Goal: Task Accomplishment & Management: Complete application form

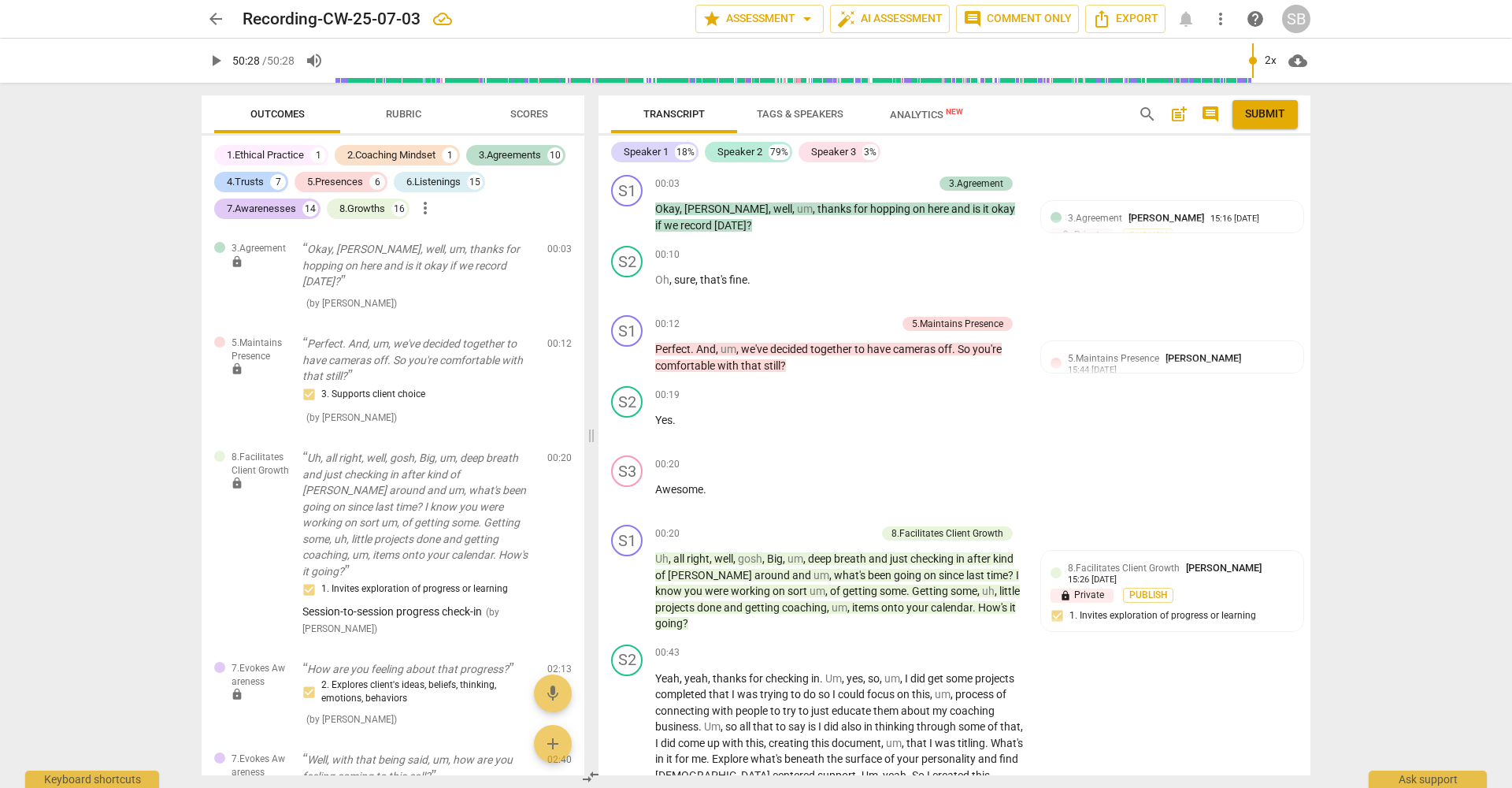
scroll to position [19645, 0]
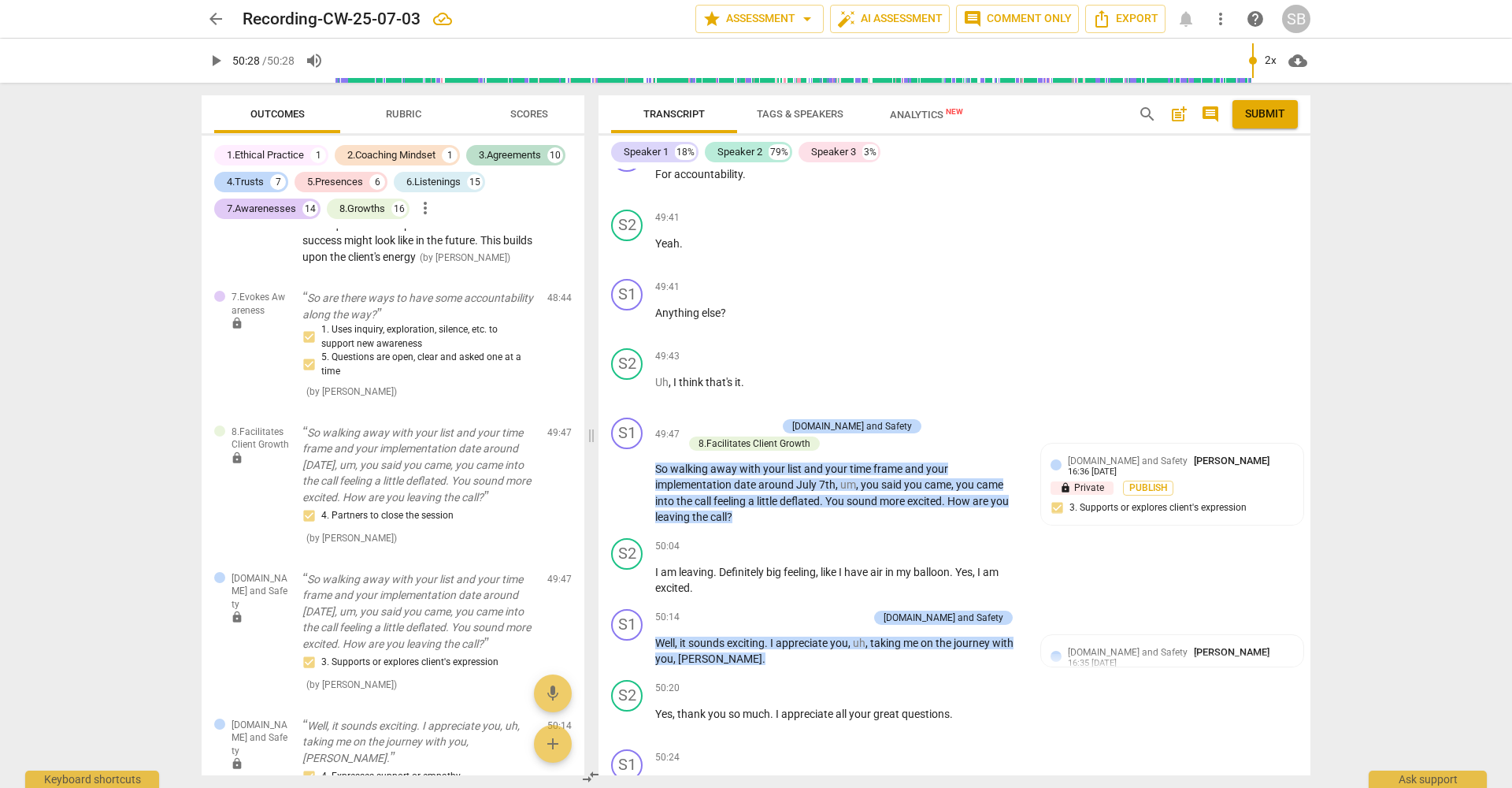
click at [215, 22] on span "arrow_back" at bounding box center [216, 19] width 19 height 19
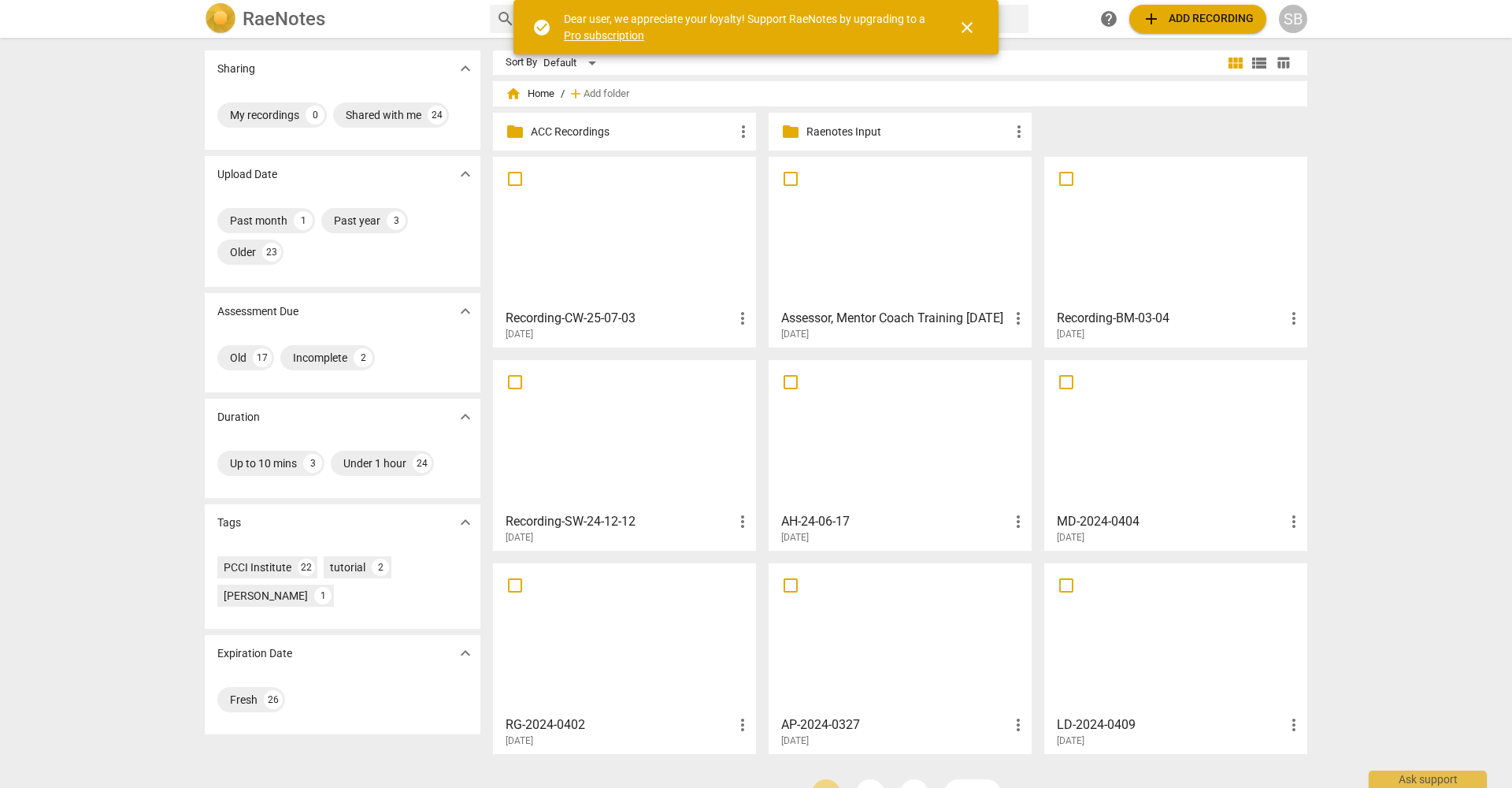
click at [828, 278] on div at bounding box center [900, 231] width 252 height 139
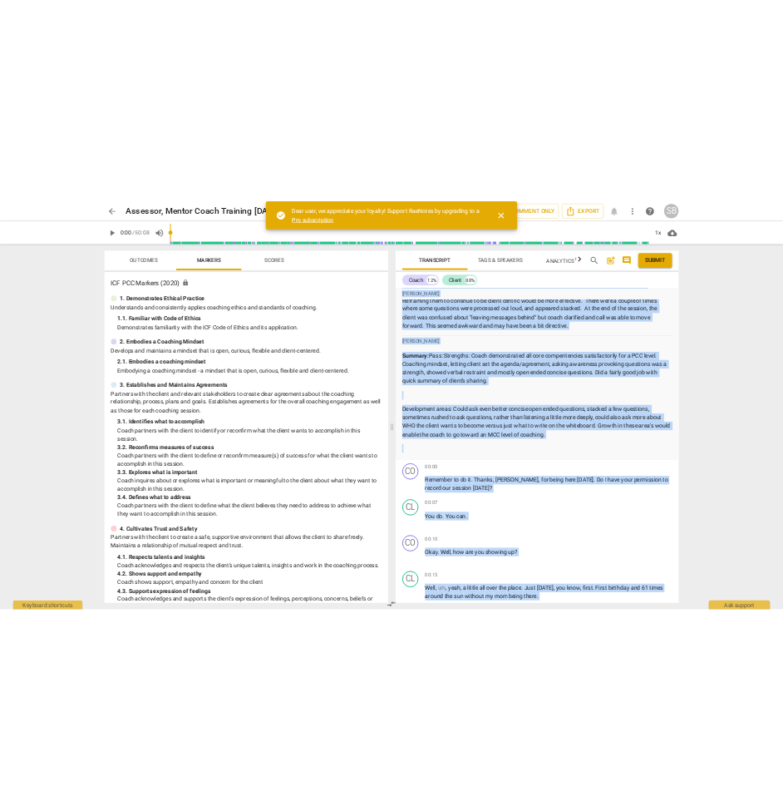
scroll to position [2329, 0]
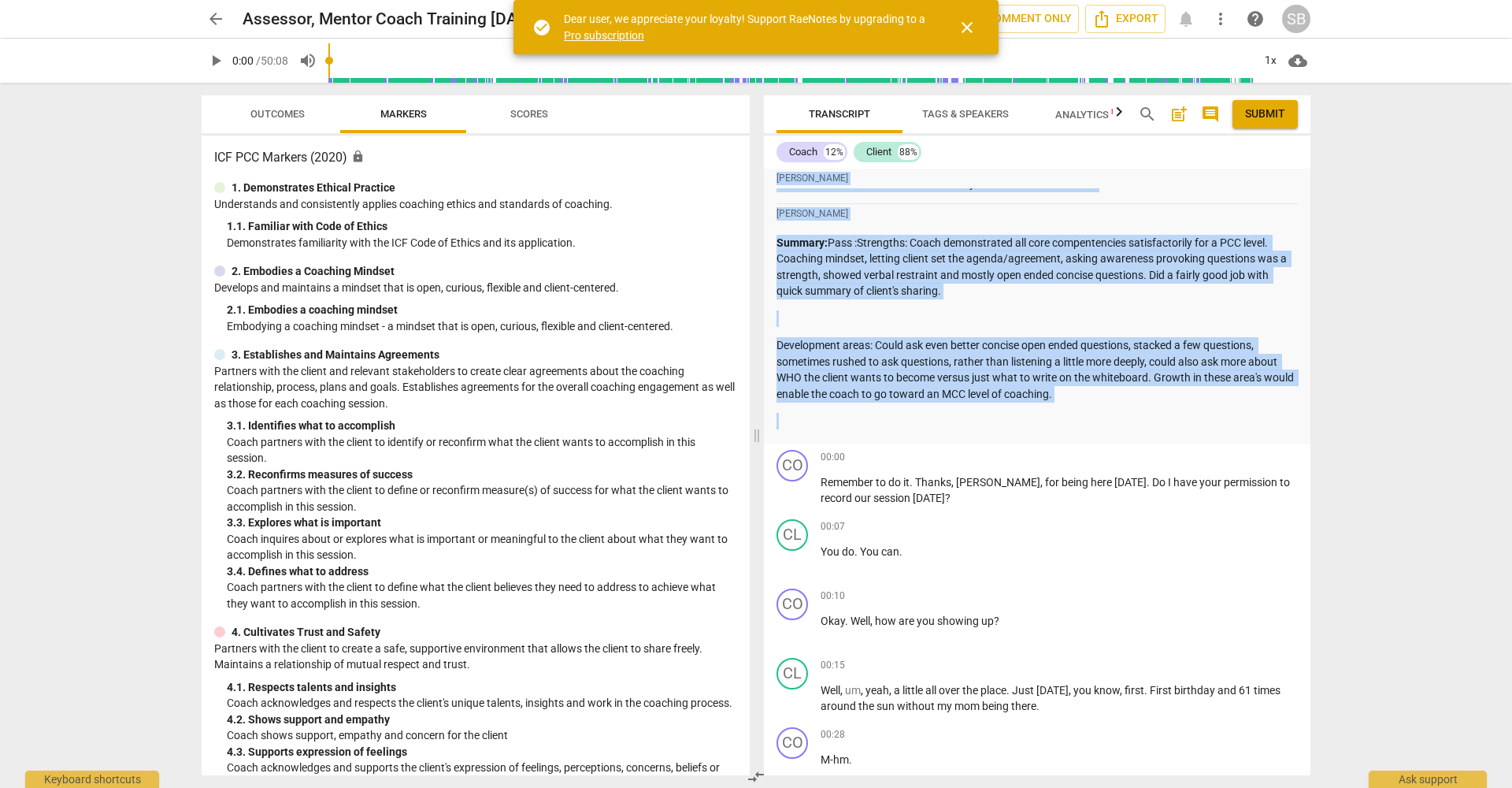
drag, startPoint x: 778, startPoint y: 266, endPoint x: 816, endPoint y: 411, distance: 149.9
copy div "Summary: Overall Strengths: The coach gave the client plenty of room to process…"
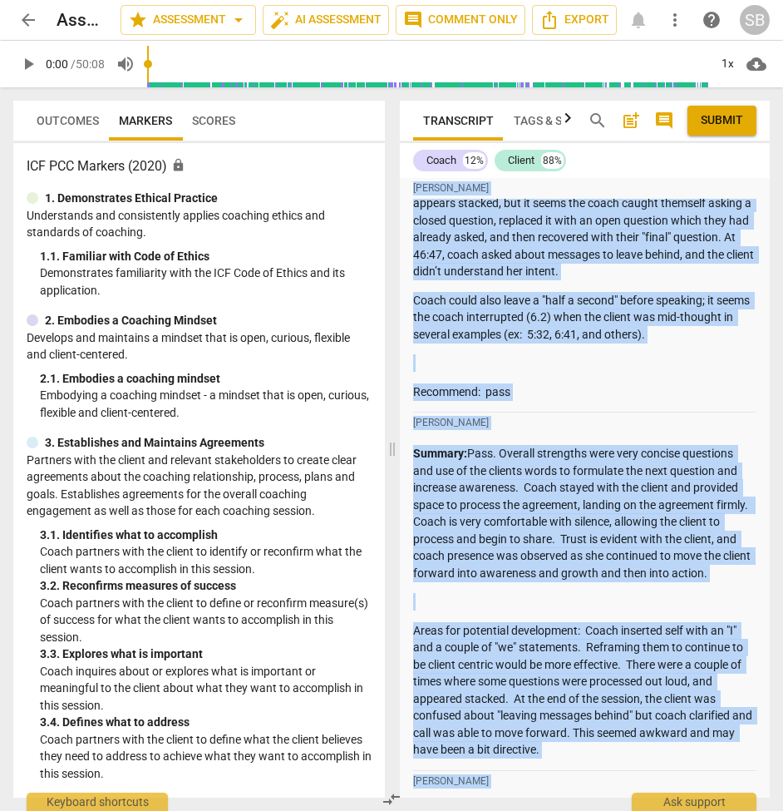
scroll to position [2503, 0]
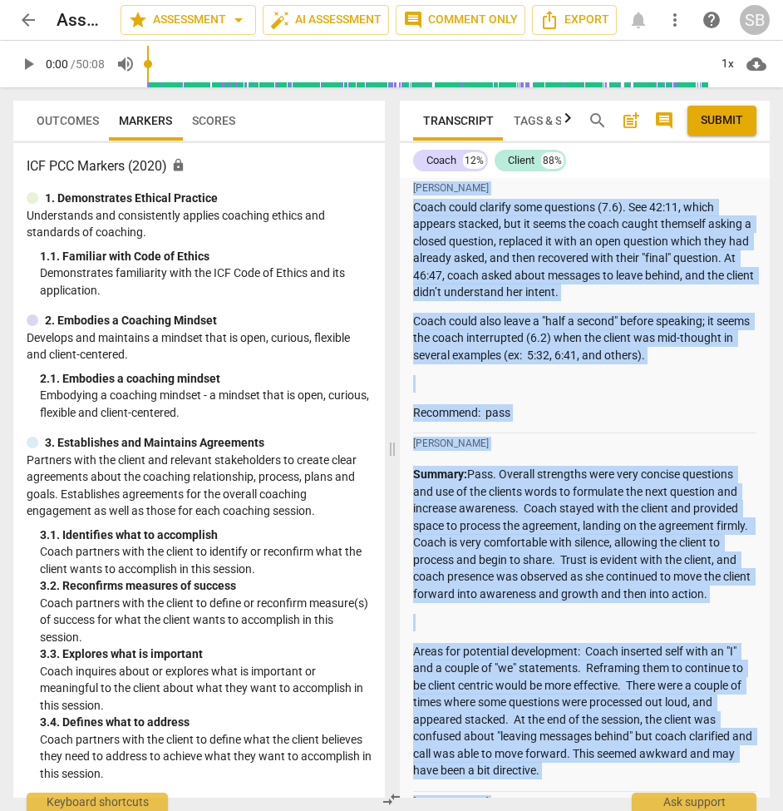
click at [529, 433] on div "[PERSON_NAME]" at bounding box center [584, 443] width 343 height 21
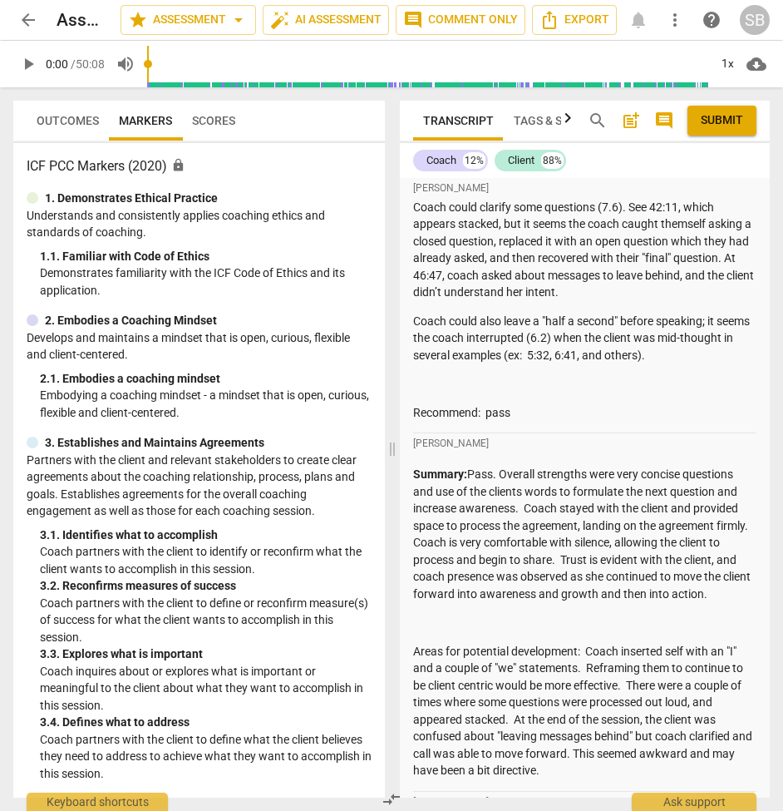
drag, startPoint x: 582, startPoint y: 735, endPoint x: 406, endPoint y: 427, distance: 355.4
copy div "Summary: Pass. Overall strengths were very concise questions and use of the cli…"
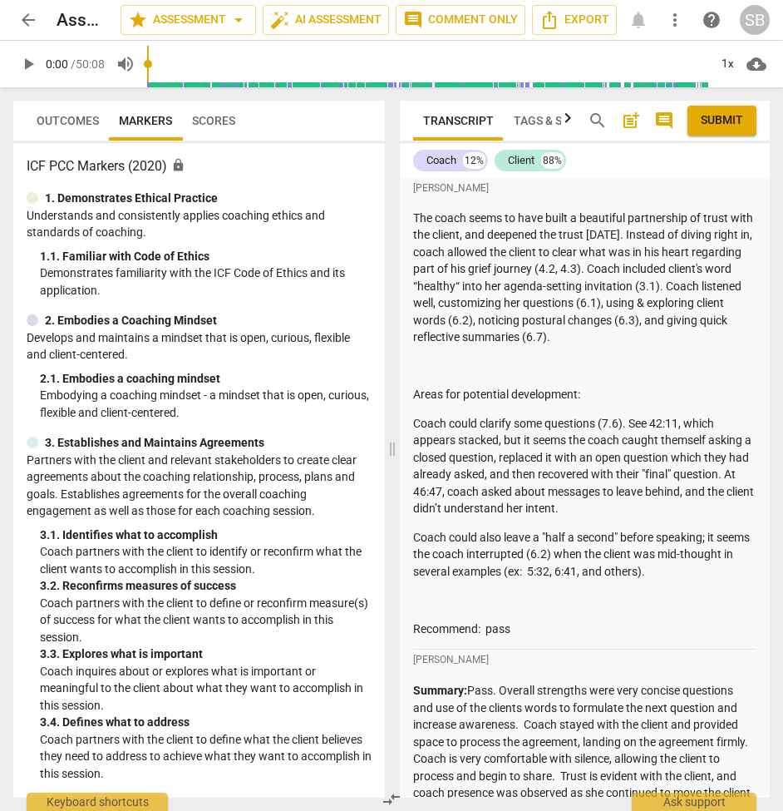
scroll to position [2288, 0]
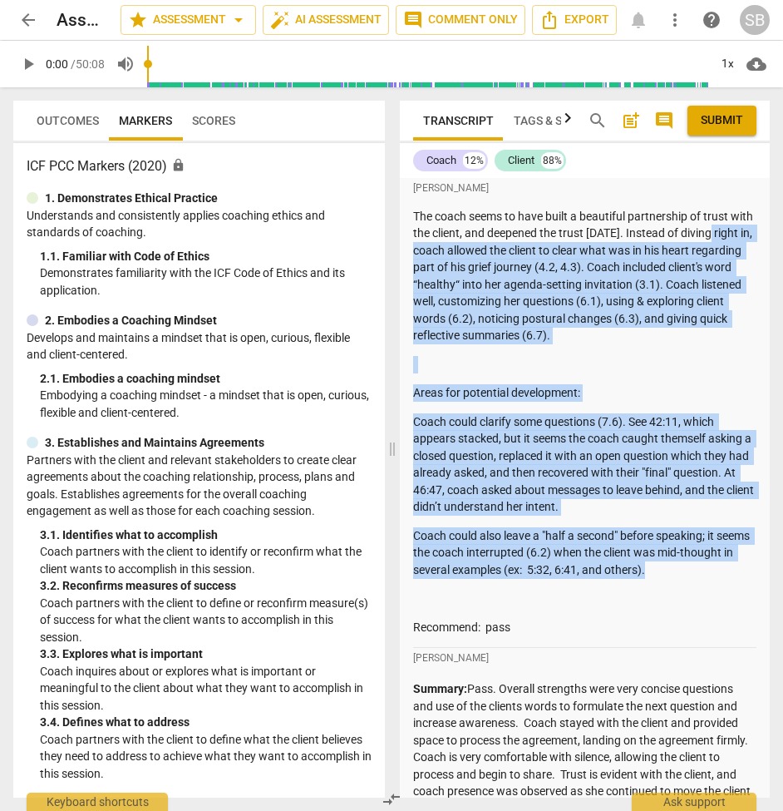
drag, startPoint x: 710, startPoint y: 519, endPoint x: 413, endPoint y: 210, distance: 428.8
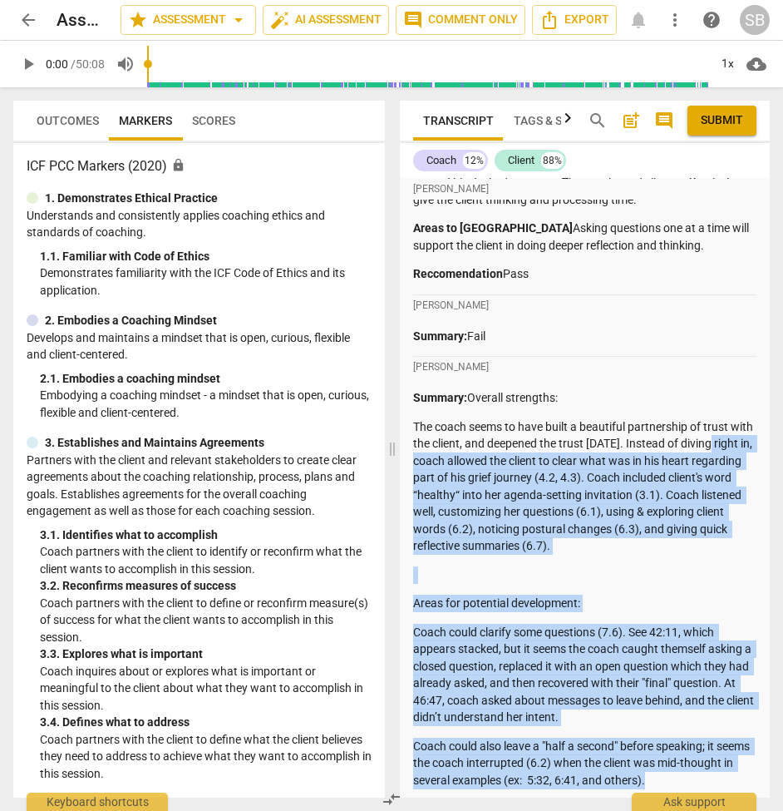
scroll to position [2067, 0]
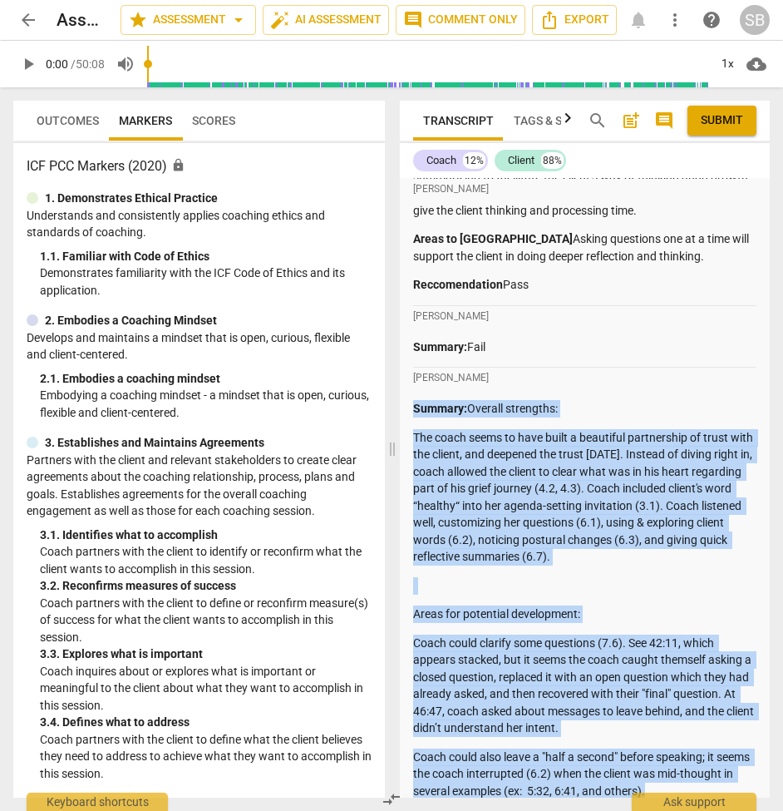
click at [413, 402] on strong "Summary:" at bounding box center [440, 408] width 54 height 13
copy div "Loremip: Dolorsi ametconse: Adi elits doeiu te inci utlab e doloremag aliquaeni…"
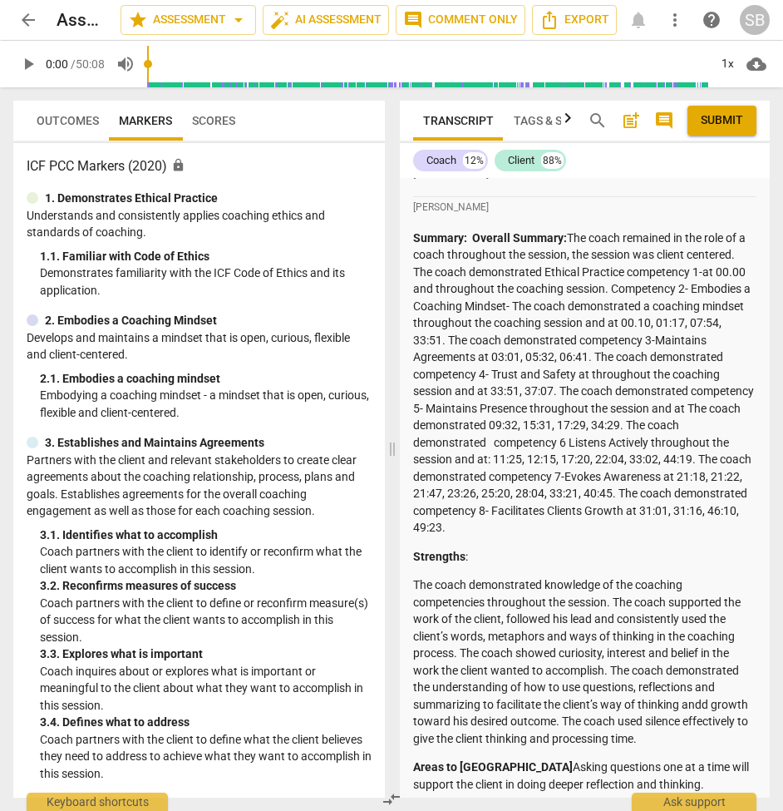
scroll to position [1529, 0]
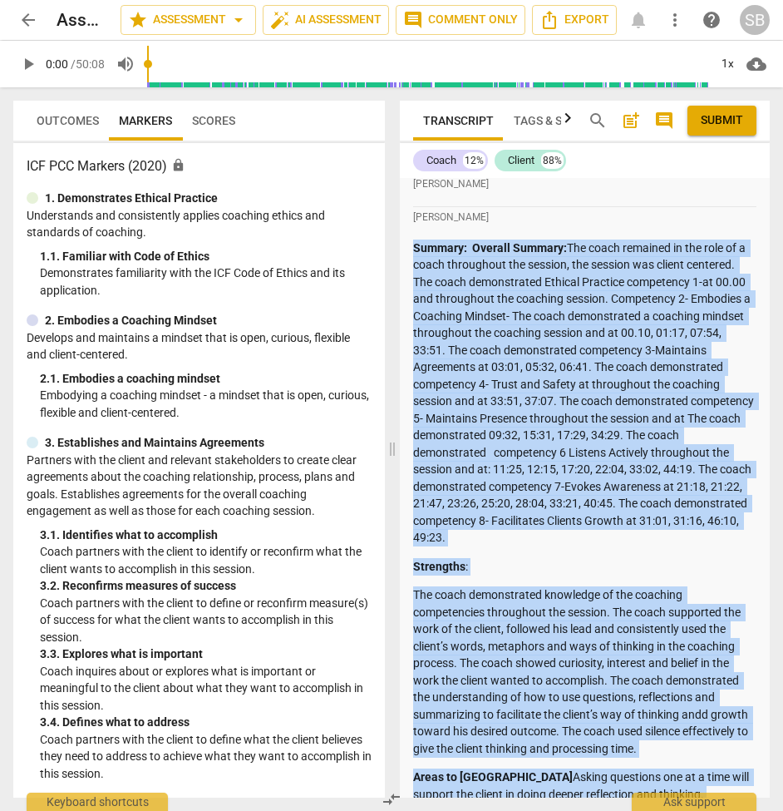
drag, startPoint x: 532, startPoint y: 780, endPoint x: 408, endPoint y: 216, distance: 577.3
click at [408, 216] on div "[PERSON_NAME] Summary: feedback here [PERSON_NAME] Summary: Overall Strengths: …" at bounding box center [585, 367] width 370 height 3437
copy div "Loremip: Dolorsi Ametcon: Adi elits doeiusmo te inc utla et d magna aliquaenim …"
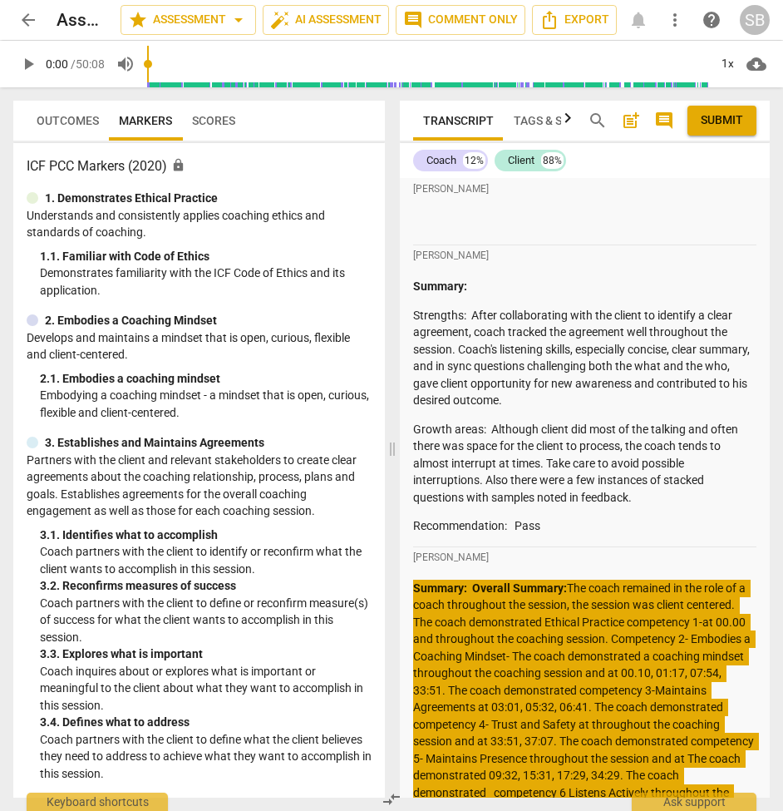
scroll to position [1193, 0]
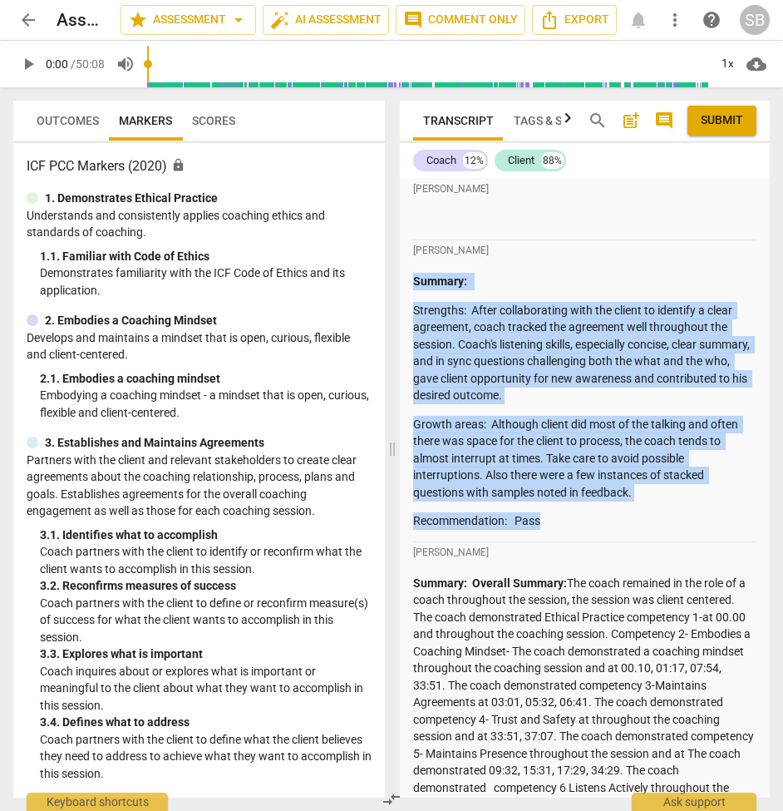
drag, startPoint x: 557, startPoint y: 494, endPoint x: 414, endPoint y: 259, distance: 274.7
click at [414, 273] on div "Summary: Strengths: After collaborating with the client to identify a clear agr…" at bounding box center [584, 401] width 343 height 257
copy div "Summary: Strengths: After collaborating with the client to identify a clear agr…"
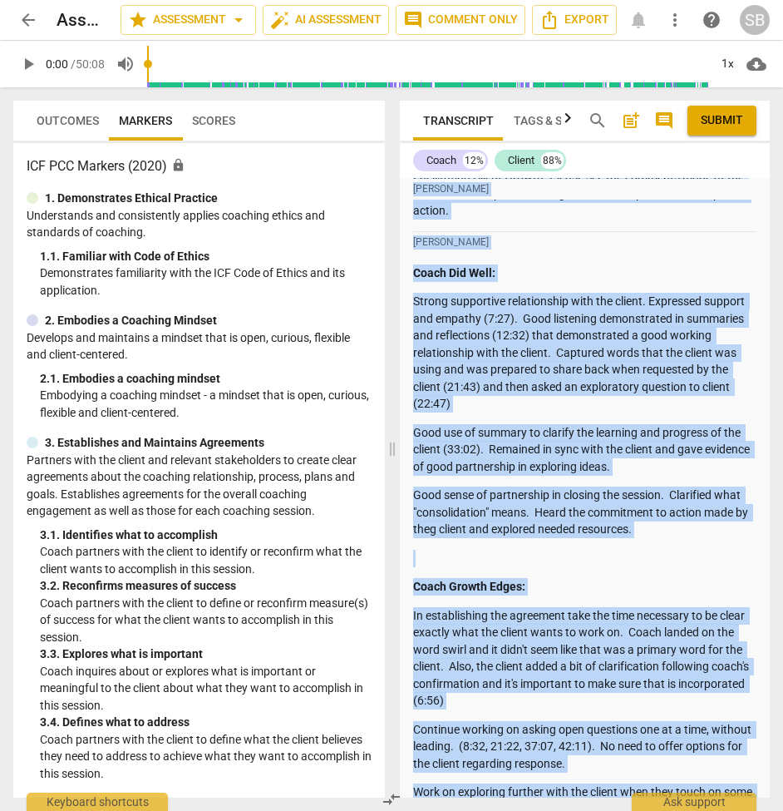
scroll to position [476, 0]
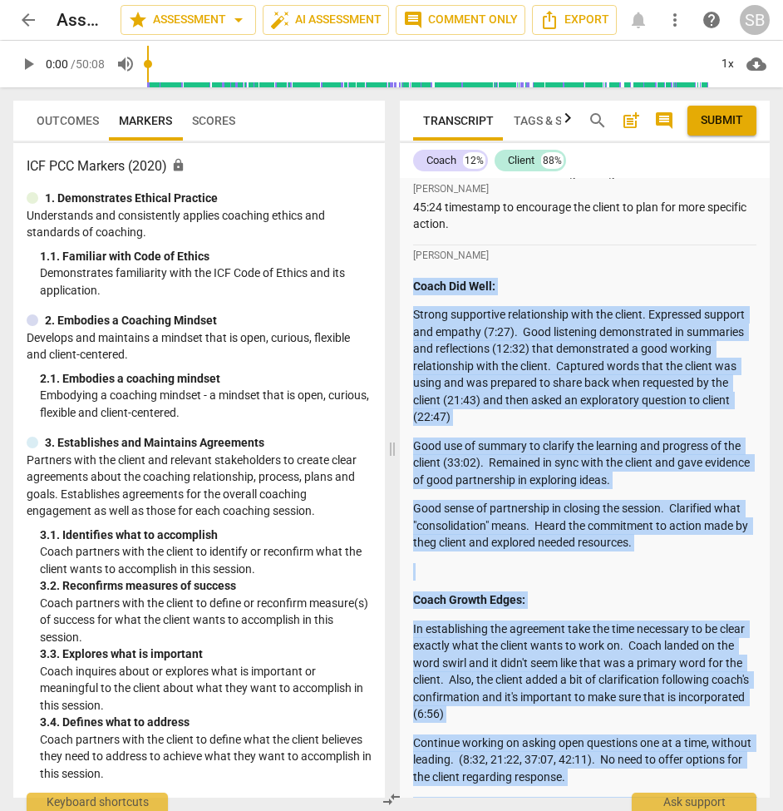
drag, startPoint x: 689, startPoint y: 660, endPoint x: 412, endPoint y: 276, distance: 473.0
copy div "Coach Did Well: Strong supportive relationship with the client. Expressed suppo…"
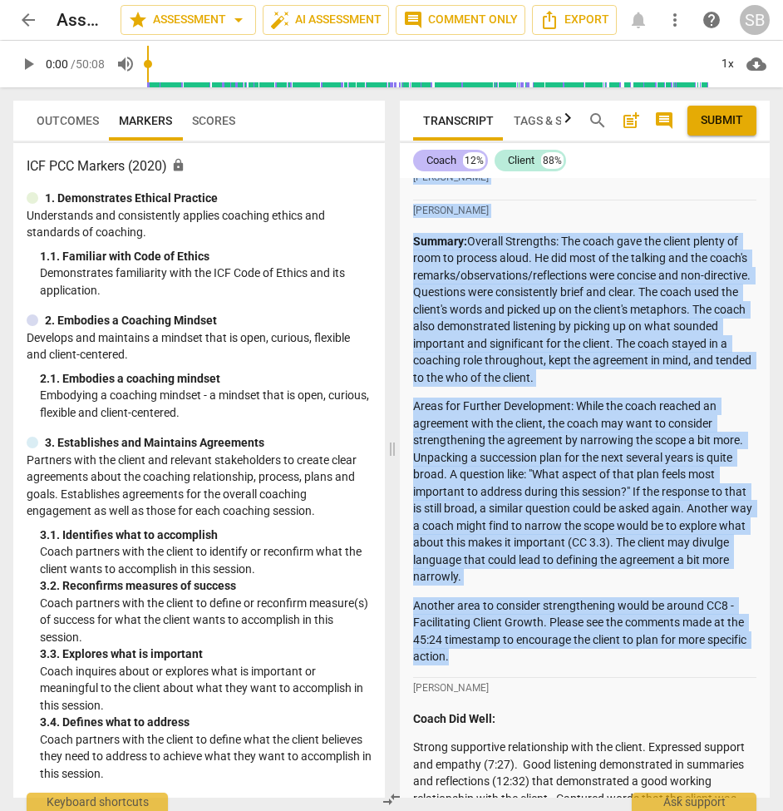
scroll to position [0, 0]
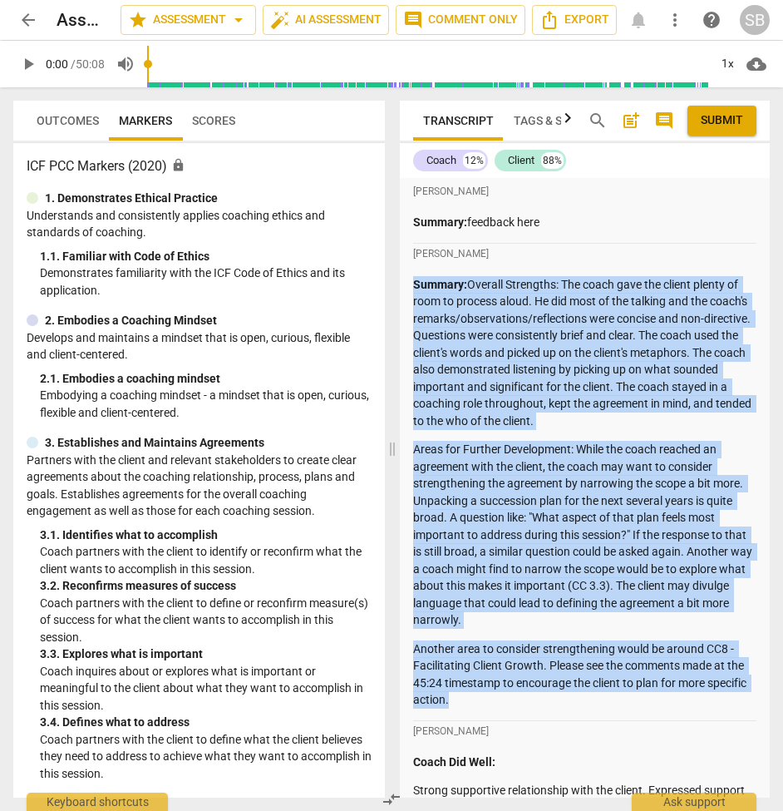
drag, startPoint x: 501, startPoint y: 593, endPoint x: 413, endPoint y: 286, distance: 319.3
copy div "Summary: Overall Strengths: The coach gave the client plenty of room to process…"
click at [22, 17] on span "arrow_back" at bounding box center [28, 20] width 20 height 20
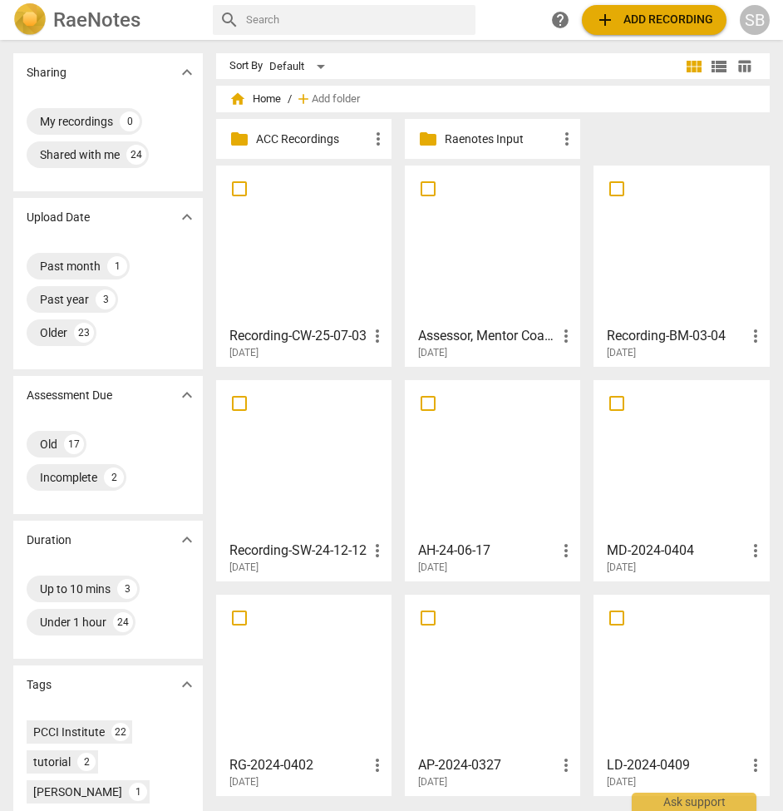
click at [696, 291] on div at bounding box center [682, 244] width 164 height 147
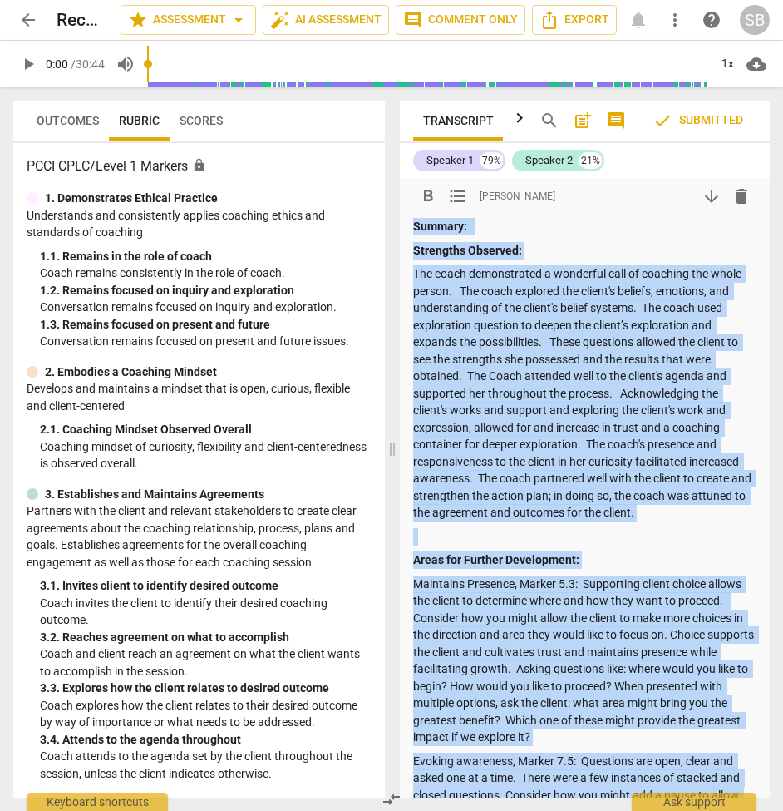
drag, startPoint x: 555, startPoint y: 631, endPoint x: 413, endPoint y: 225, distance: 429.8
click at [413, 225] on div "Summary: Strengths Observed: The coach demonstrated a wonderful call of coachin…" at bounding box center [584, 611] width 343 height 787
copy div "Loremip: Dolorsita Consecte: Adi elits doeiusmodtem i utlaboree dolo ma aliquae…"
click at [24, 17] on span "arrow_back" at bounding box center [28, 20] width 20 height 20
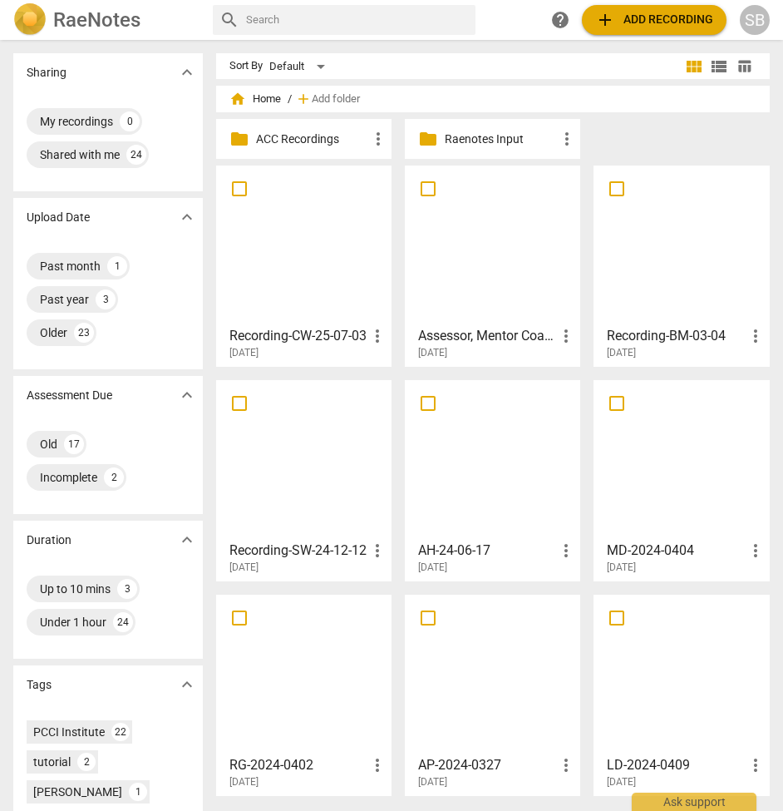
click at [347, 485] on div at bounding box center [304, 459] width 164 height 147
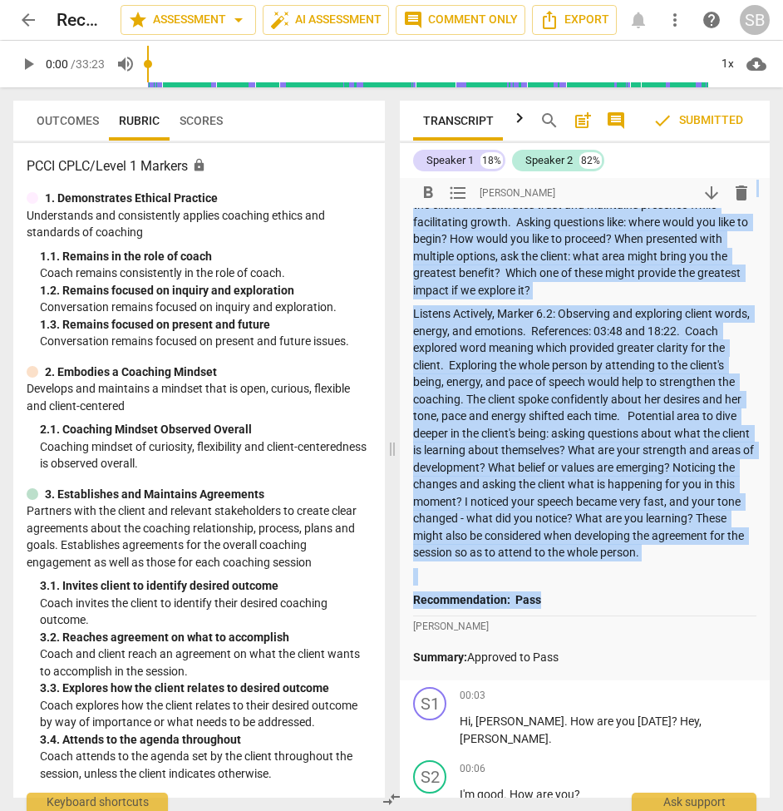
scroll to position [334, 0]
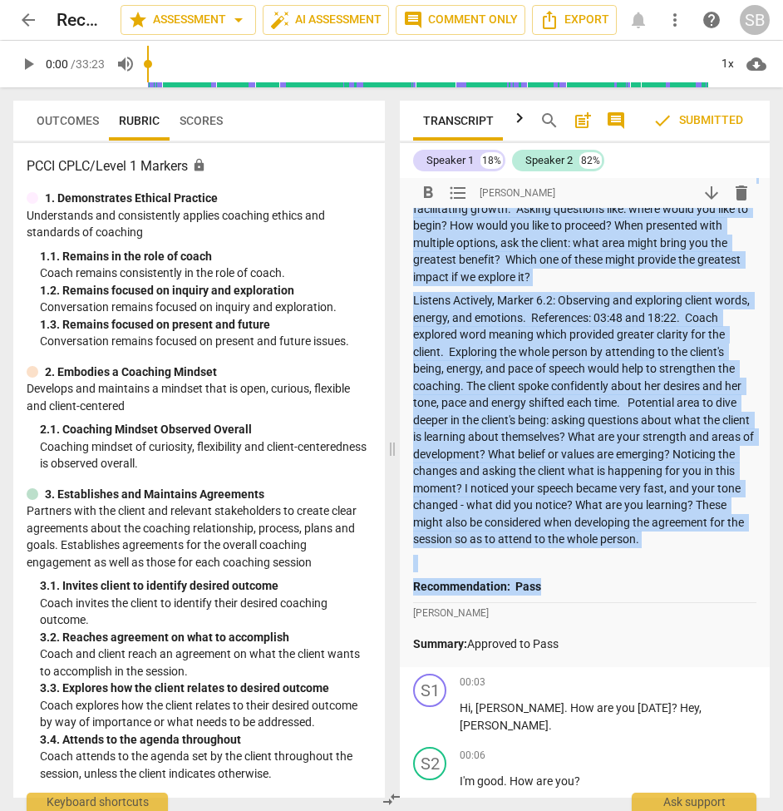
drag, startPoint x: 416, startPoint y: 225, endPoint x: 547, endPoint y: 563, distance: 363.1
click at [547, 563] on div "Strengths Observed: The coach has a wonderful dance with the client where the p…" at bounding box center [584, 240] width 343 height 712
copy div "Loremipsu Dolorsit: Ame conse adi e seddoeius tempo inci utl etdolo magna ali e…"
click at [583, 118] on span "post_add" at bounding box center [583, 121] width 20 height 20
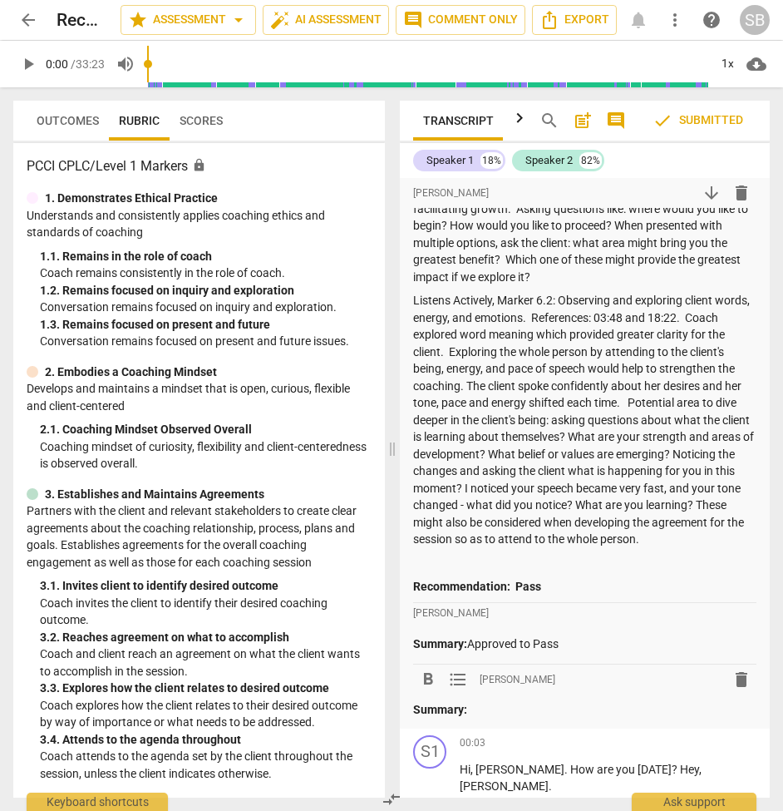
click at [583, 118] on span "post_add" at bounding box center [583, 121] width 20 height 20
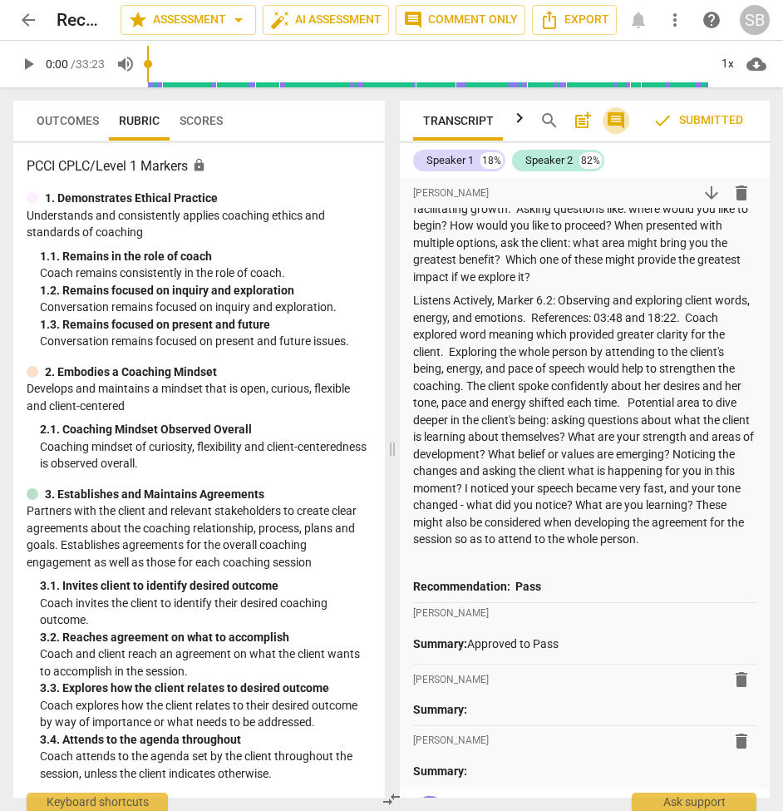
click at [615, 116] on span "comment" at bounding box center [616, 121] width 20 height 20
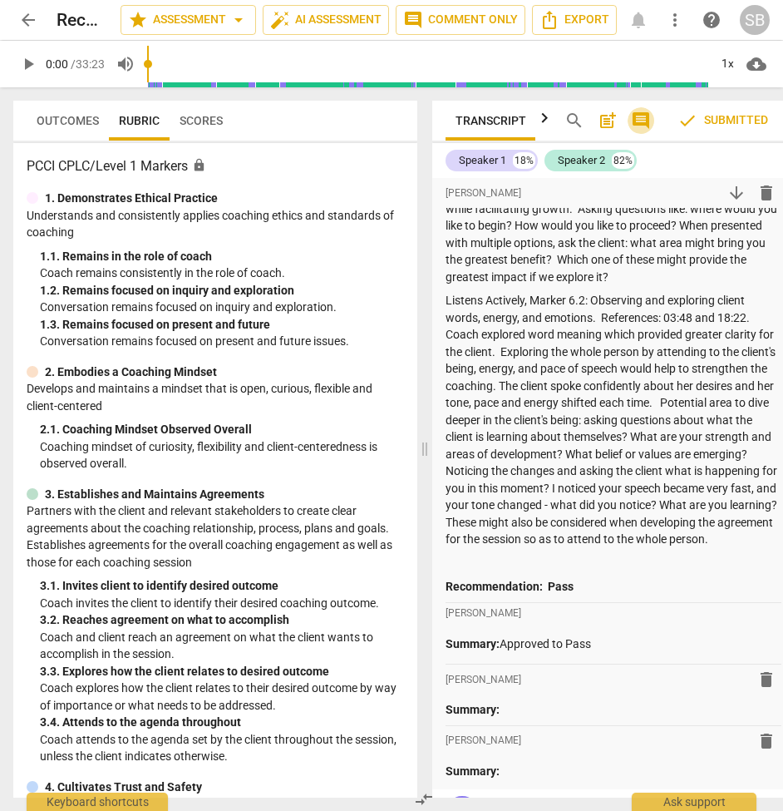
click at [631, 116] on span "comment" at bounding box center [641, 121] width 20 height 20
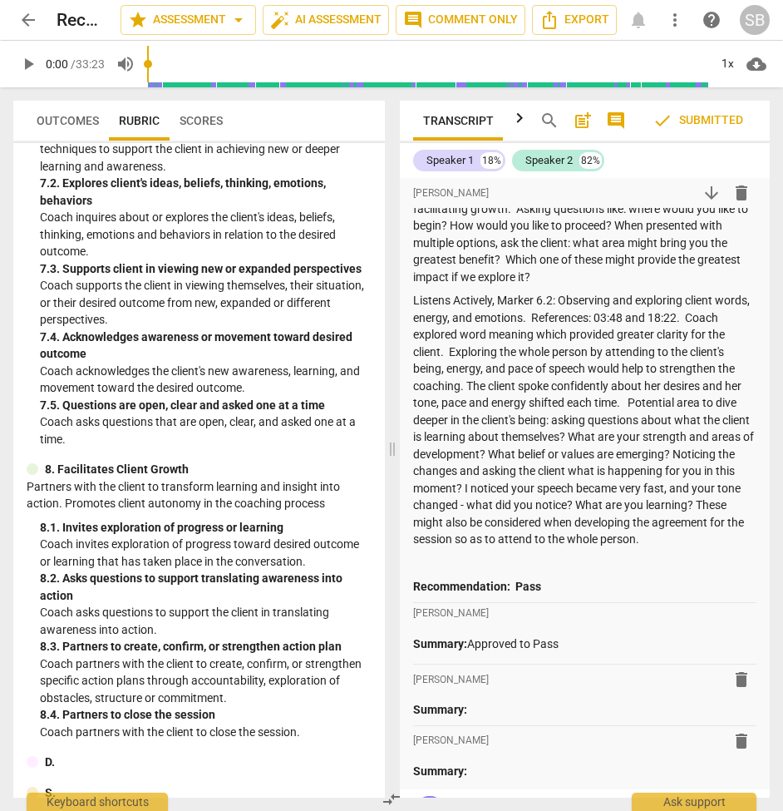
scroll to position [1641, 0]
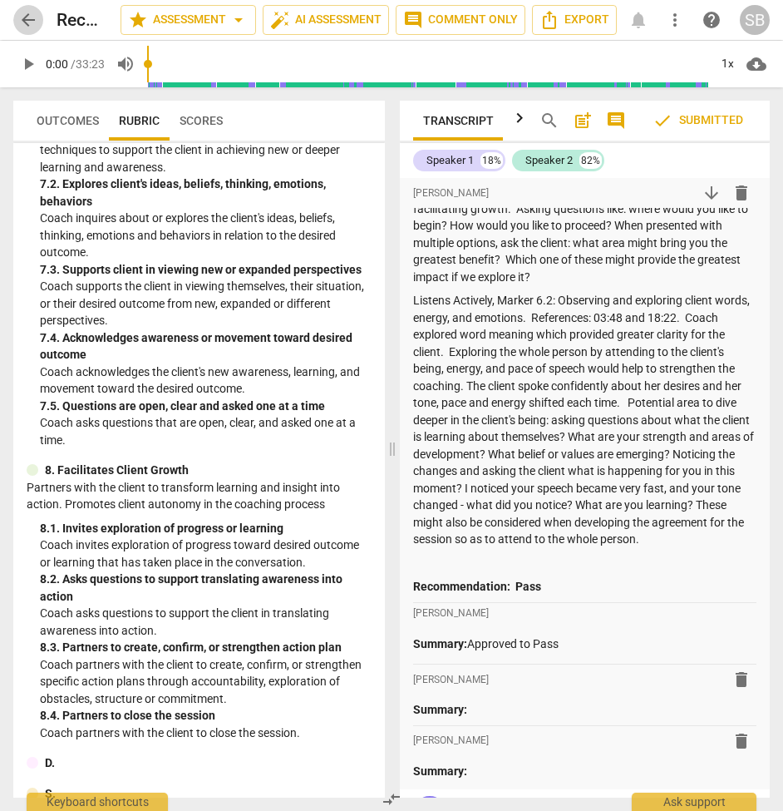
click at [32, 14] on span "arrow_back" at bounding box center [28, 20] width 20 height 20
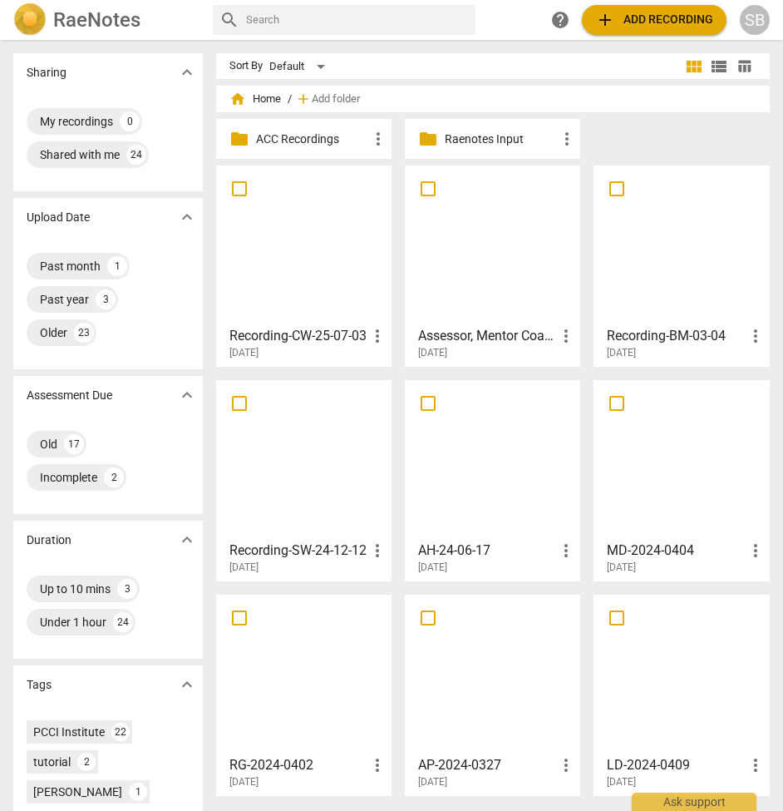
click at [266, 254] on div at bounding box center [304, 244] width 164 height 147
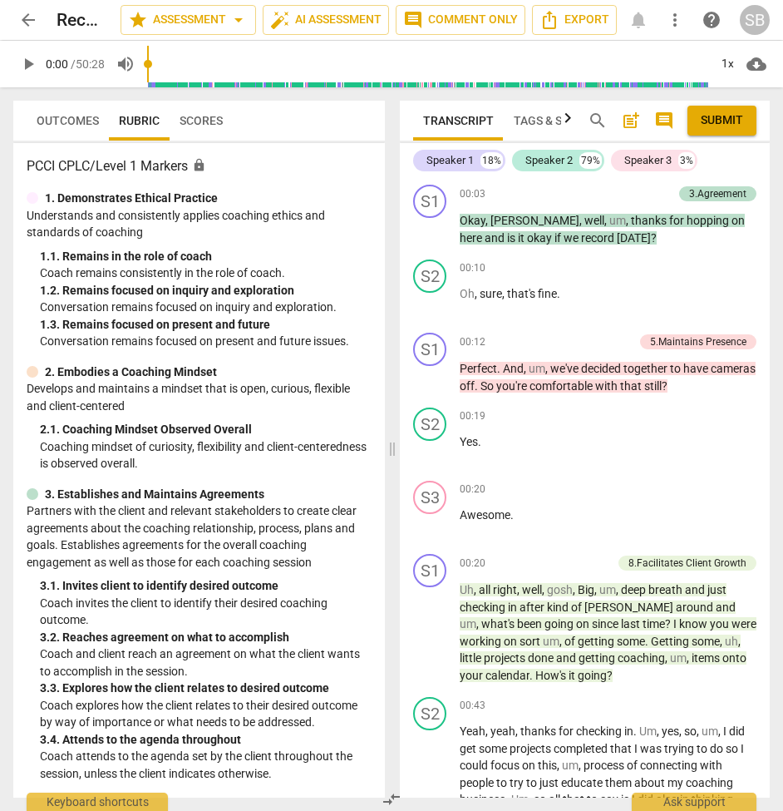
click at [62, 118] on span "Outcomes" at bounding box center [68, 120] width 62 height 13
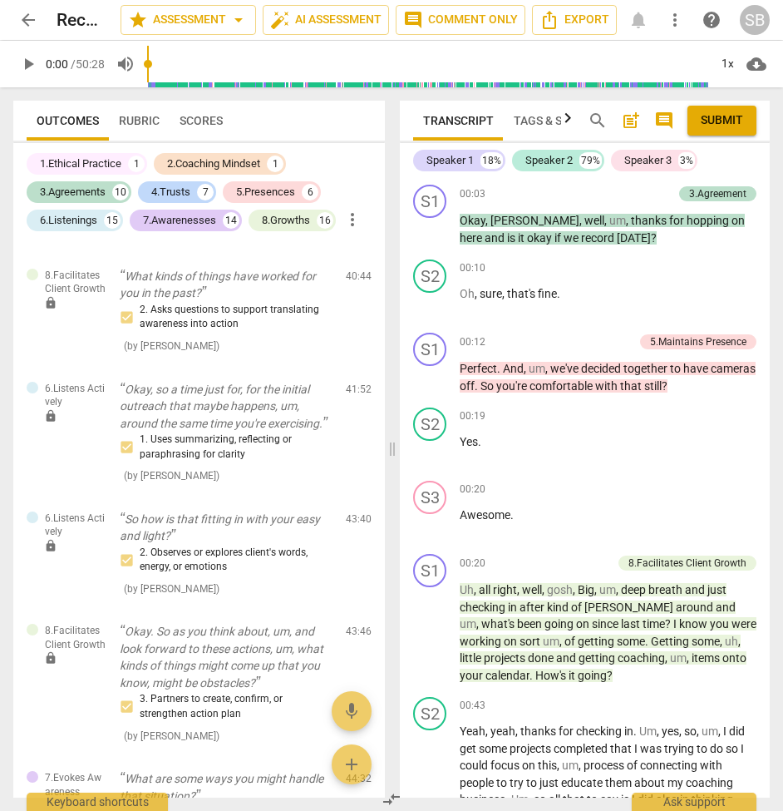
scroll to position [7162, 0]
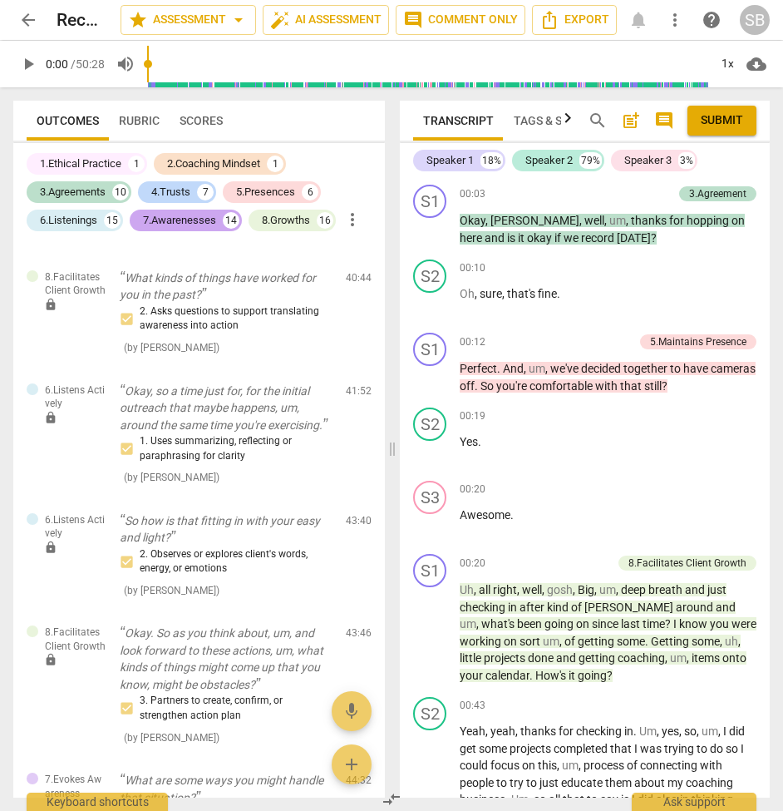
click at [192, 220] on div "7.Awarenesses" at bounding box center [179, 220] width 73 height 17
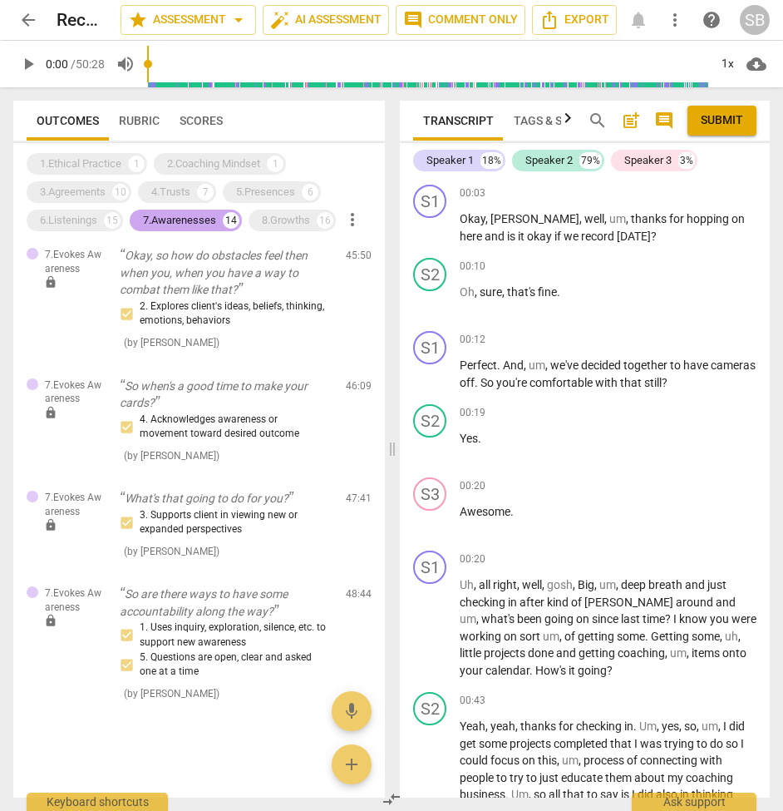
scroll to position [1277, 0]
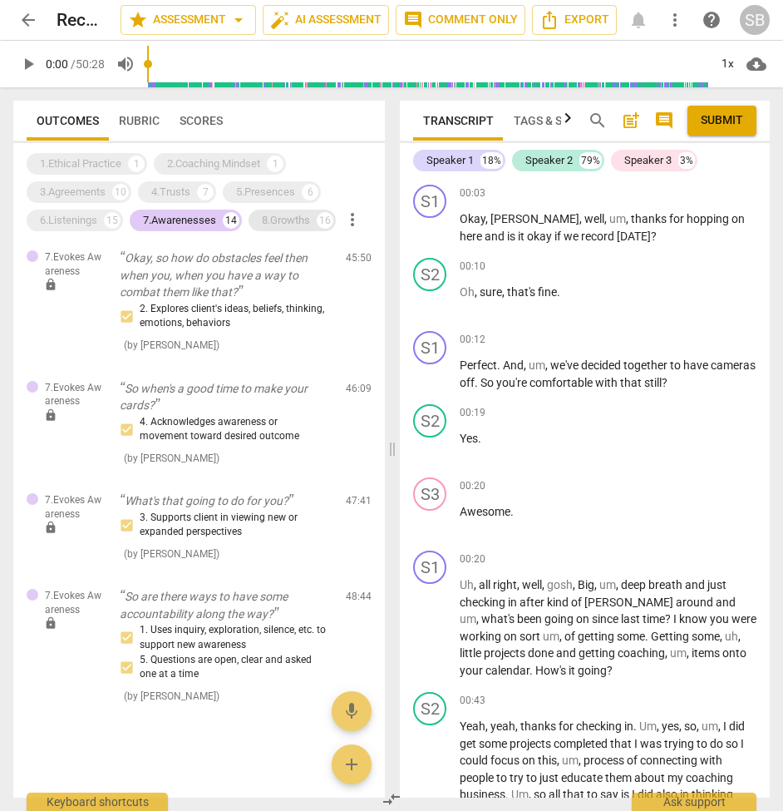
click at [268, 225] on div "8.Growths" at bounding box center [286, 220] width 48 height 17
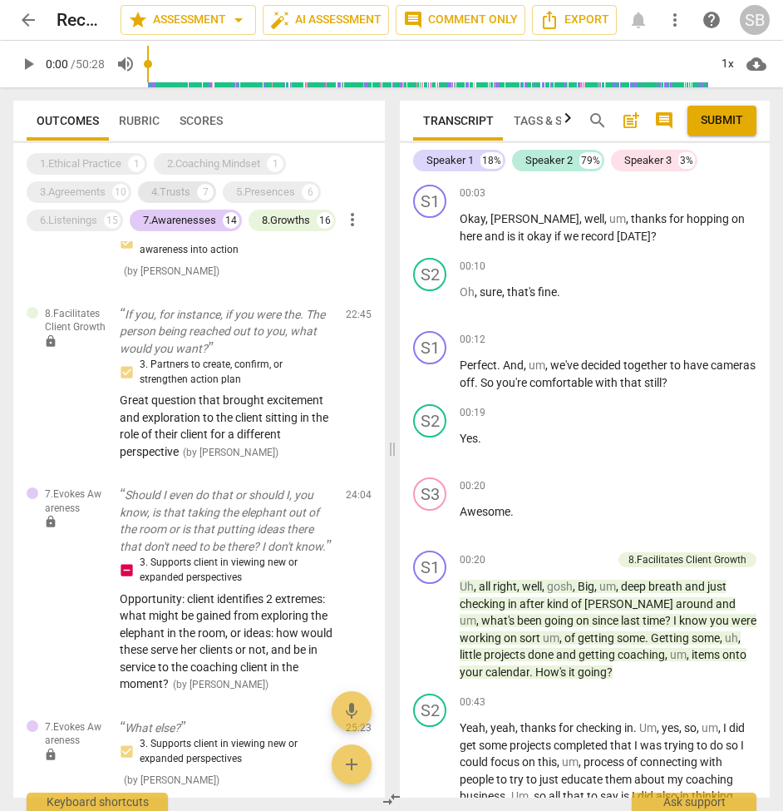
click at [177, 192] on div "4.Trusts" at bounding box center [170, 192] width 39 height 17
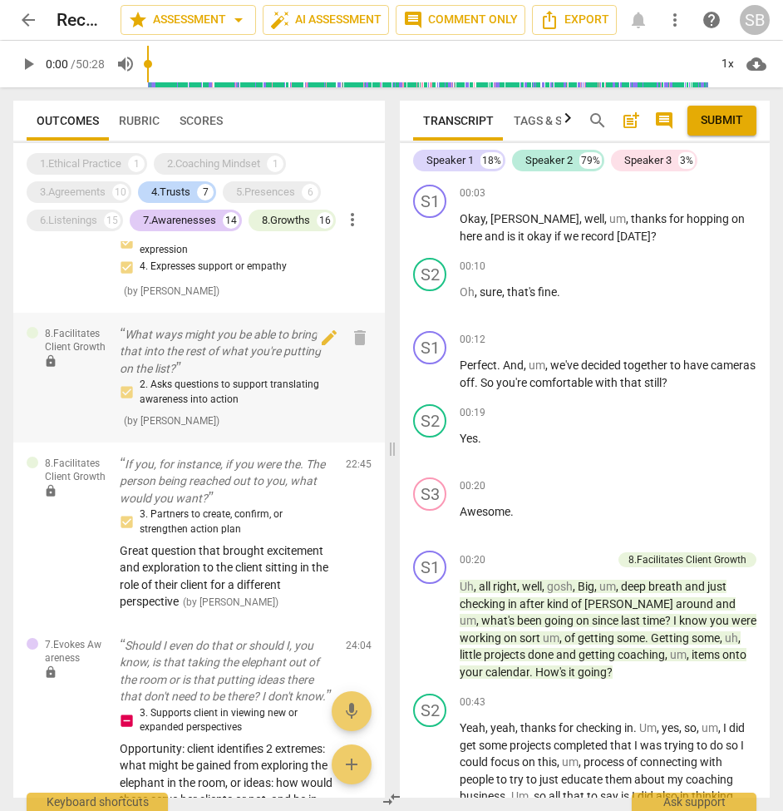
scroll to position [1277, 0]
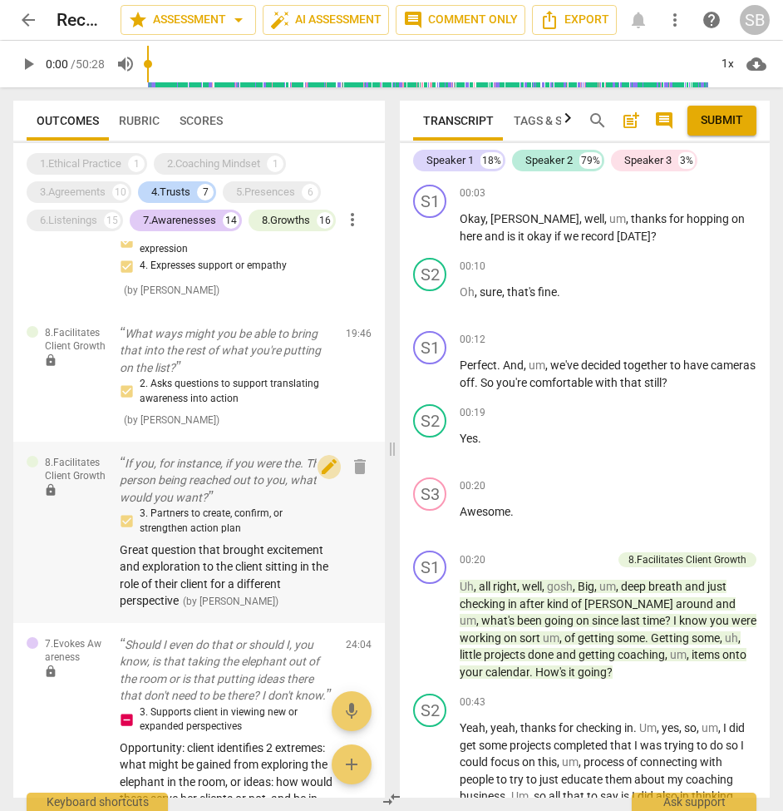
click at [322, 457] on span "edit" at bounding box center [329, 467] width 20 height 20
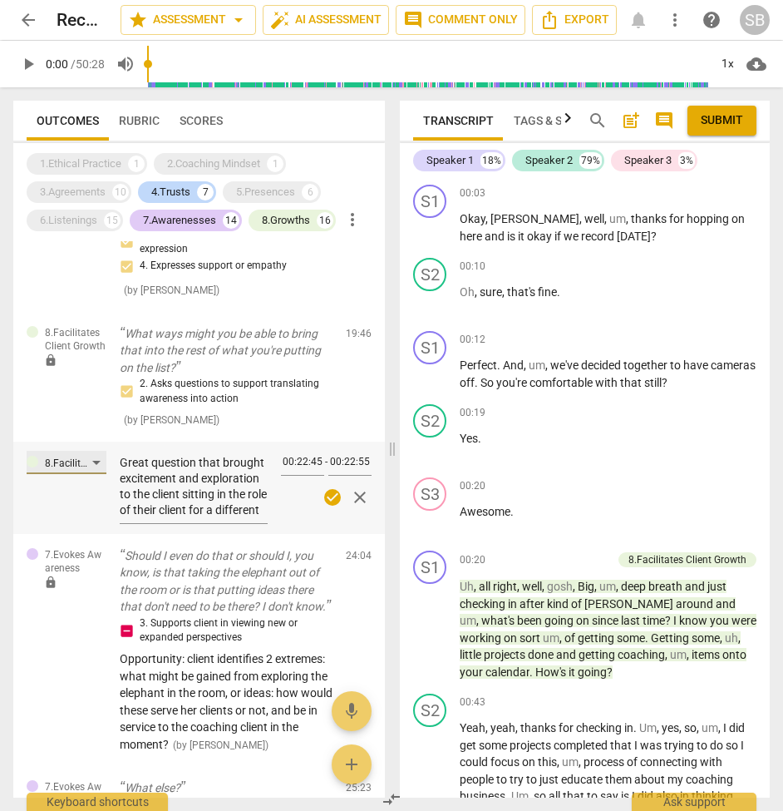
click at [97, 451] on div "8.Facilitates Client Growth" at bounding box center [67, 462] width 80 height 23
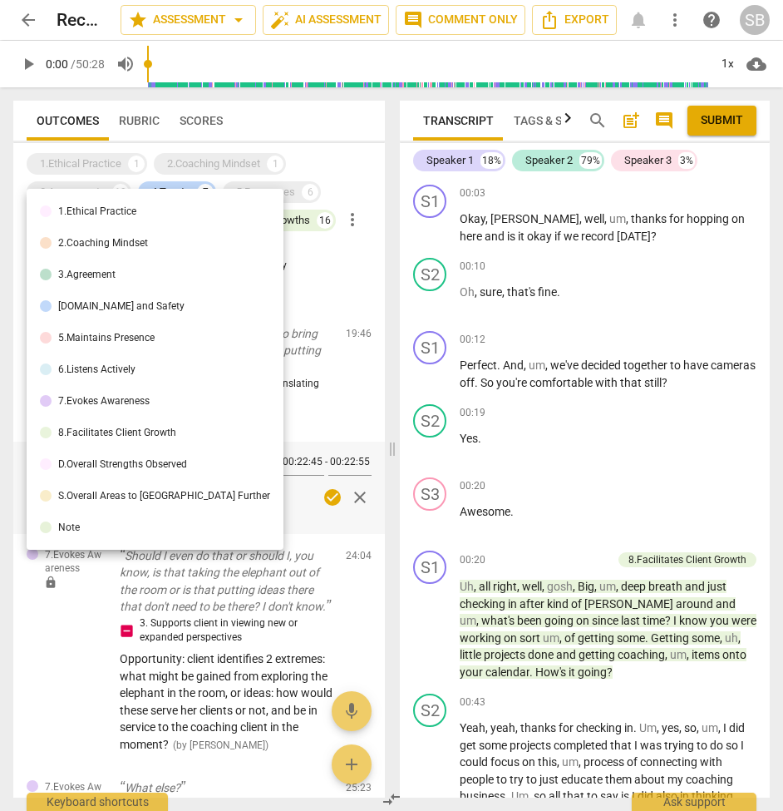
click at [165, 437] on div "8.Facilitates Client Growth" at bounding box center [117, 432] width 118 height 10
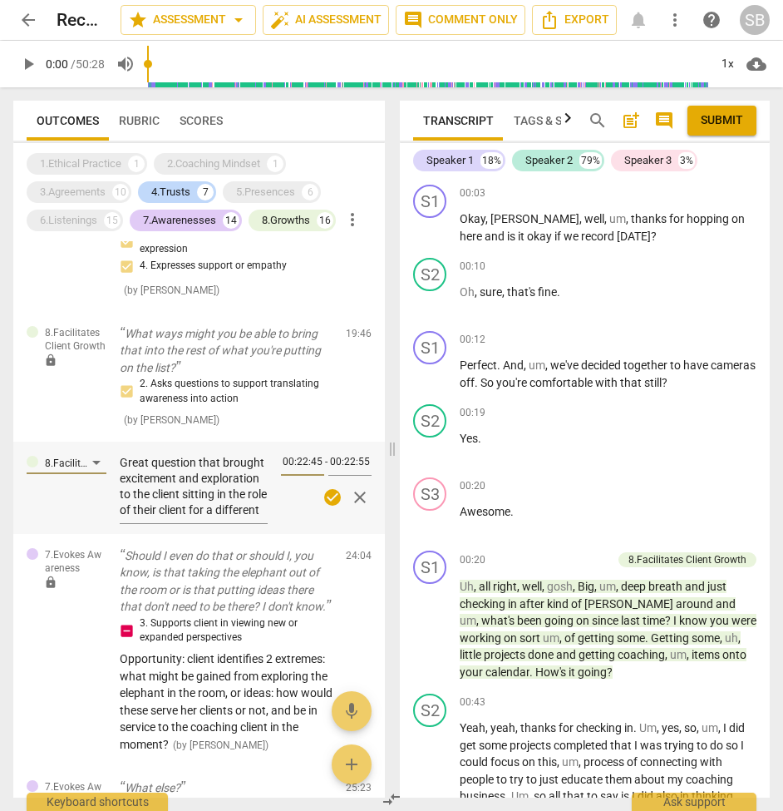
click at [301, 452] on input "00:22:45" at bounding box center [302, 464] width 43 height 24
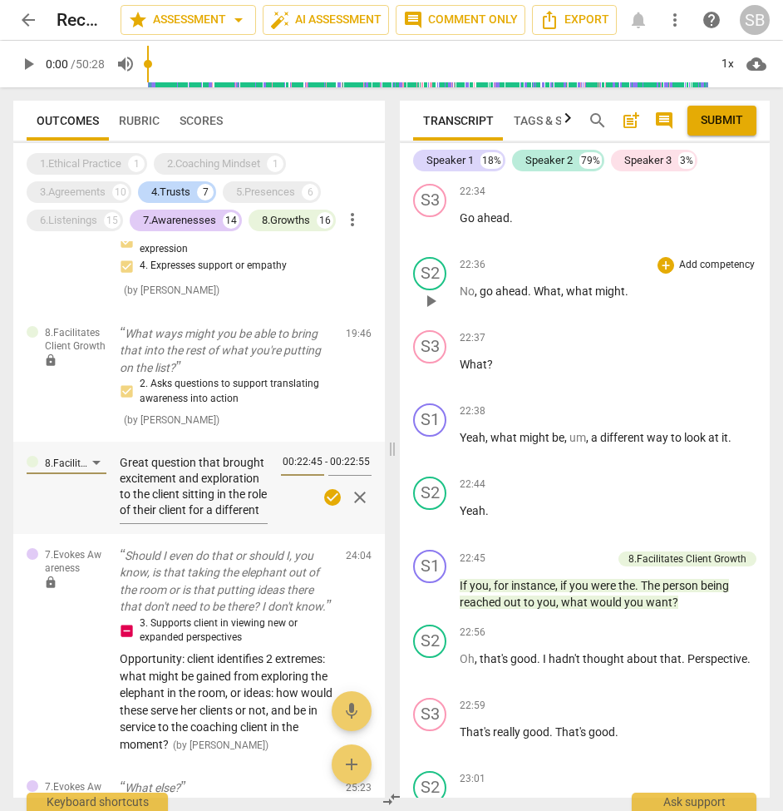
scroll to position [8836, 0]
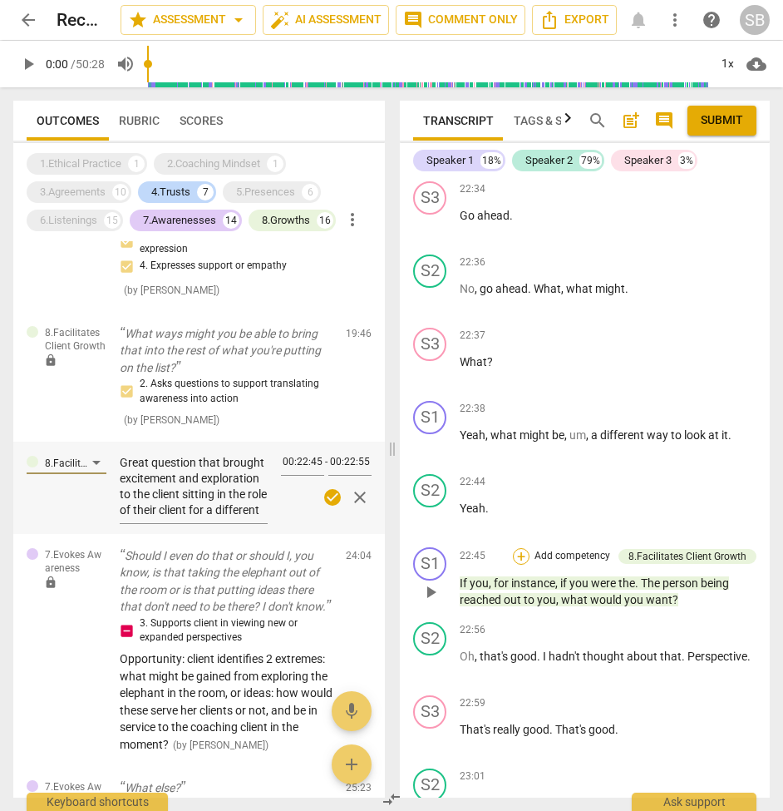
click at [523, 548] on div "+" at bounding box center [521, 556] width 17 height 17
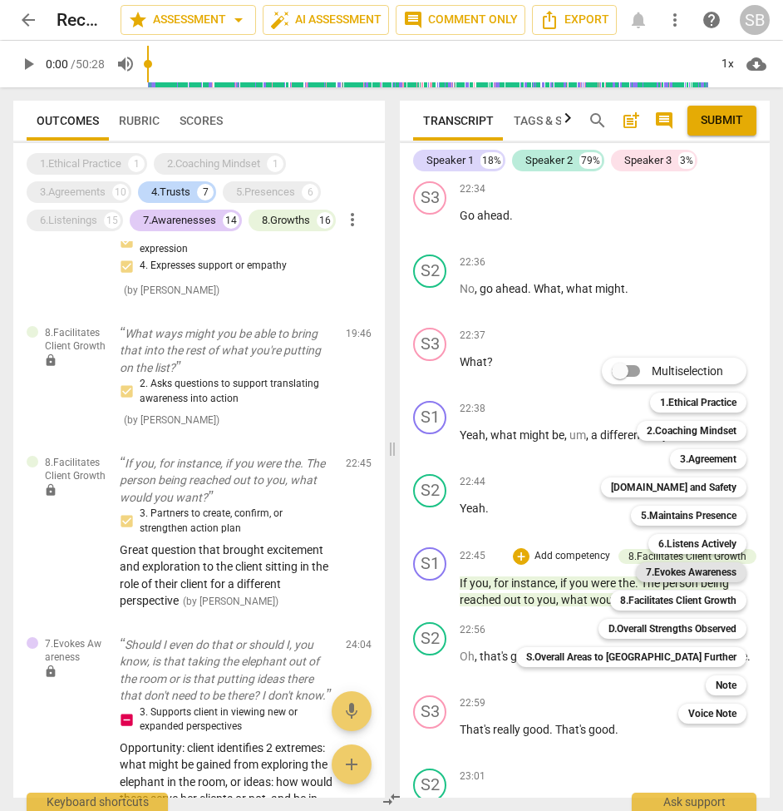
click at [646, 567] on b "7.Evokes Awareness" at bounding box center [691, 572] width 91 height 20
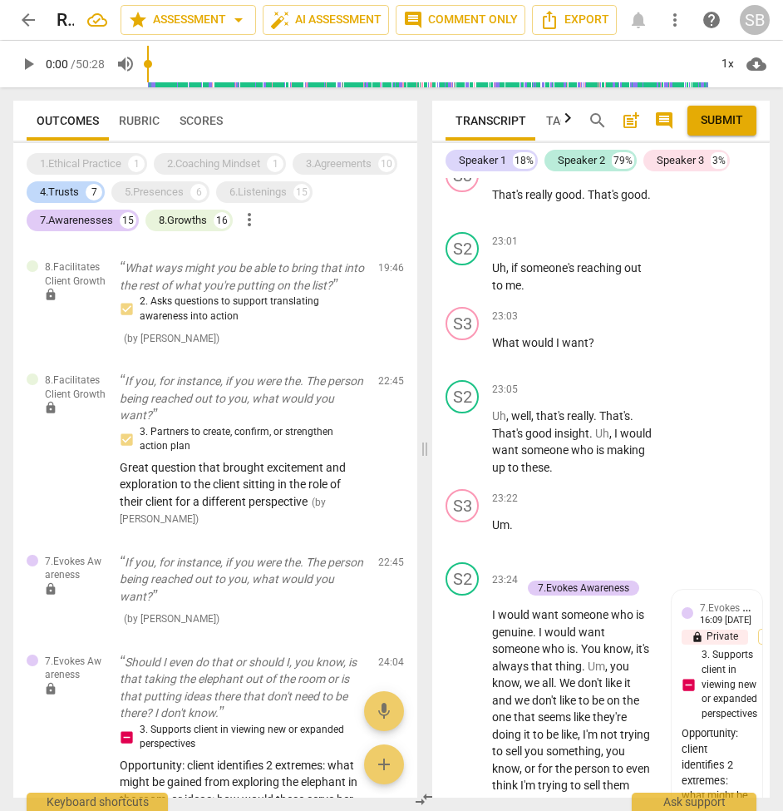
scroll to position [12801, 0]
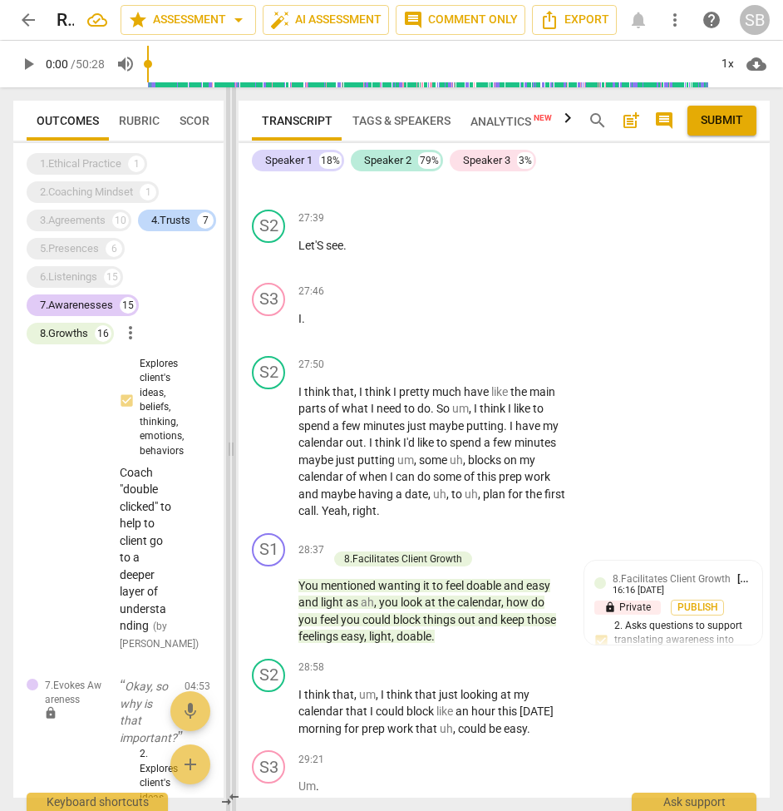
drag, startPoint x: 426, startPoint y: 447, endPoint x: 232, endPoint y: 461, distance: 194.2
click at [232, 461] on span at bounding box center [231, 449] width 10 height 724
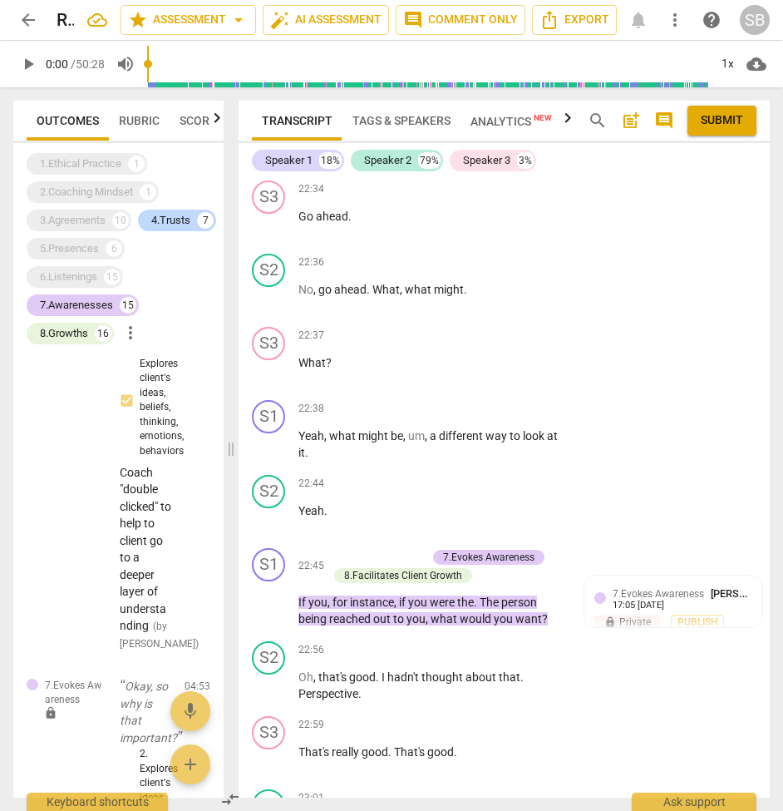
scroll to position [9395, 0]
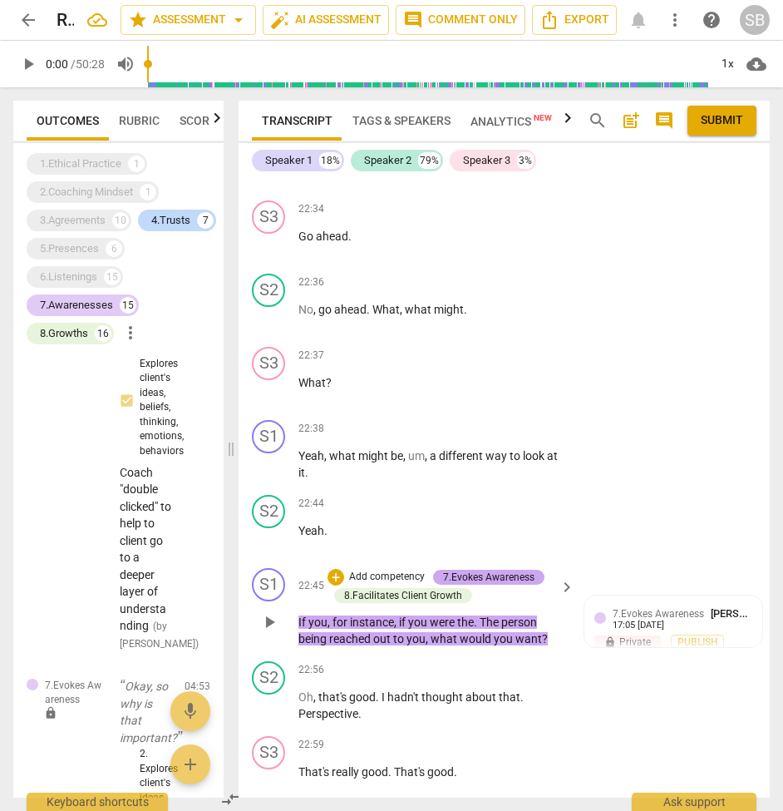
click at [478, 570] on div "7.Evokes Awareness" at bounding box center [488, 577] width 91 height 15
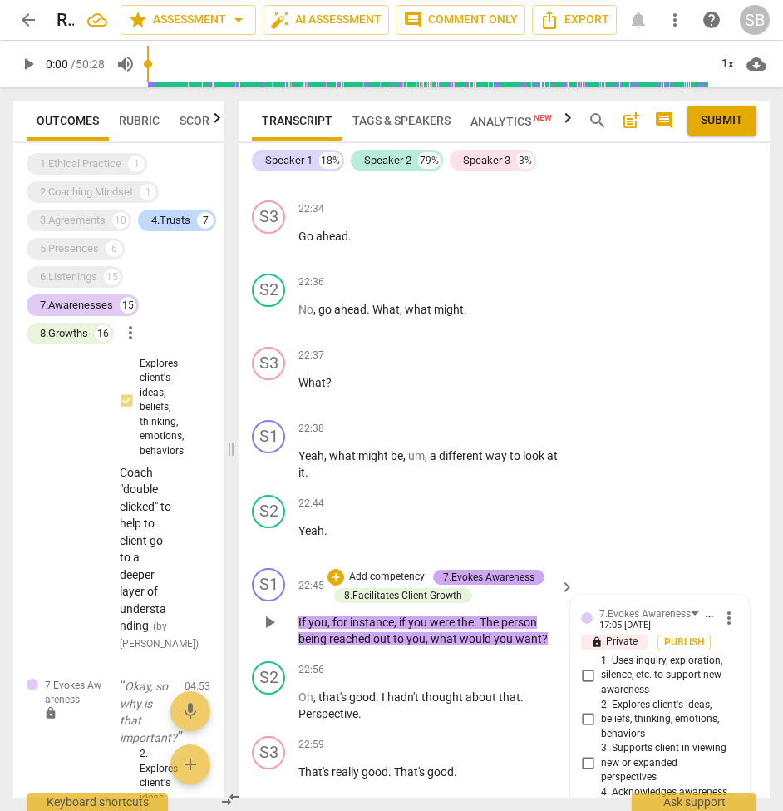
scroll to position [5156, 0]
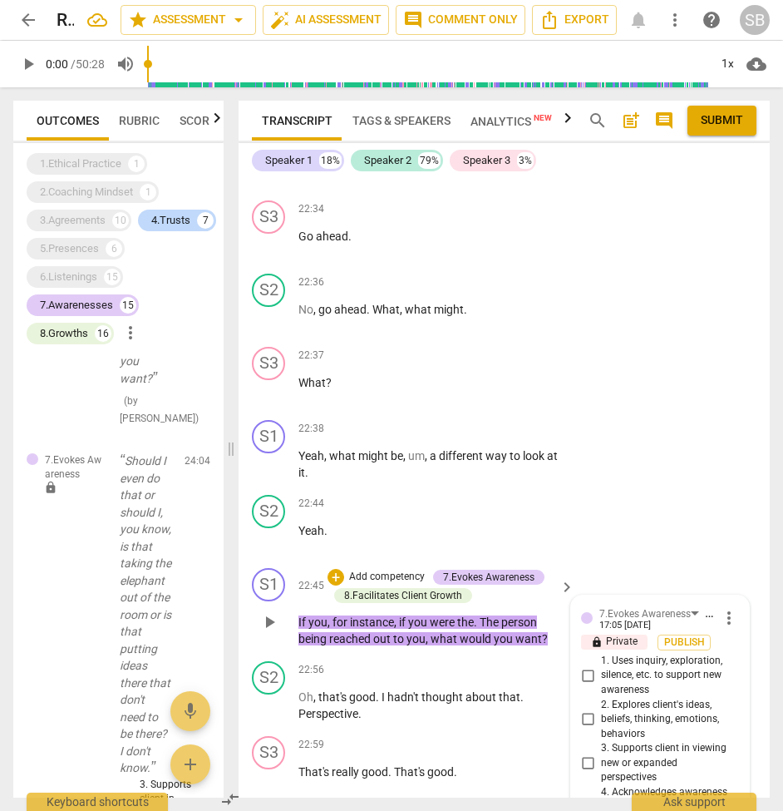
click at [586, 754] on input "3. Supports client in viewing new or expanded perspectives" at bounding box center [588, 764] width 27 height 20
checkbox input "true"
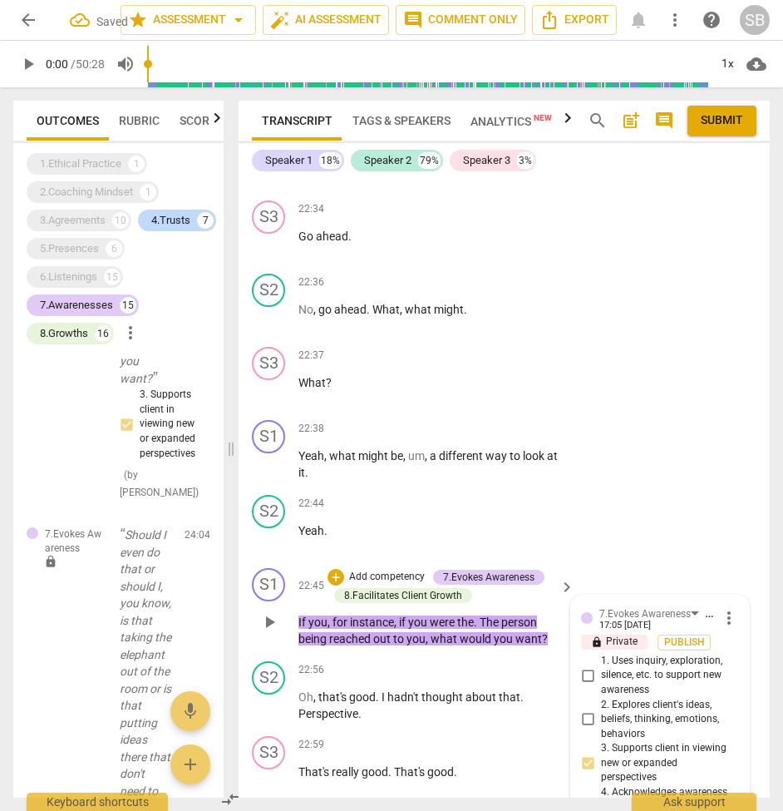
type textarea "G"
type textarea "Gr"
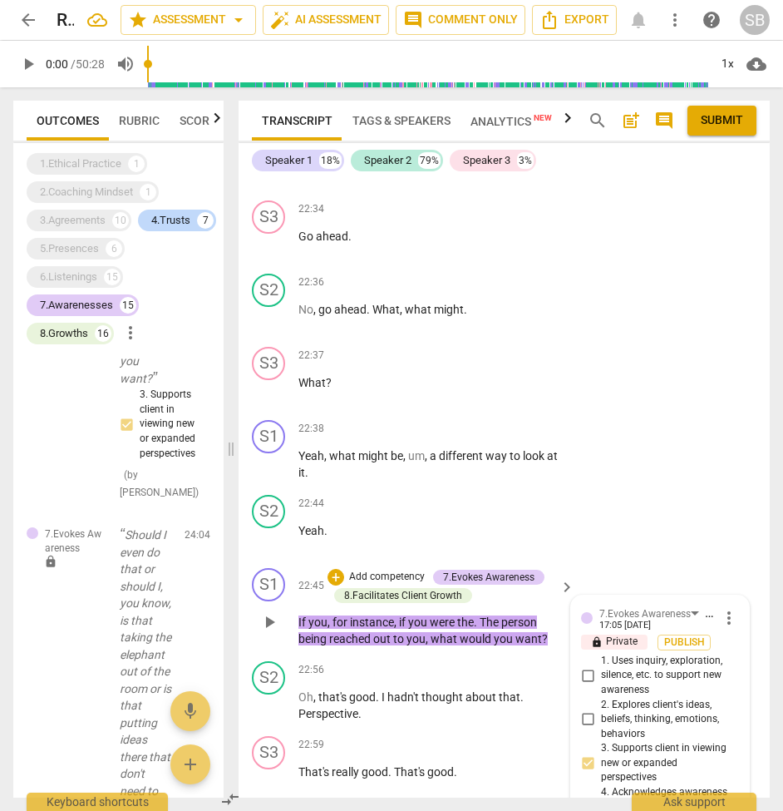
type textarea "Gre"
type textarea "Grea"
type textarea "Great"
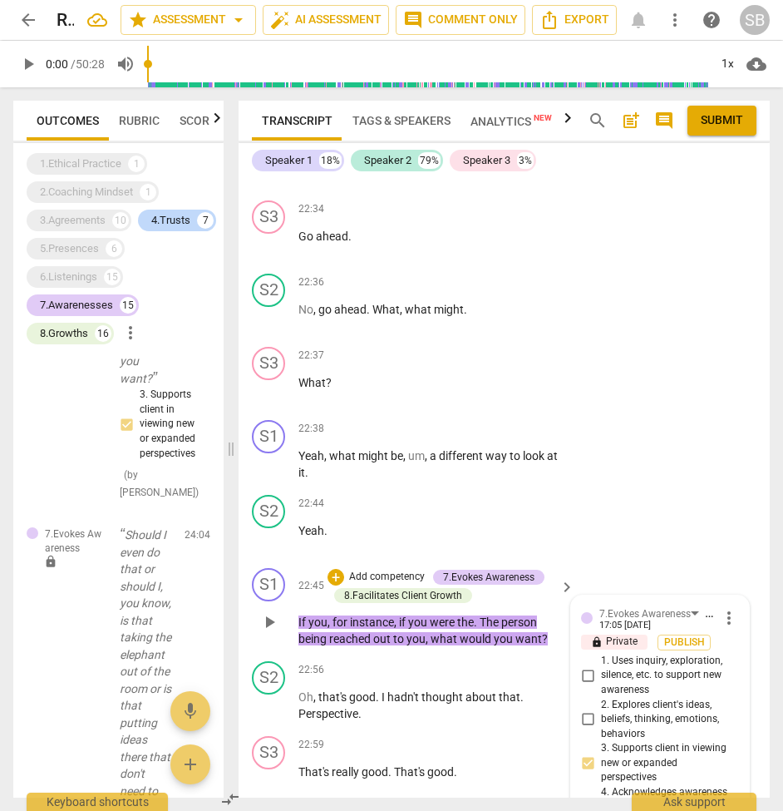
type textarea "Great"
type textarea "Great q"
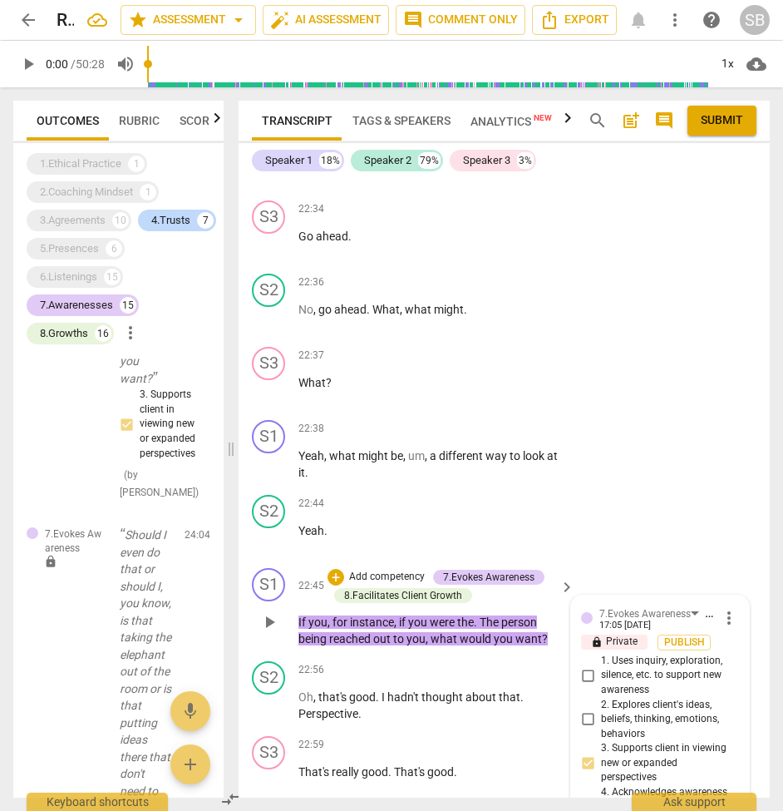
type textarea "Great qu"
type textarea "Great que"
type textarea "Great ques"
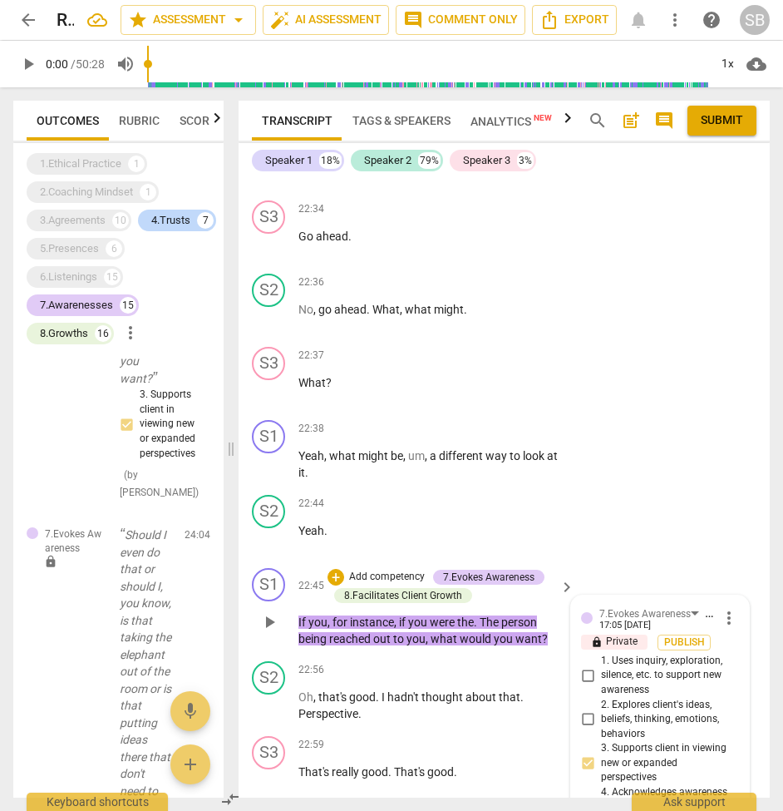
type textarea "Great ques"
type textarea "Great quest"
type textarea "Great questi"
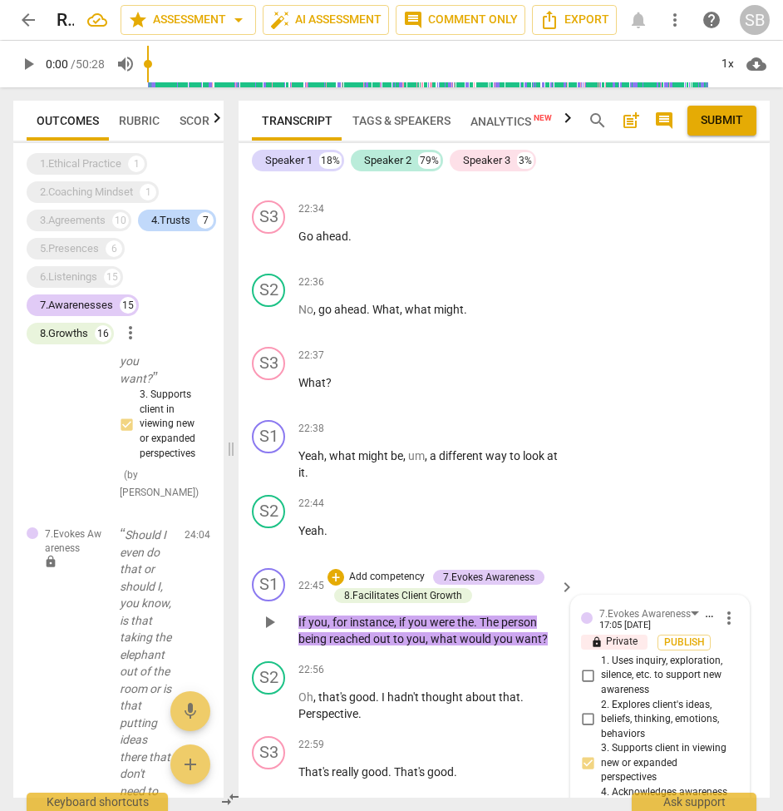
type textarea "Great questio"
type textarea "Great question"
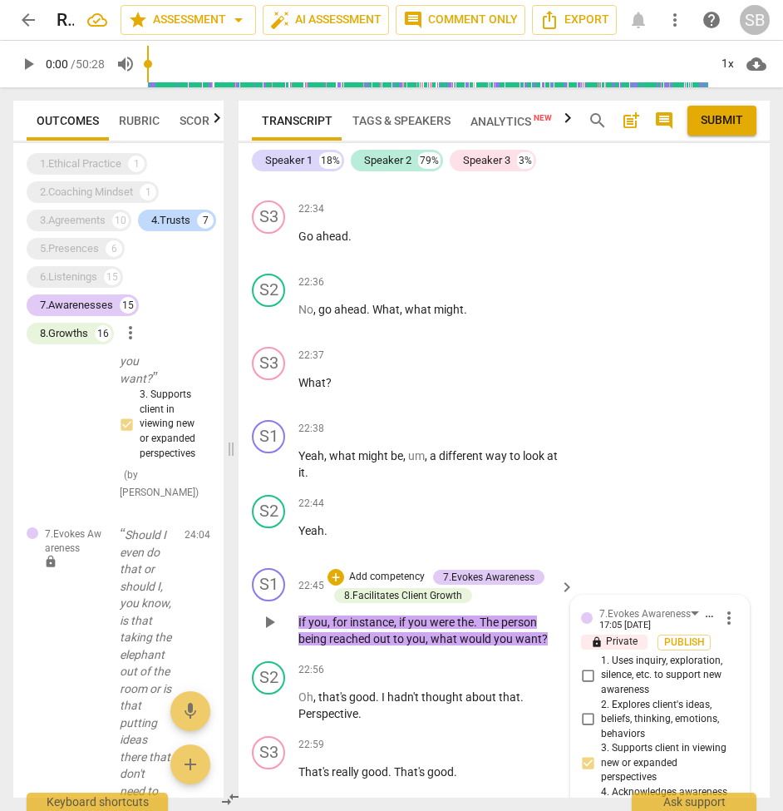
type textarea "Great question"
type textarea "Great question t"
type textarea "Great question to"
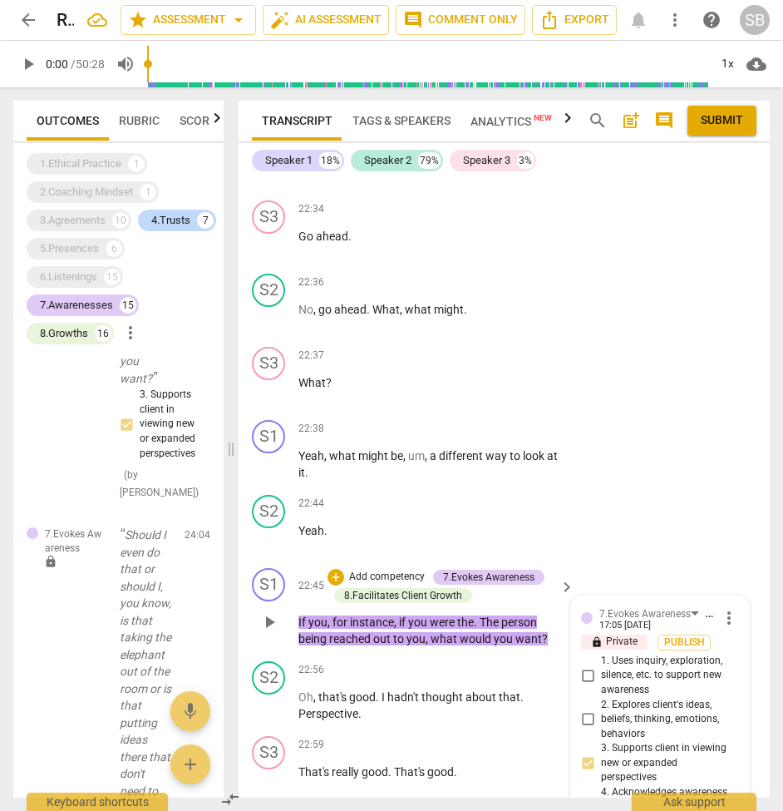
type textarea "Great question to"
type textarea "Great question to e"
type textarea "Great question to ex"
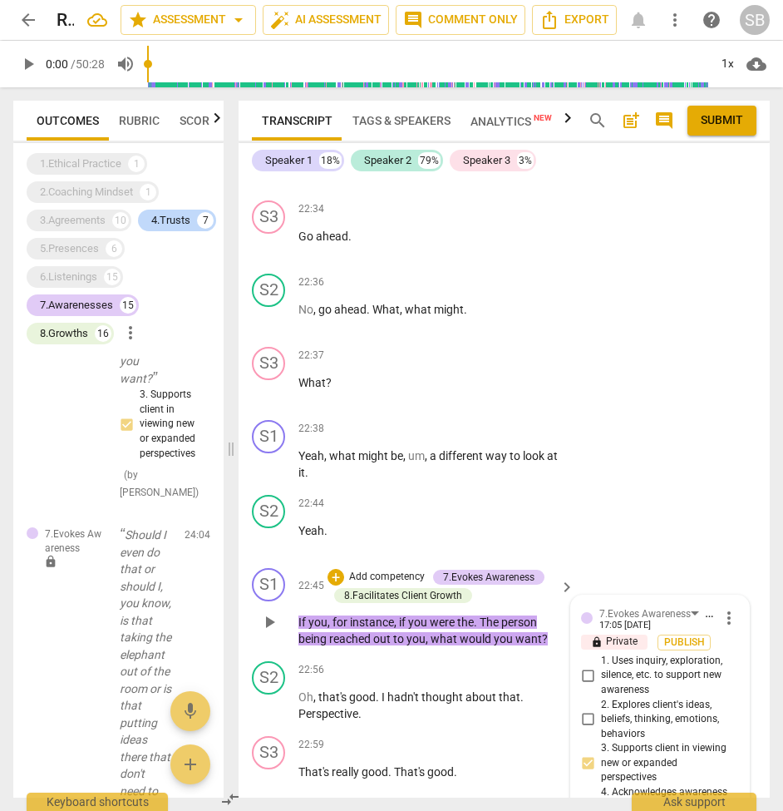
type textarea "Great question to ex"
type textarea "Great question to exp"
type textarea "Great question to expa"
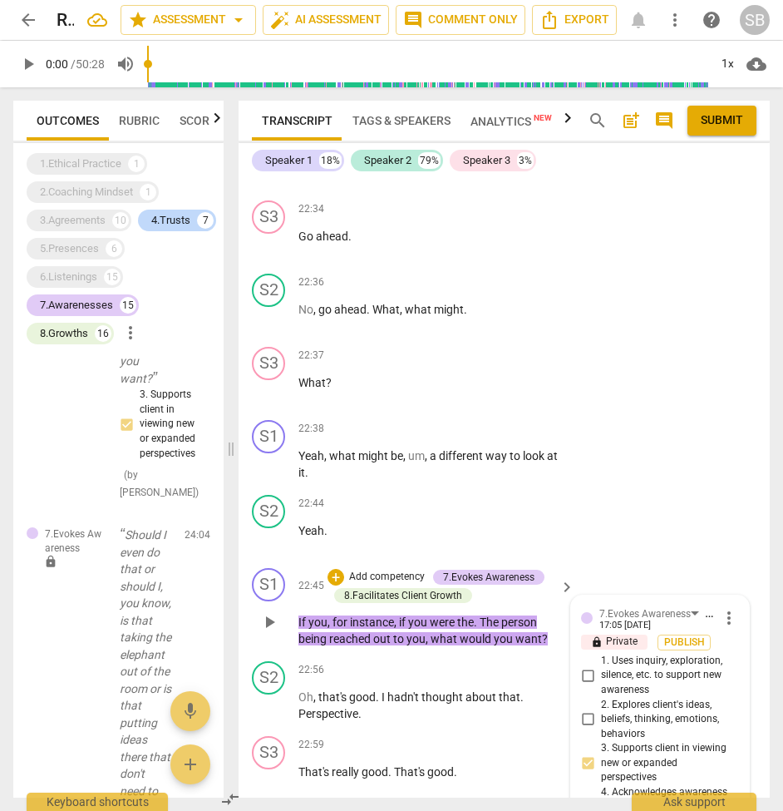
type textarea "Great question to expan"
type textarea "Great question to expand"
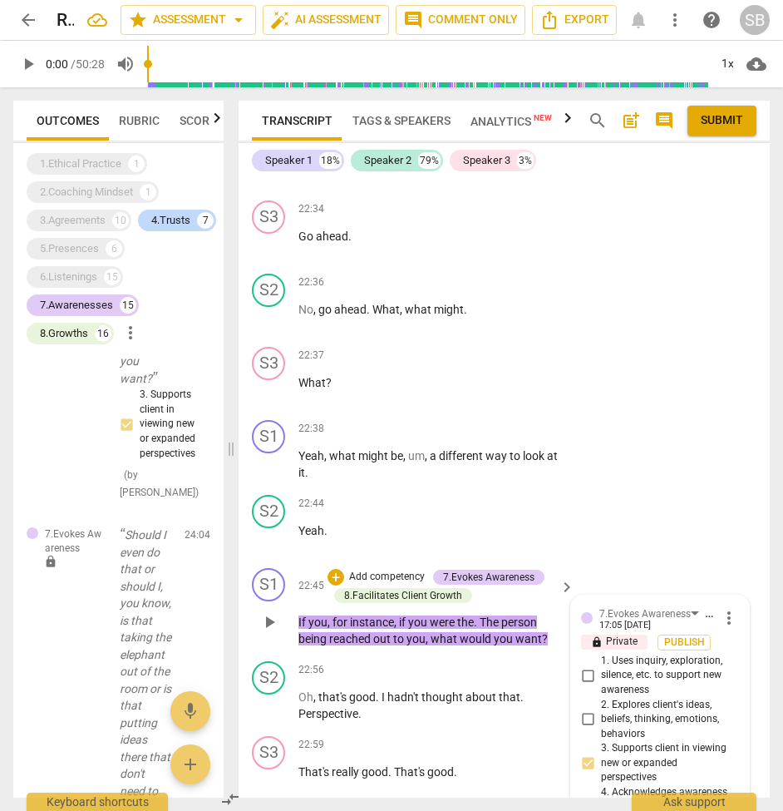
type textarea "Great question to expand"
type textarea "Great question to expand a"
type textarea "Great question to expand aw"
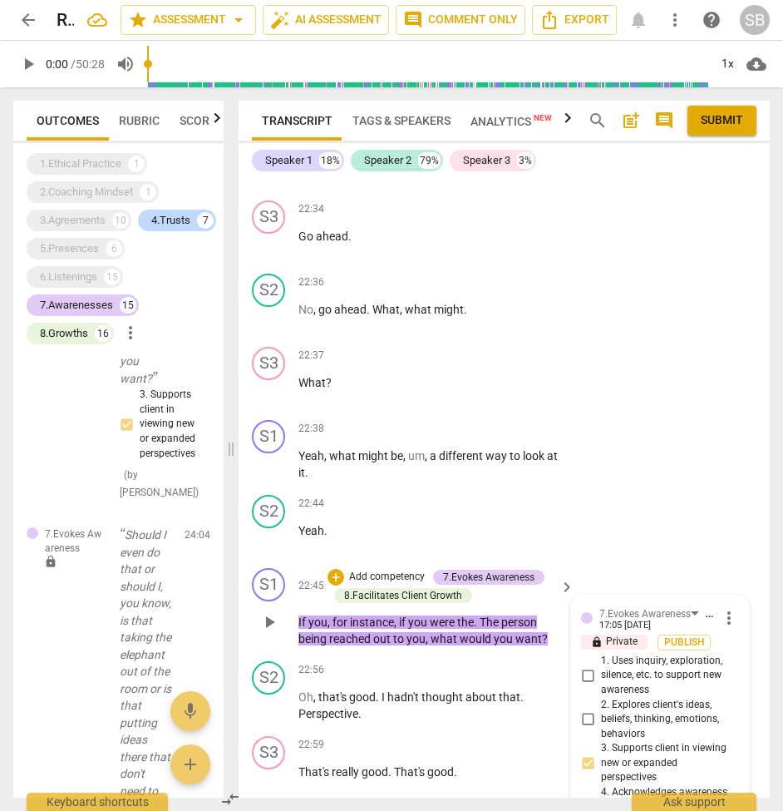
scroll to position [14, 0]
type textarea "Great question to expand awa"
type textarea "Great question to expand awar"
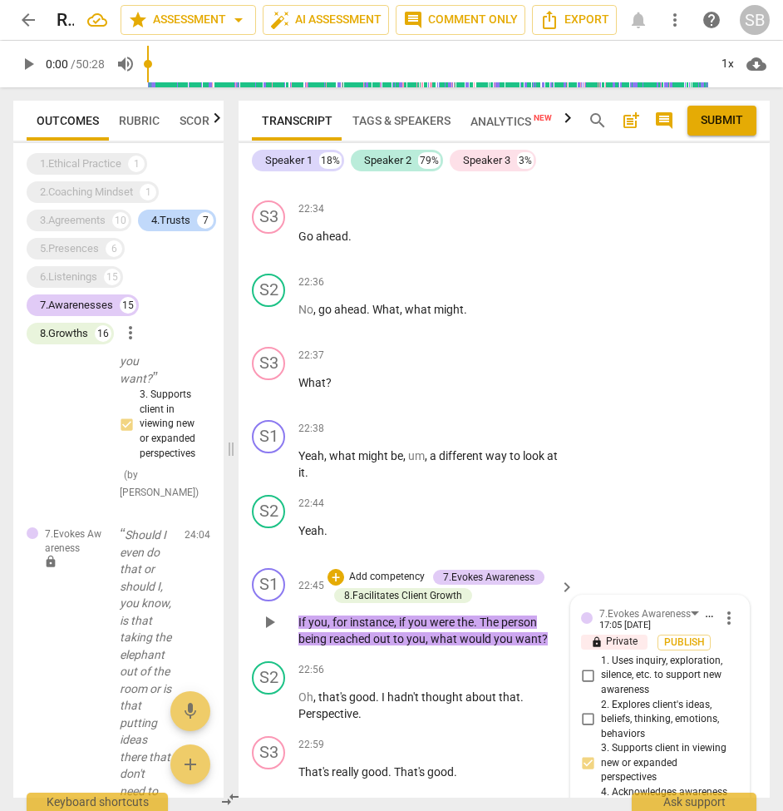
type textarea "Great question to expand aware"
type textarea "Great question to expand awaren"
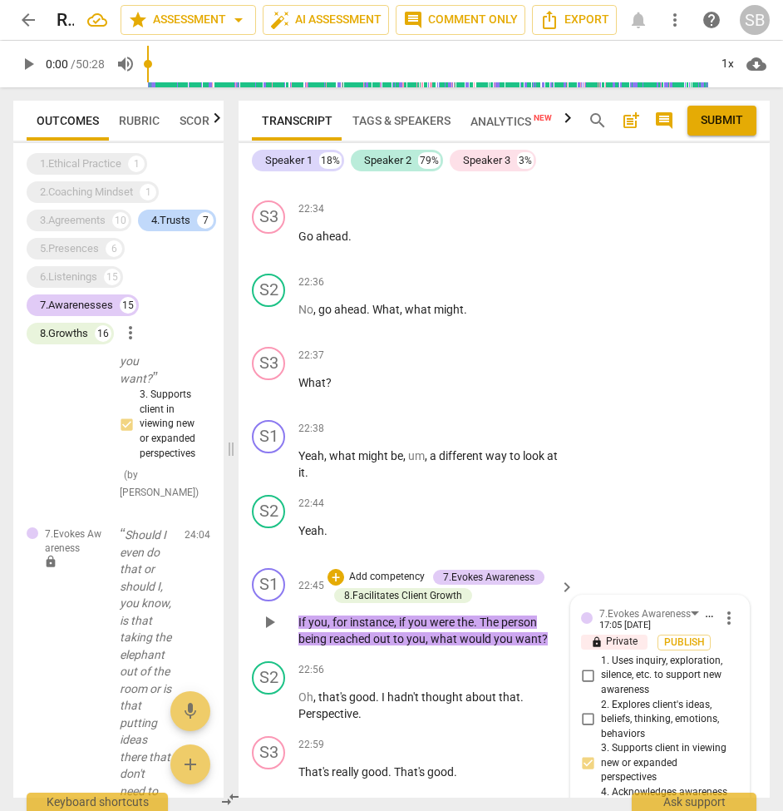
type textarea "Great question to expand awarene"
type textarea "Great question to expand awarenes"
type textarea "Great question to expand awareness"
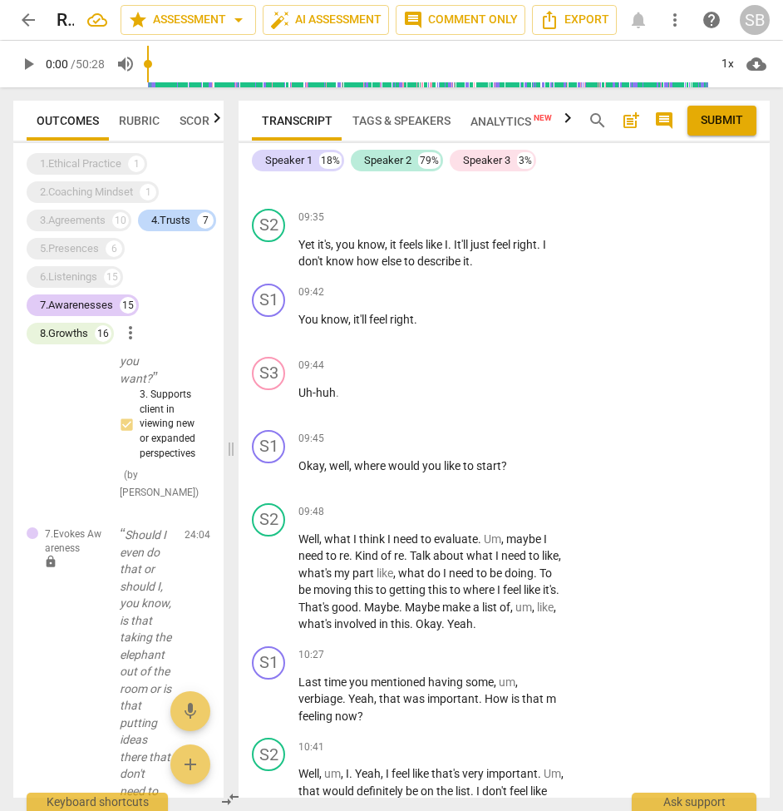
scroll to position [4113, 0]
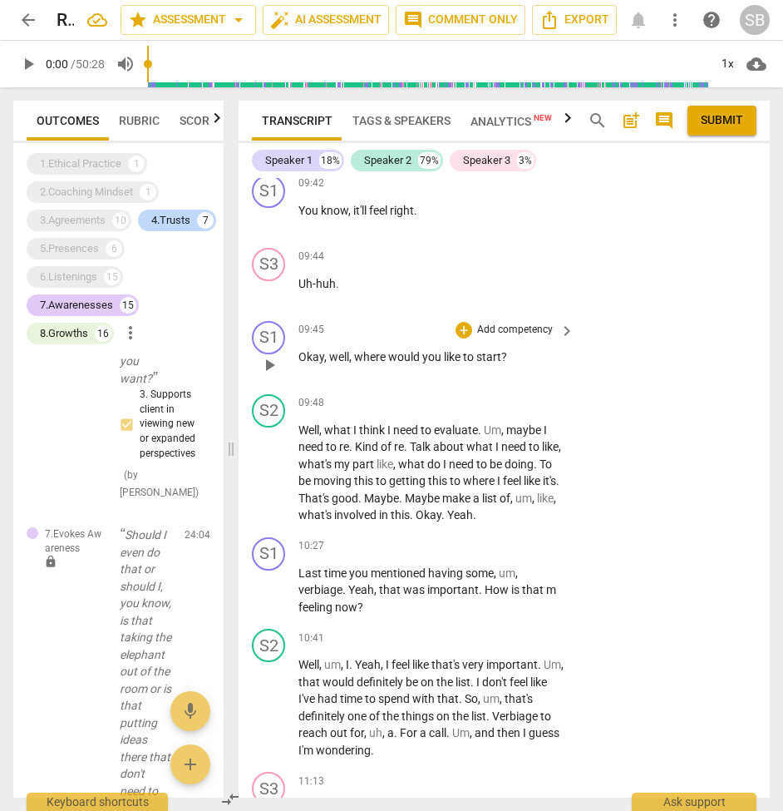
type textarea "Great question to expand awareness"
click at [503, 323] on p "Add competency" at bounding box center [515, 330] width 79 height 15
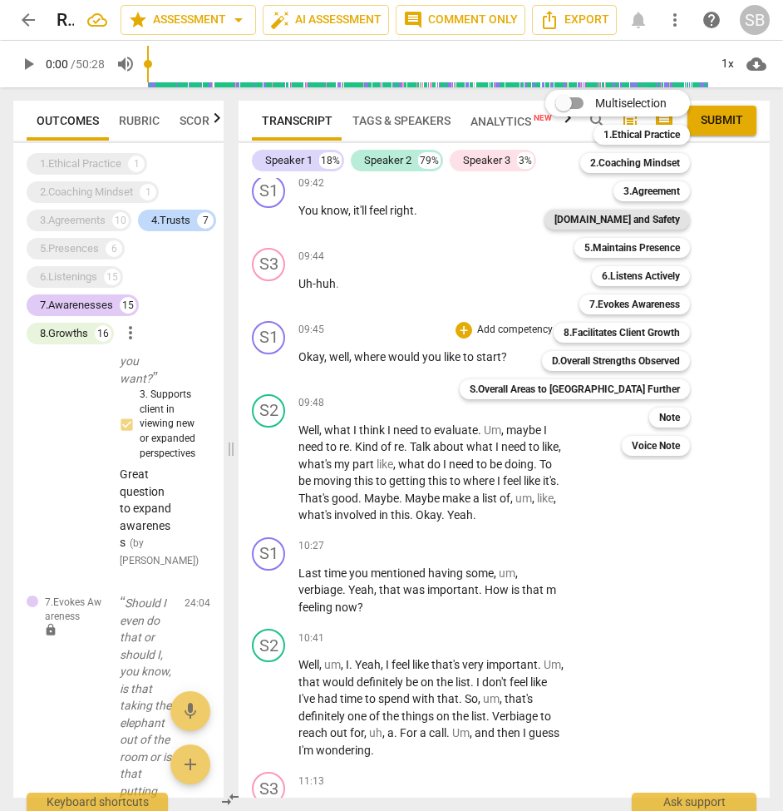
click at [582, 221] on b "[DOMAIN_NAME] and Safety" at bounding box center [618, 220] width 126 height 20
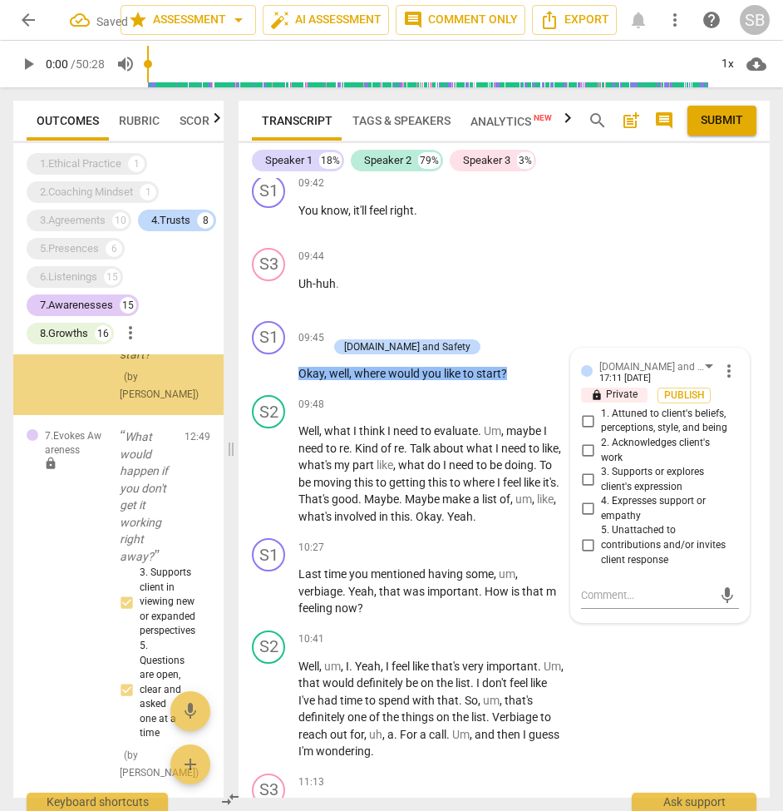
scroll to position [2117, 0]
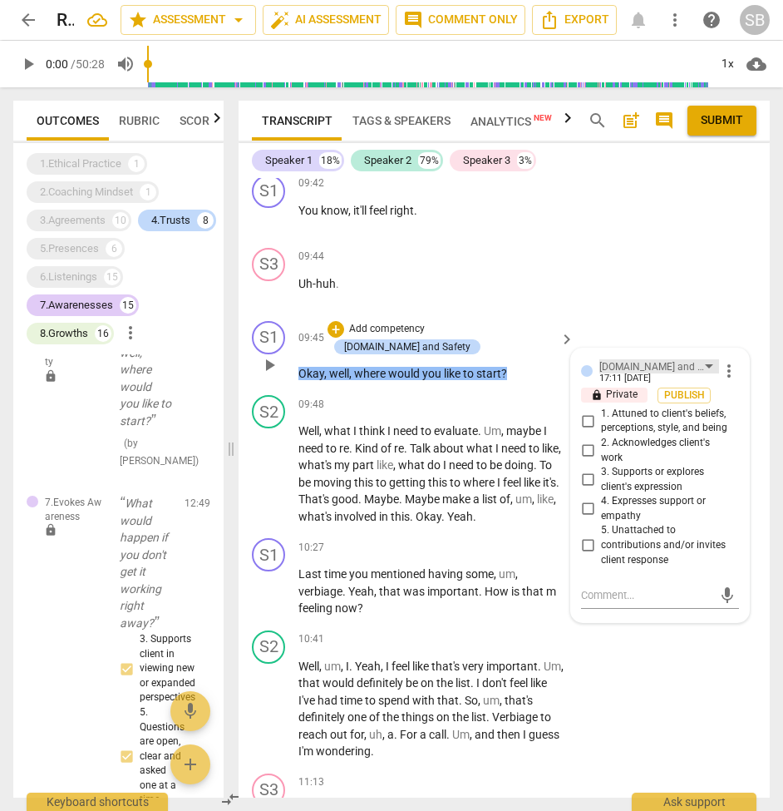
click at [679, 359] on div "[DOMAIN_NAME] and Safety" at bounding box center [660, 366] width 120 height 14
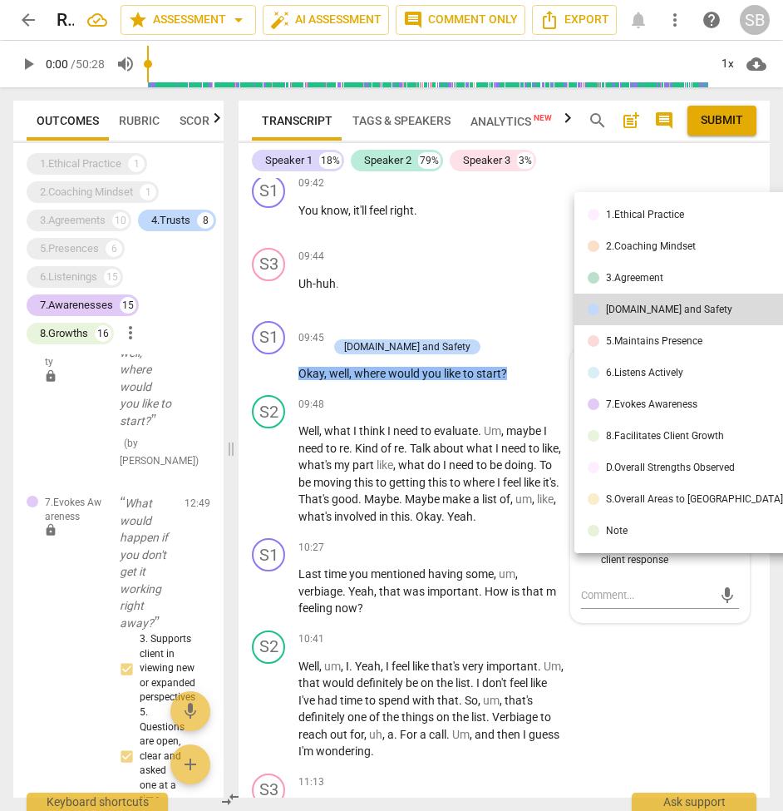
click at [652, 354] on li "5.Maintains Presence" at bounding box center [703, 341] width 257 height 32
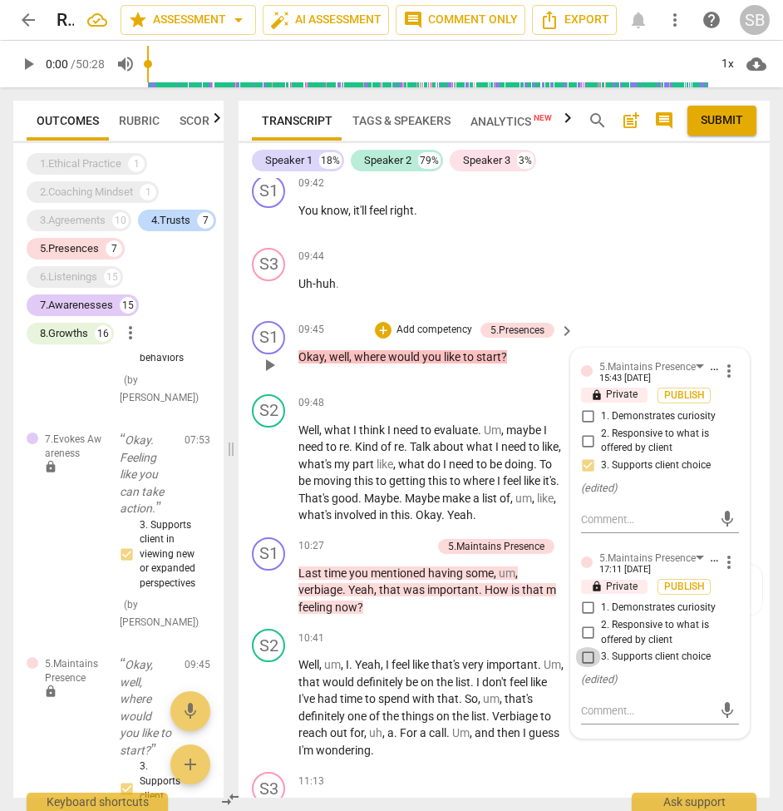
click at [580, 647] on input "3. Supports client choice" at bounding box center [588, 657] width 27 height 20
checkbox input "true"
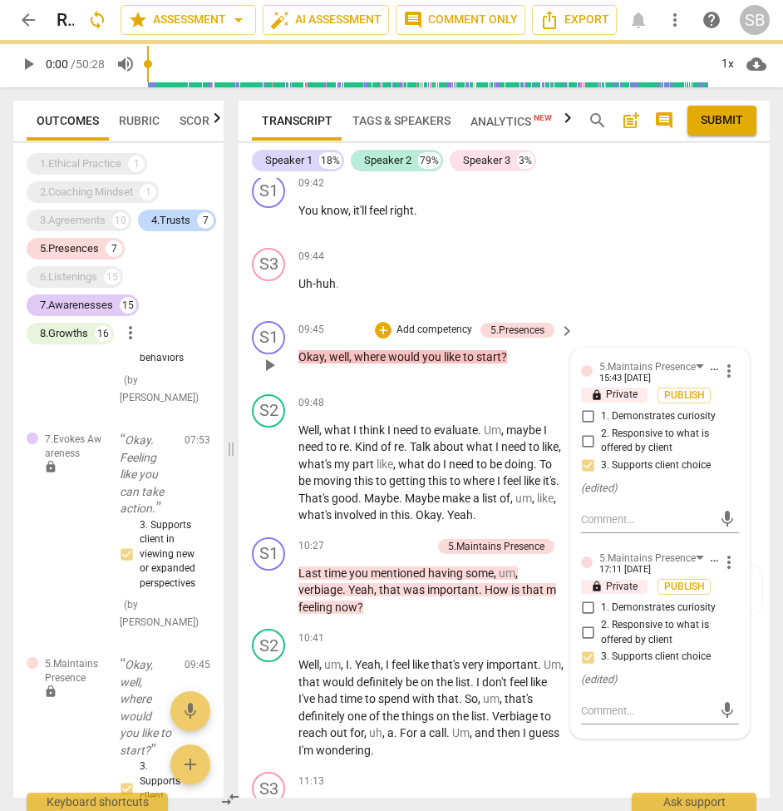
click at [712, 358] on div "5.Maintains Presence [PERSON_NAME]" at bounding box center [660, 365] width 120 height 15
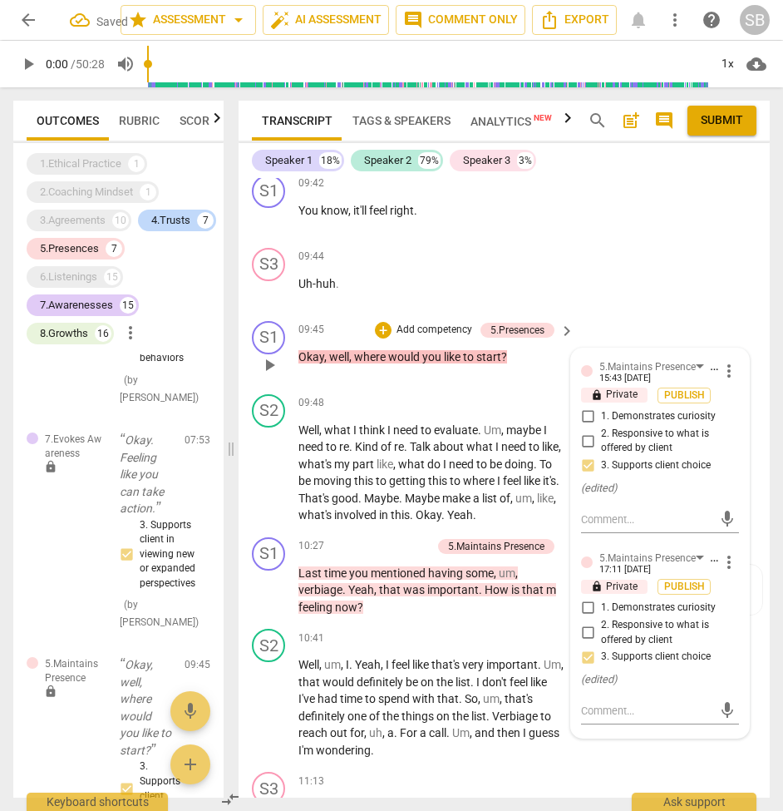
click at [709, 358] on div "5.Maintains Presence [PERSON_NAME]" at bounding box center [660, 365] width 120 height 15
click at [699, 359] on div "5.Maintains Presence" at bounding box center [655, 366] width 111 height 14
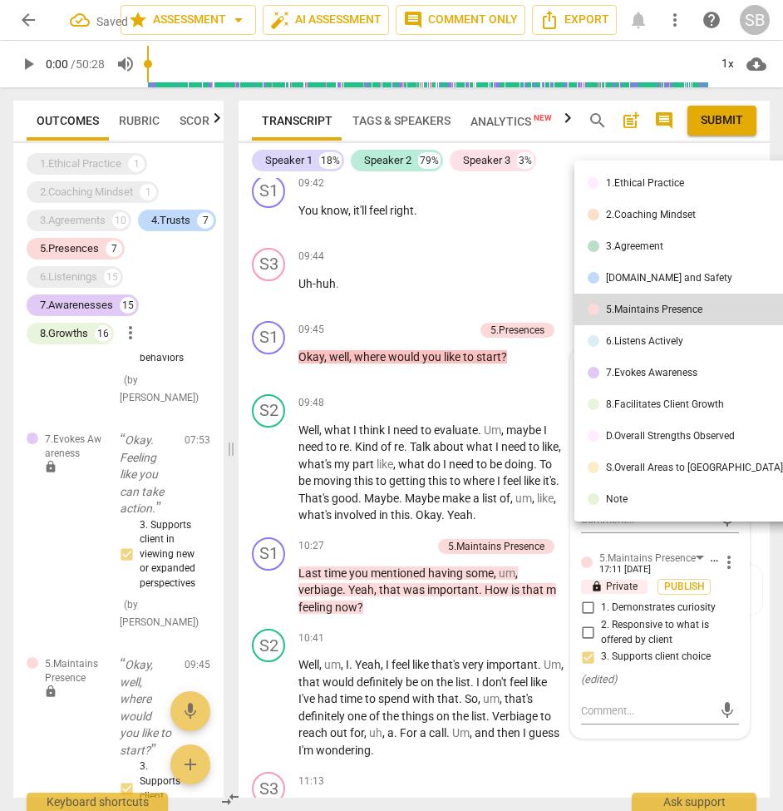
click at [544, 235] on div at bounding box center [391, 405] width 783 height 811
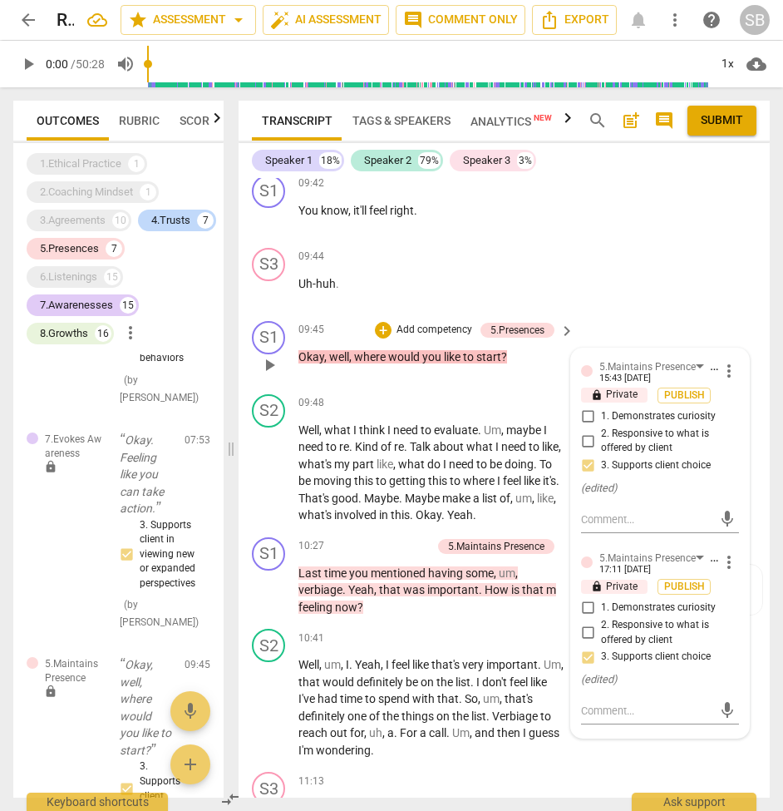
click at [725, 361] on span "more_vert" at bounding box center [729, 371] width 20 height 20
click at [742, 346] on li "Delete" at bounding box center [740, 345] width 57 height 32
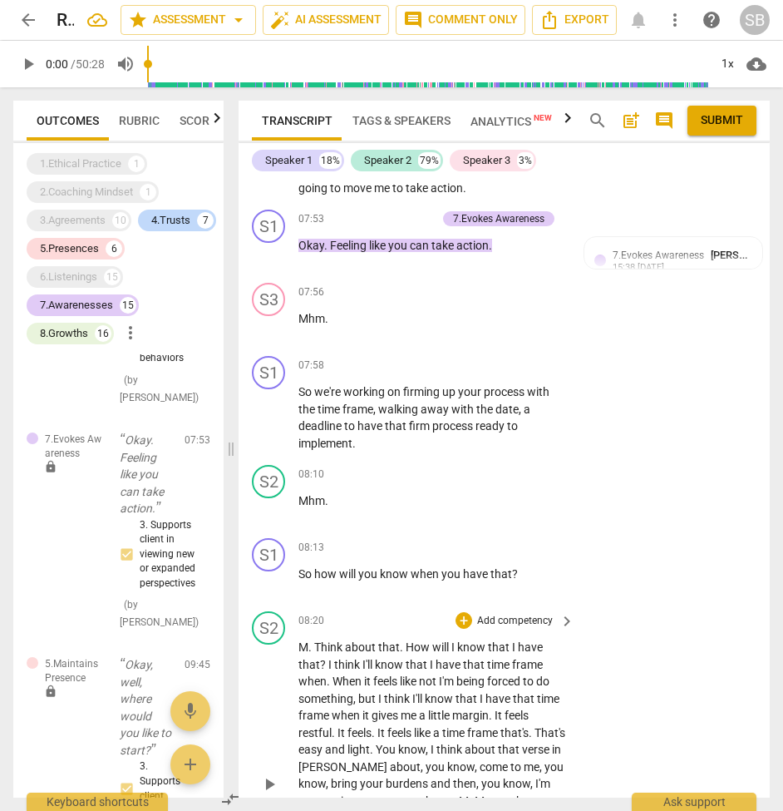
scroll to position [3203, 0]
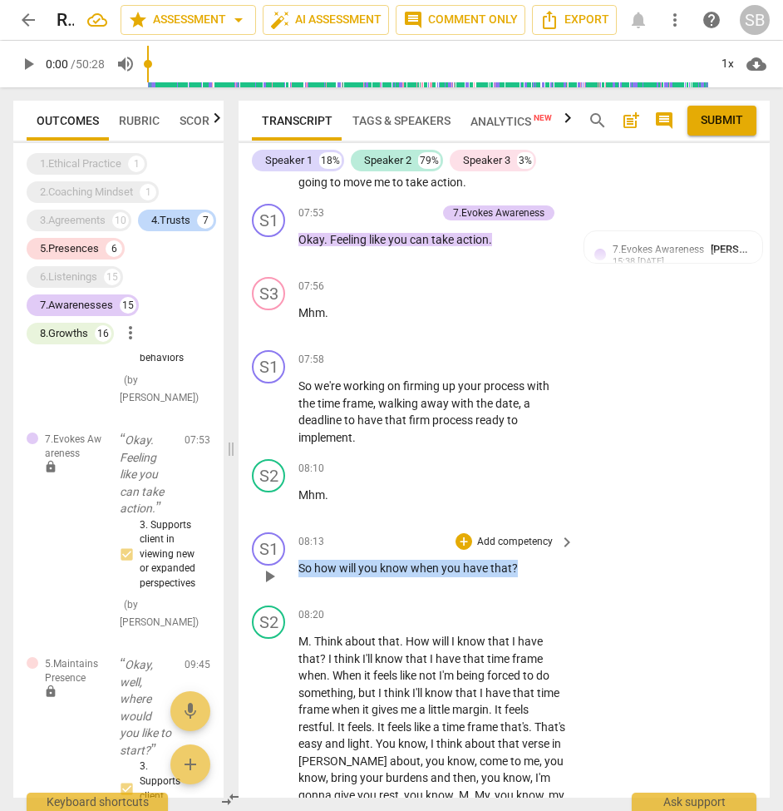
drag, startPoint x: 523, startPoint y: 518, endPoint x: 296, endPoint y: 520, distance: 227.1
click at [296, 526] on div "S1 play_arrow pause 08:13 + Add competency keyboard_arrow_right So how will you…" at bounding box center [504, 562] width 531 height 73
click at [464, 533] on div "+" at bounding box center [464, 541] width 17 height 17
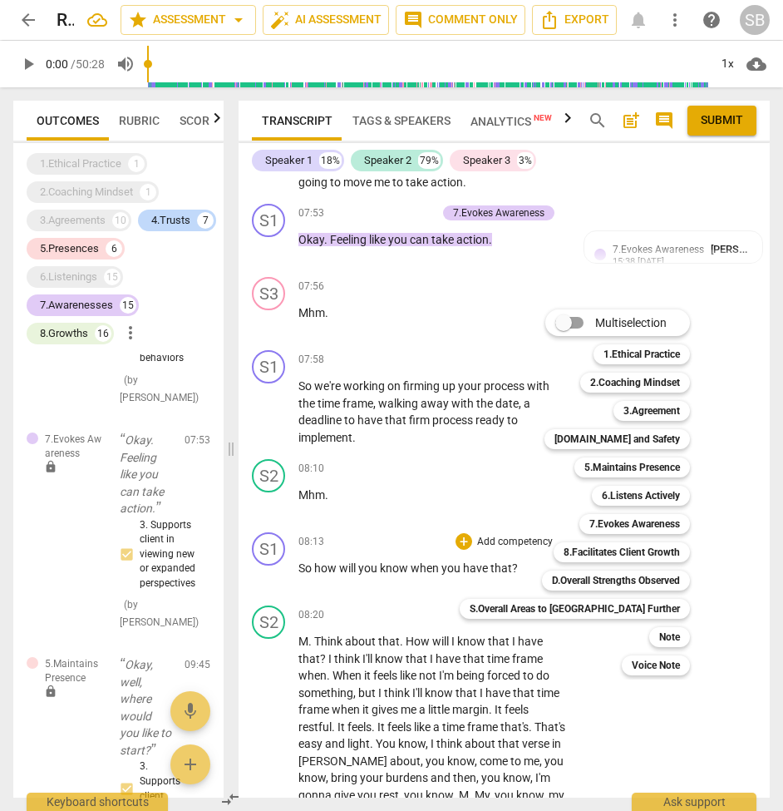
click at [28, 19] on div at bounding box center [391, 405] width 783 height 811
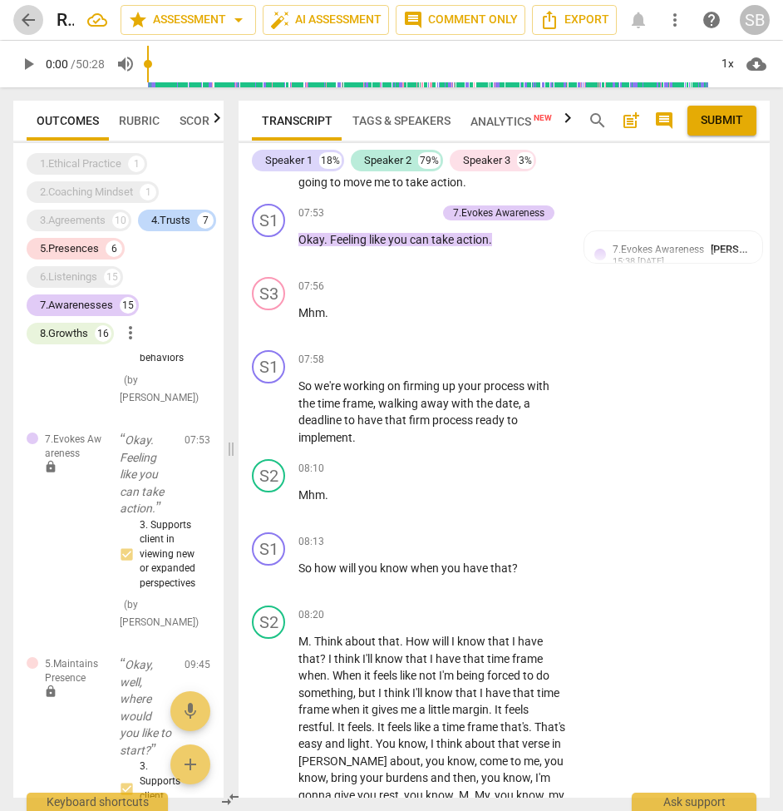
click at [28, 19] on span "arrow_back" at bounding box center [28, 20] width 20 height 20
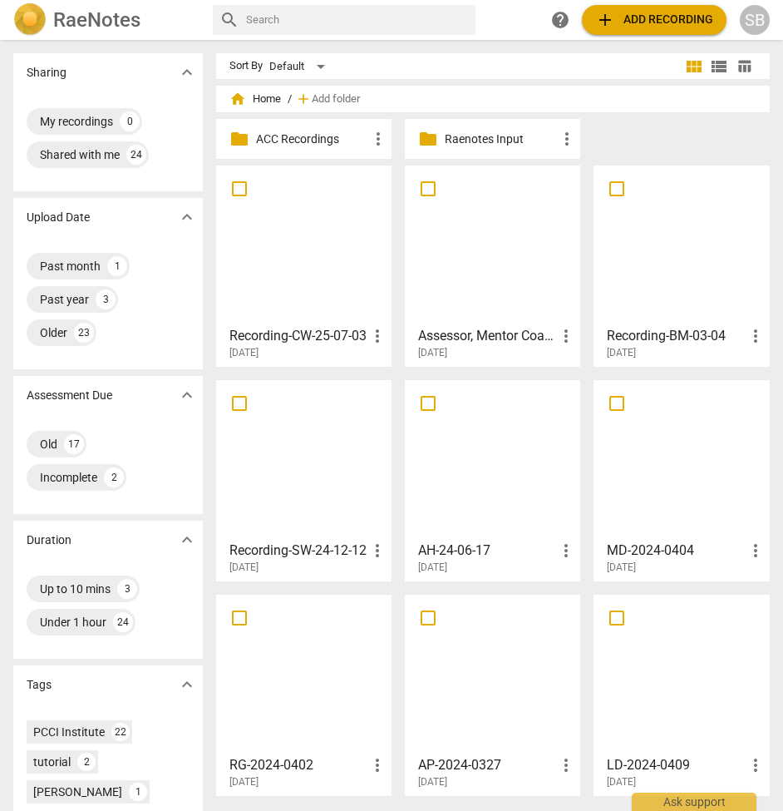
click at [348, 230] on div at bounding box center [304, 244] width 164 height 147
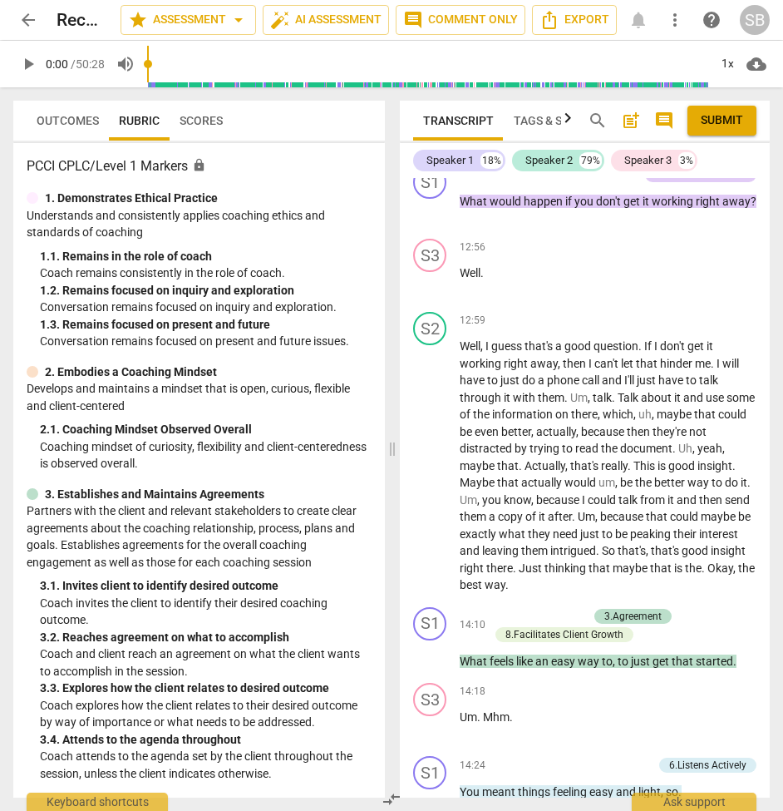
scroll to position [15, 0]
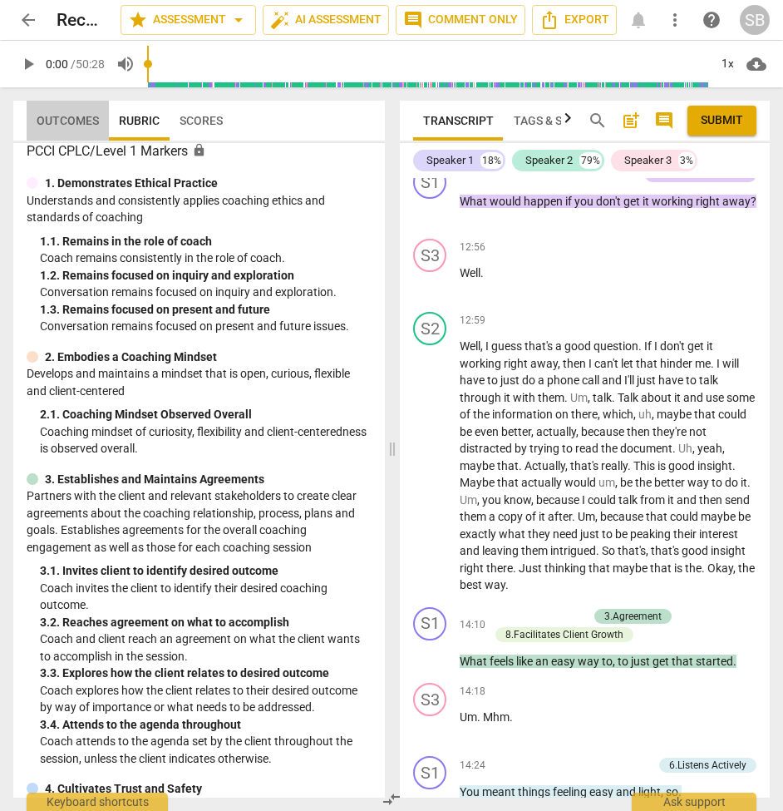
click at [68, 116] on span "Outcomes" at bounding box center [68, 120] width 62 height 13
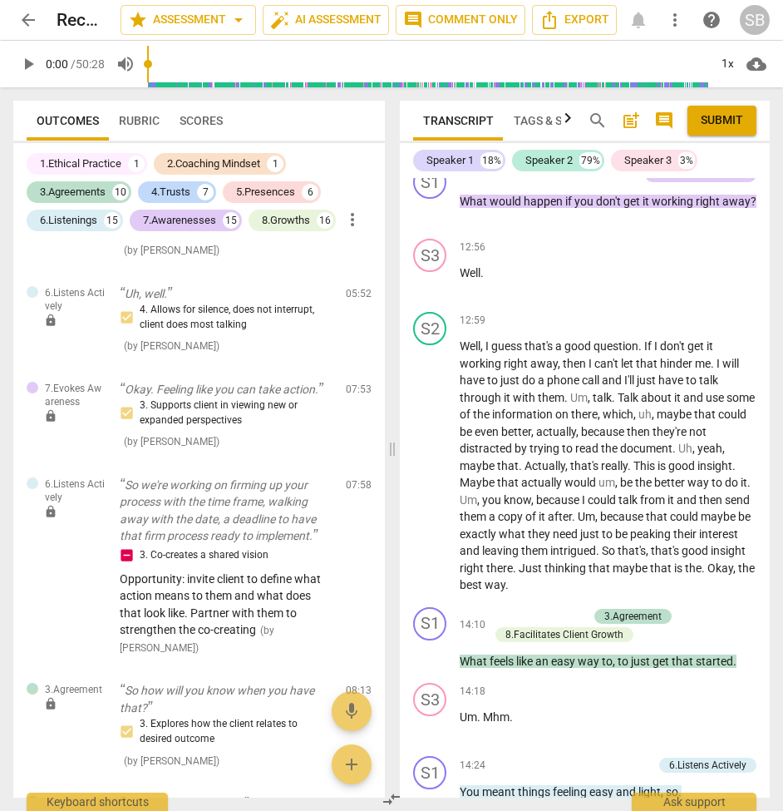
scroll to position [1153, 0]
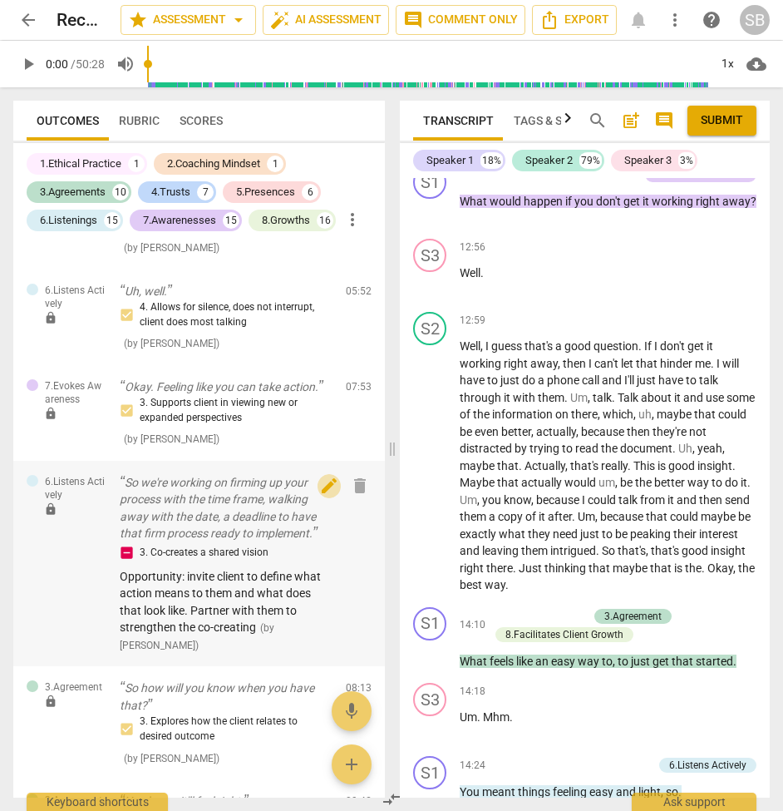
click at [328, 476] on span "edit" at bounding box center [329, 486] width 20 height 20
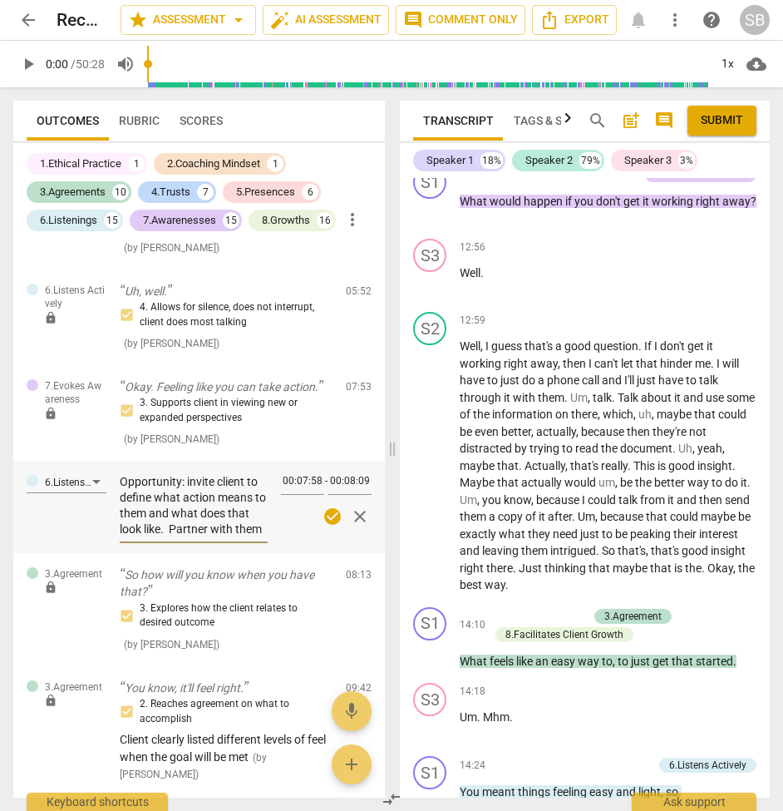
click at [355, 506] on span "close" at bounding box center [360, 516] width 20 height 20
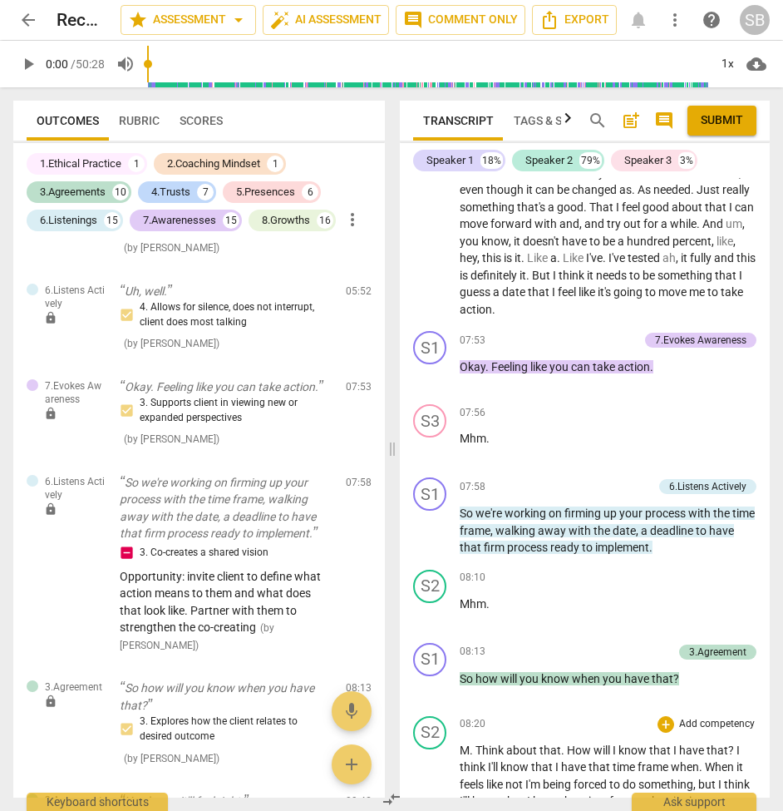
scroll to position [2827, 0]
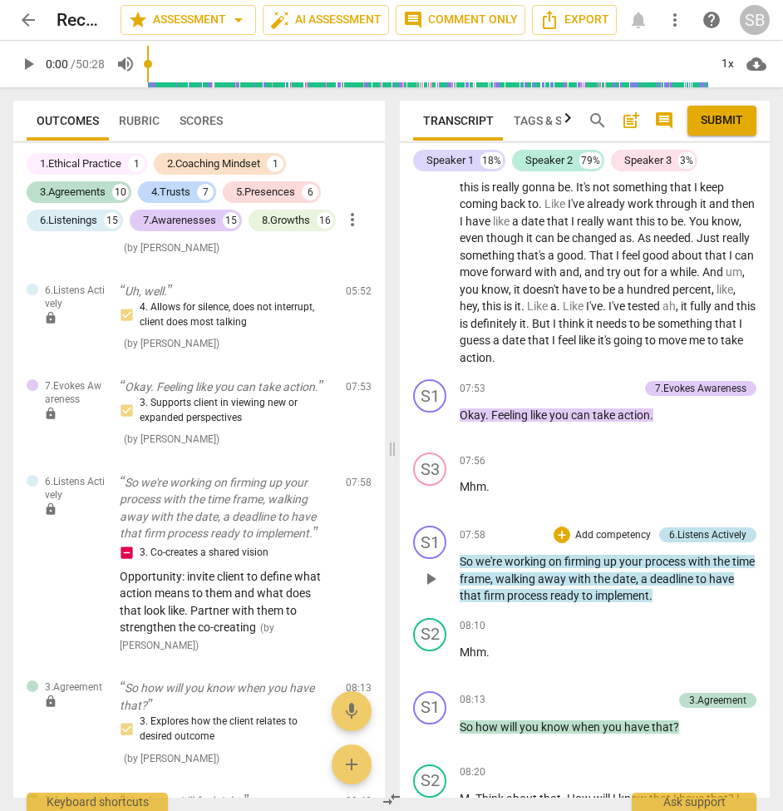
click at [695, 527] on div "6.Listens Actively" at bounding box center [708, 534] width 77 height 15
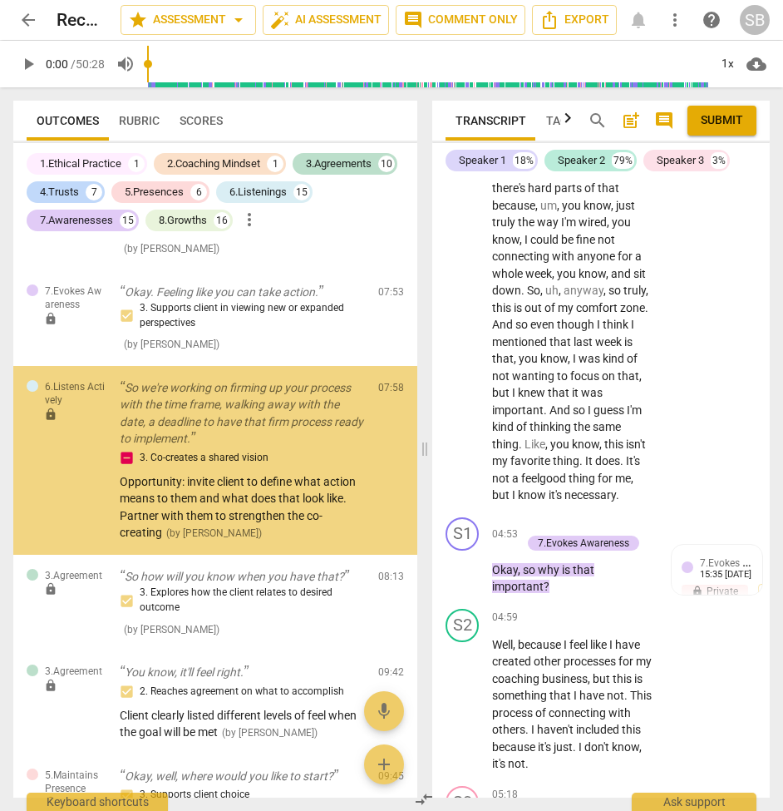
scroll to position [4591, 0]
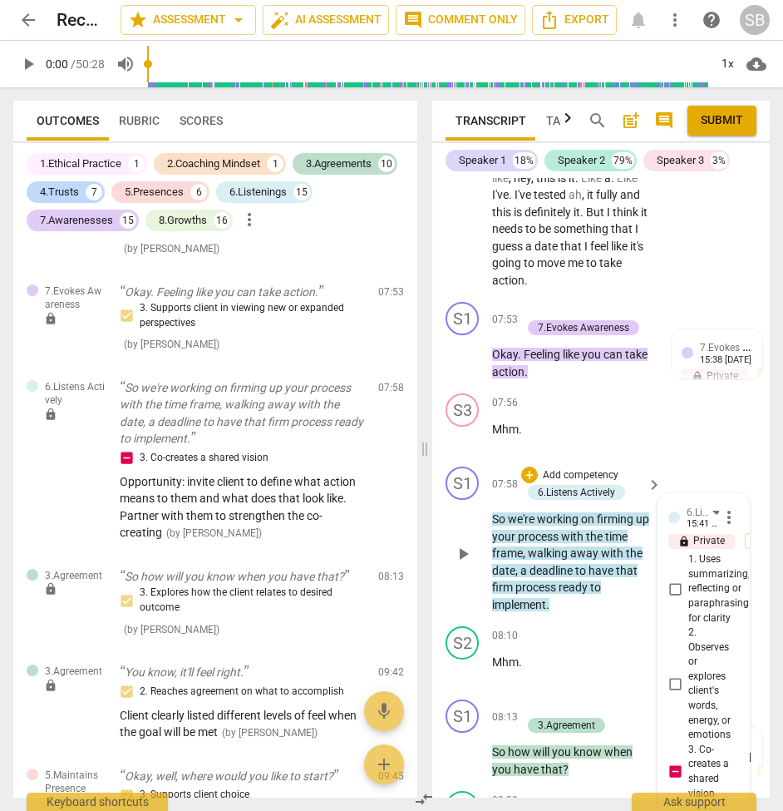
click at [720, 507] on span "more_vert" at bounding box center [729, 517] width 20 height 20
click at [725, 462] on li "Edit" at bounding box center [740, 467] width 57 height 32
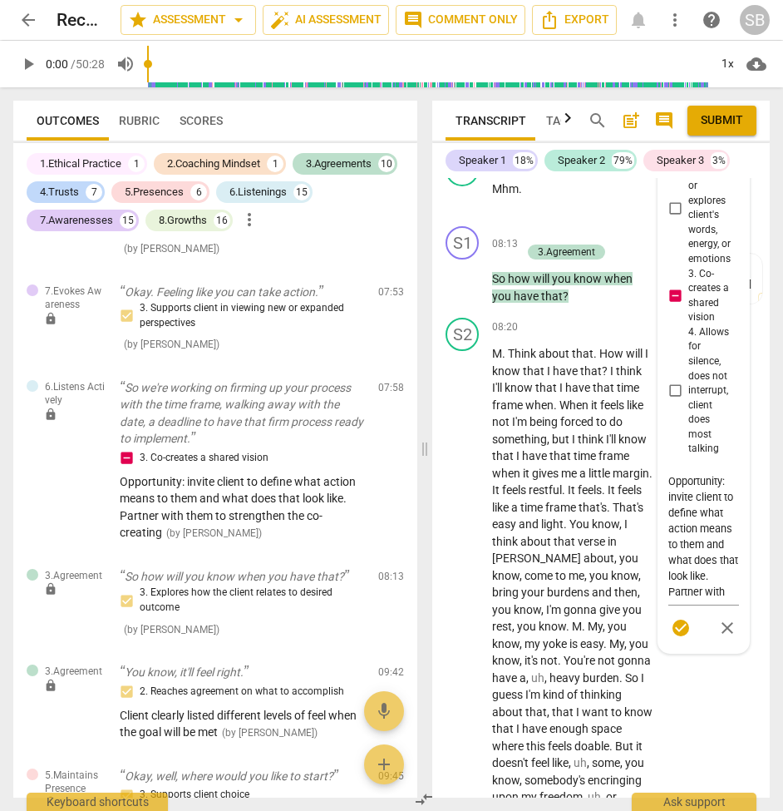
click at [671, 255] on div "6.Listens Actively [PERSON_NAME] more_vert lock Private Publish 1. Uses summari…" at bounding box center [704, 337] width 71 height 612
click at [675, 253] on div "6.Listens Actively [PERSON_NAME] more_vert lock Private Publish 1. Uses summari…" at bounding box center [704, 337] width 71 height 612
click at [674, 253] on div "6.Listens Actively [PERSON_NAME] more_vert lock Private Publish 1. Uses summari…" at bounding box center [704, 337] width 71 height 612
click at [672, 254] on div "6.Listens Actively [PERSON_NAME] more_vert lock Private Publish 1. Uses summari…" at bounding box center [704, 337] width 71 height 612
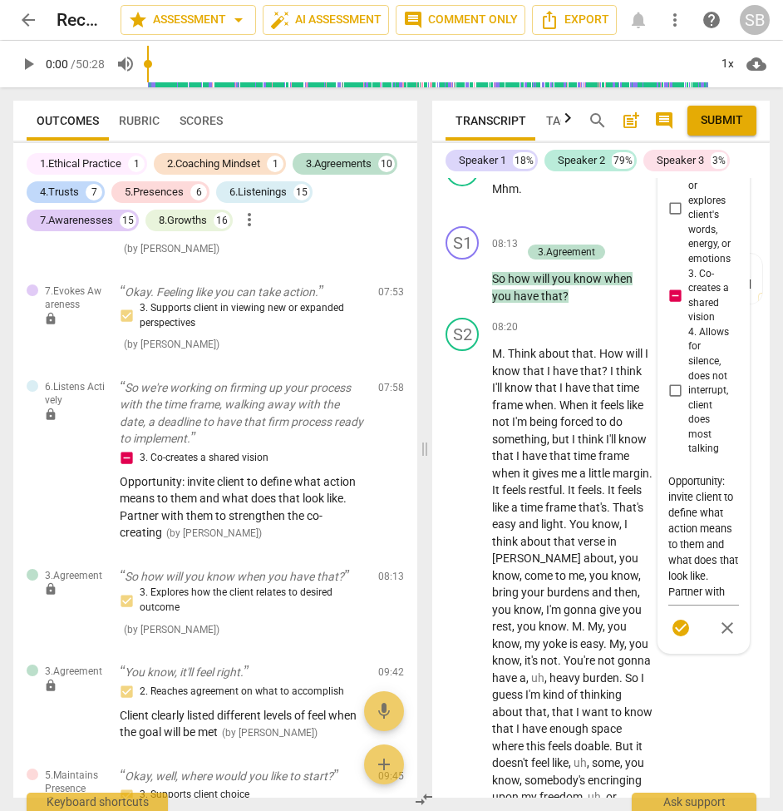
click at [676, 255] on div "6.Listens Actively [PERSON_NAME] more_vert lock Private Publish 1. Uses summari…" at bounding box center [704, 337] width 71 height 612
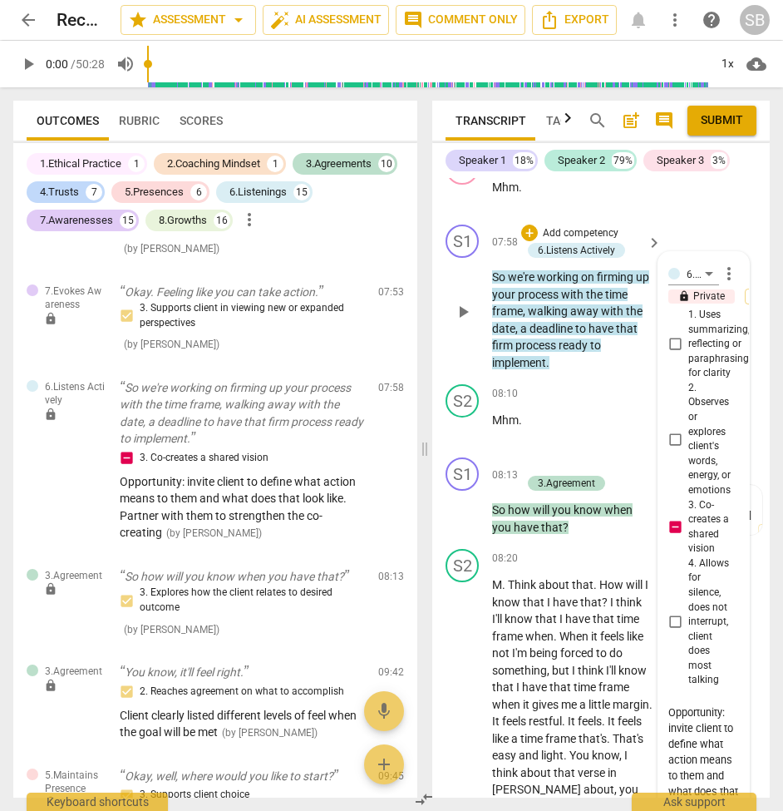
scroll to position [4797, 0]
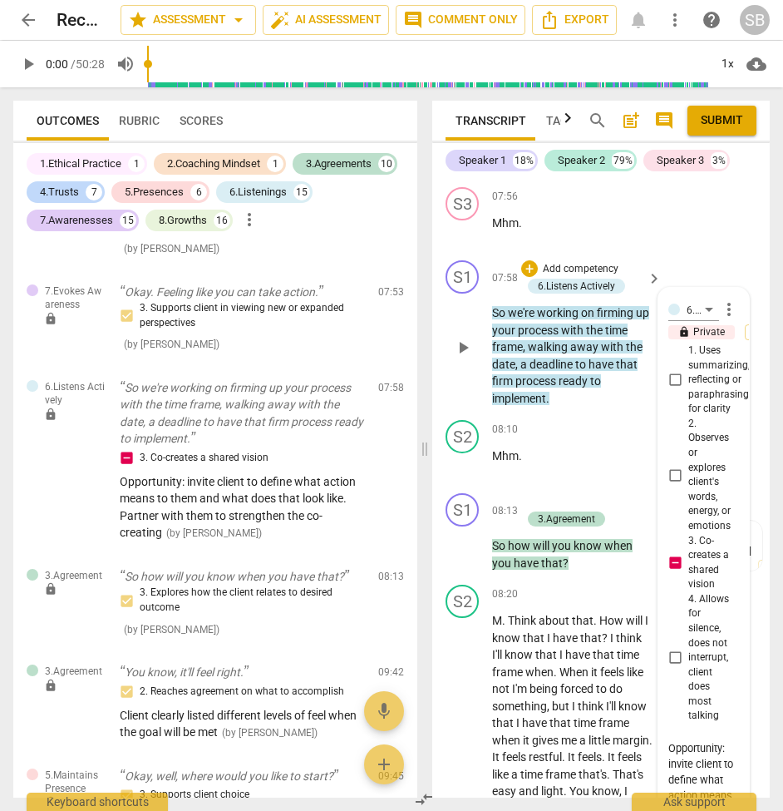
click at [724, 299] on span "more_vert" at bounding box center [729, 309] width 20 height 20
click at [724, 259] on li "Edit" at bounding box center [740, 260] width 57 height 32
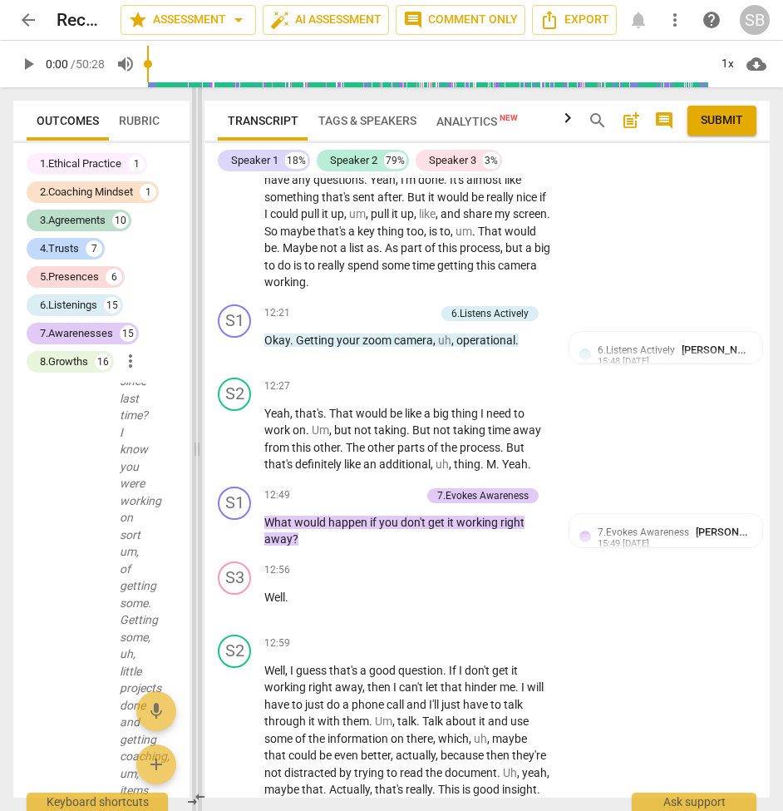
drag, startPoint x: 425, startPoint y: 447, endPoint x: 197, endPoint y: 436, distance: 228.1
click at [197, 436] on span at bounding box center [197, 449] width 10 height 724
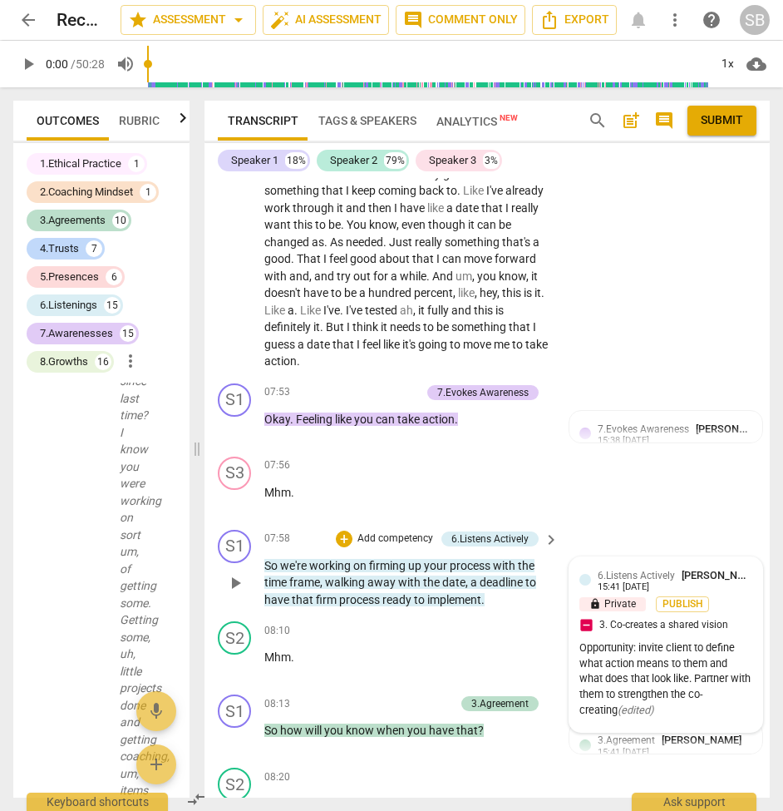
scroll to position [2889, 0]
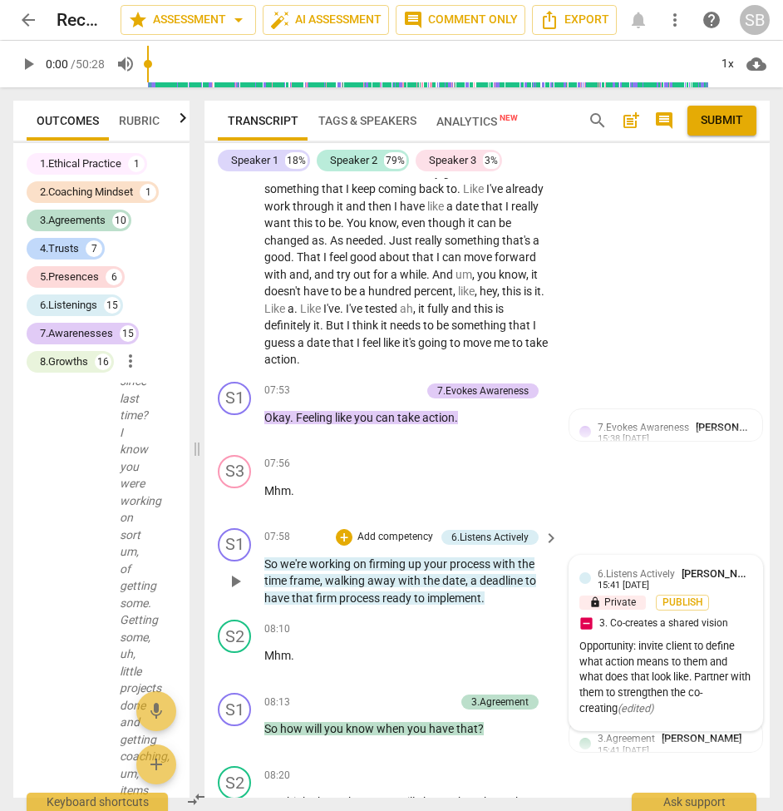
click at [643, 568] on span "6.Listens Actively" at bounding box center [636, 574] width 77 height 12
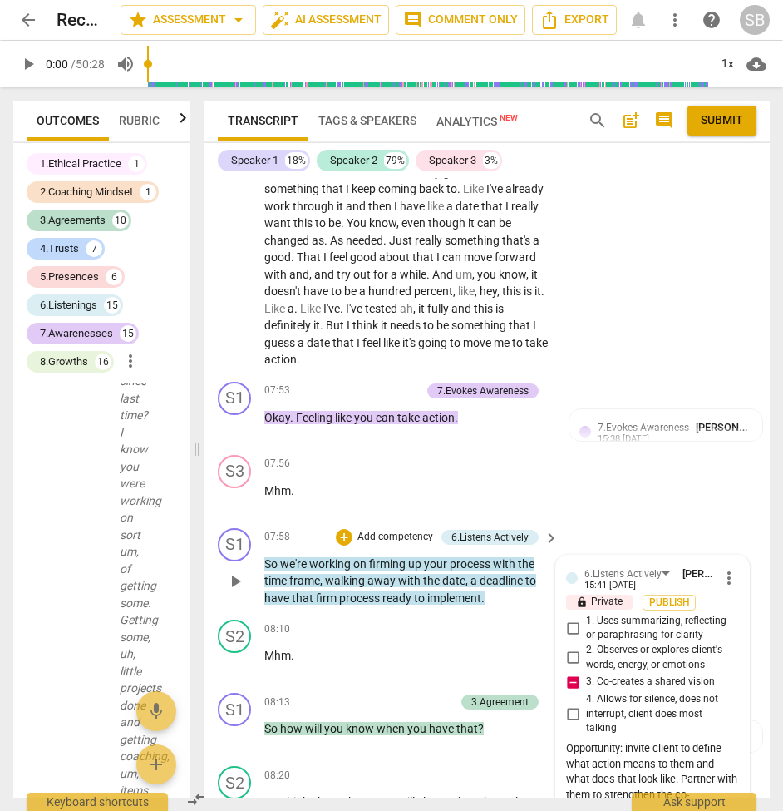
click at [565, 672] on input "3. Co-creates a shared vision" at bounding box center [573, 682] width 27 height 20
checkbox input "false"
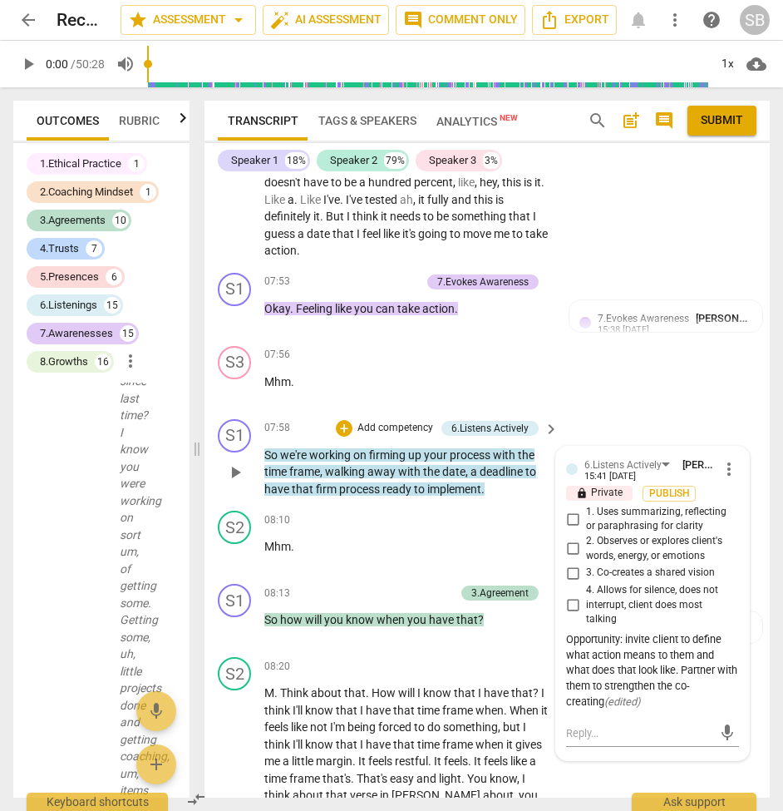
scroll to position [3000, 0]
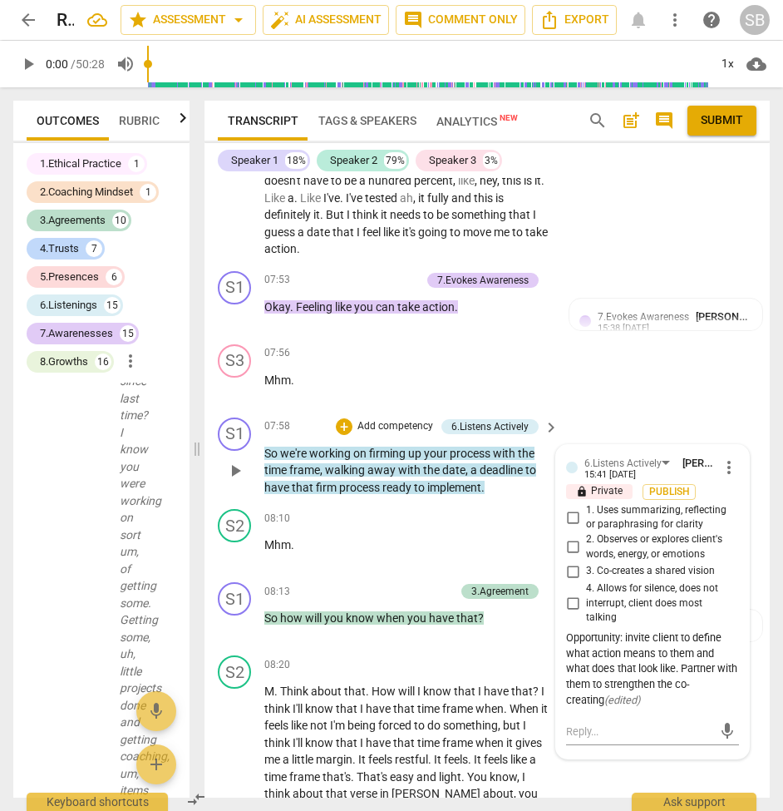
click at [622, 630] on div "Opportunity: invite client to define what action means to them and what does th…" at bounding box center [652, 669] width 173 height 78
click at [616, 630] on div "Opportunity: invite client to define what action means to them and what does th…" at bounding box center [652, 669] width 173 height 78
click at [619, 630] on div "Opportunity: invite client to define what action means to them and what does th…" at bounding box center [652, 669] width 173 height 78
click at [728, 457] on span "more_vert" at bounding box center [729, 467] width 20 height 20
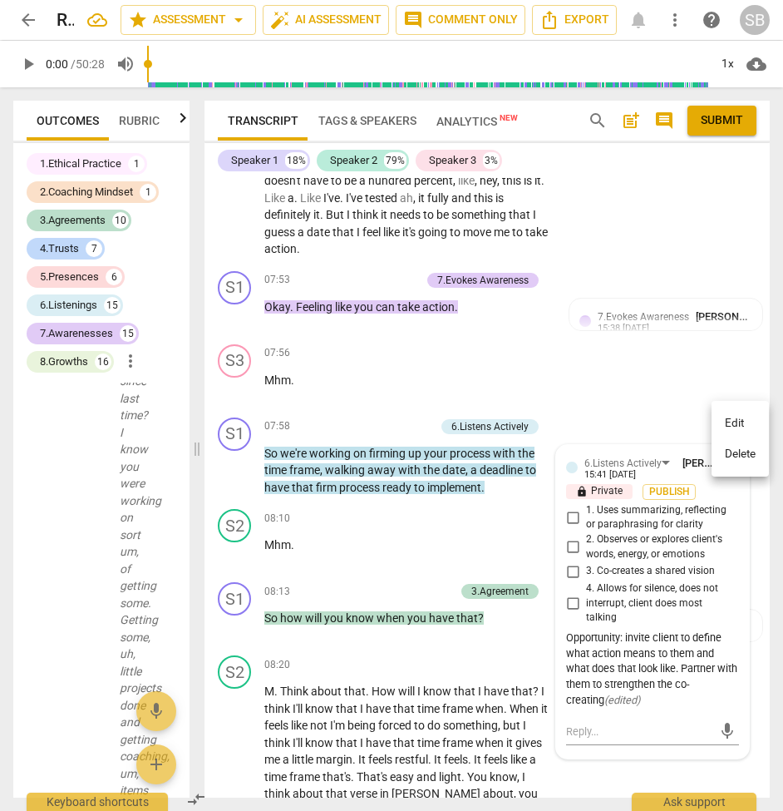
click at [728, 419] on li "Edit" at bounding box center [740, 424] width 57 height 32
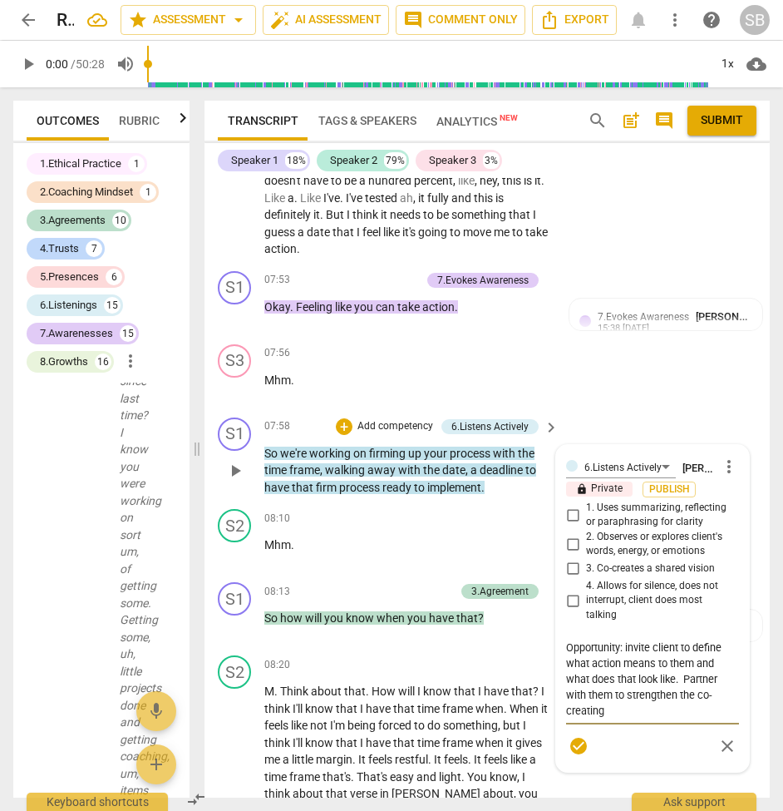
click at [619, 640] on textarea "Opportunity: invite client to define what action means to them and what does th…" at bounding box center [652, 679] width 173 height 79
type textarea "Opportunity : invite client to define what action means to them and what does t…"
type textarea "Opportunity f: invite client to define what action means to them and what does …"
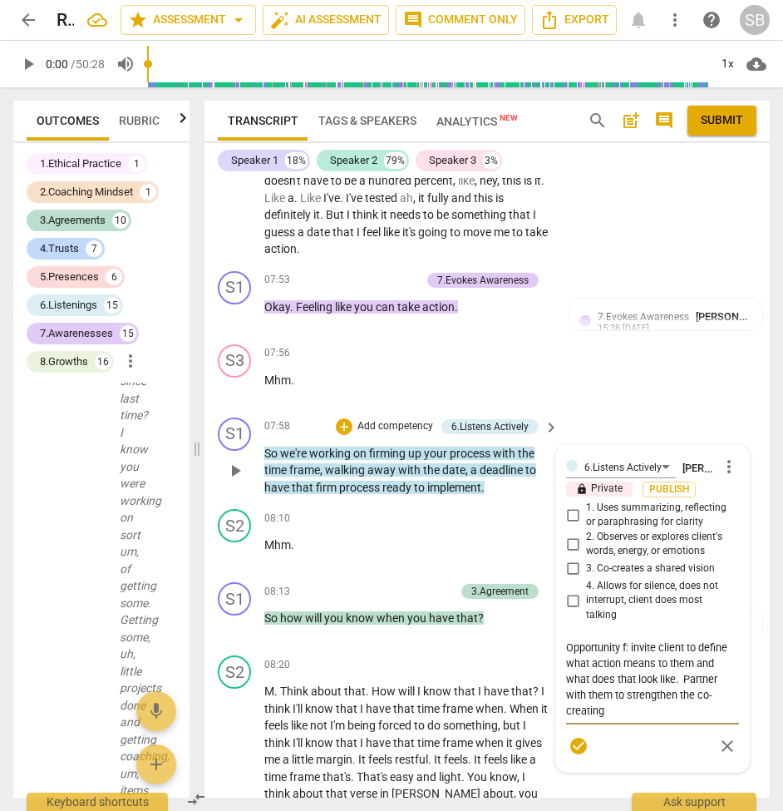
type textarea "Opportunity fo: invite client to define what action means to them and what does…"
type textarea "Opportunity for: invite client to define what action means to them and what doe…"
type textarea "Opportunity for : invite client to define what action means to them and what do…"
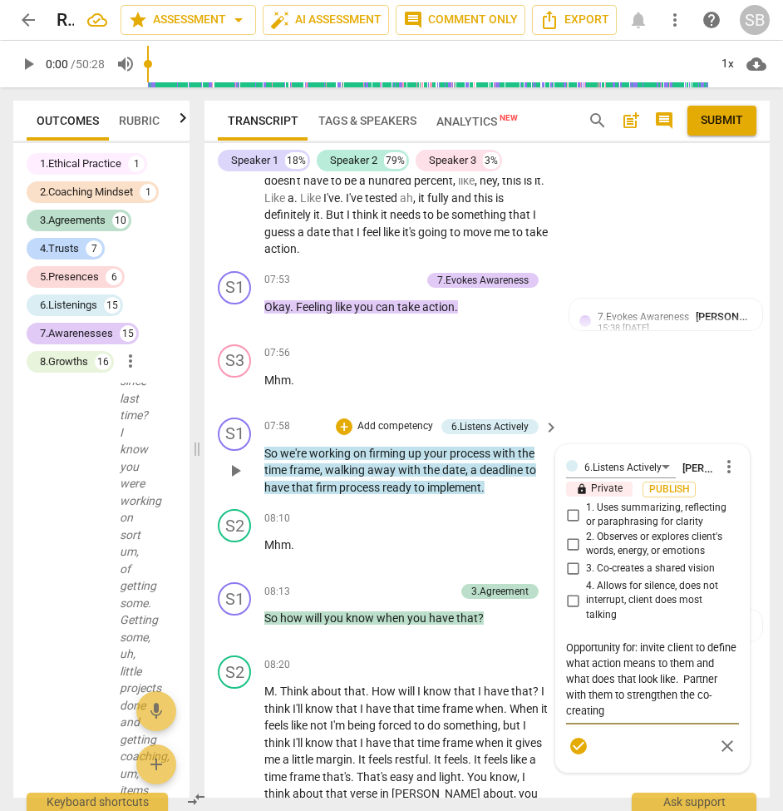
type textarea "Opportunity for : invite client to define what action means to them and what do…"
type textarea "Opportunity for g: invite client to define what action means to them and what d…"
type textarea "Opportunity for gr: invite client to define what action means to them and what …"
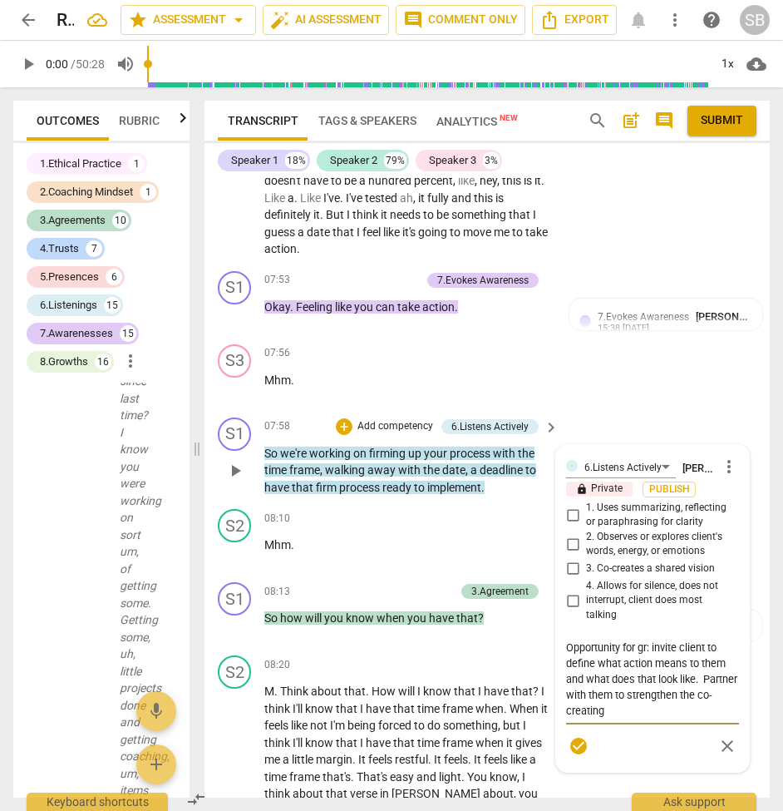
type textarea "Opportunity for gro: invite client to define what action means to them and what…"
type textarea "Opportunity for grot: invite client to define what action means to them and wha…"
type textarea "Opportunity for [PERSON_NAME]: invite client to define what action means to the…"
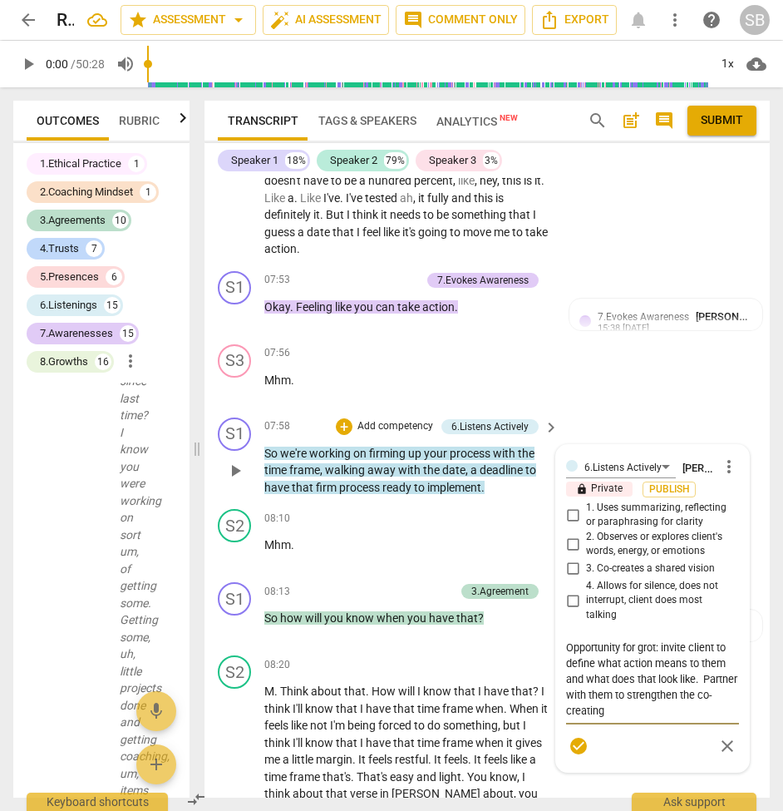
type textarea "Opportunity for [PERSON_NAME]: invite client to define what action means to the…"
type textarea "Opportunity for grothw: invite client to define what action means to them and w…"
type textarea "Opportunity for [PERSON_NAME]: invite client to define what action means to the…"
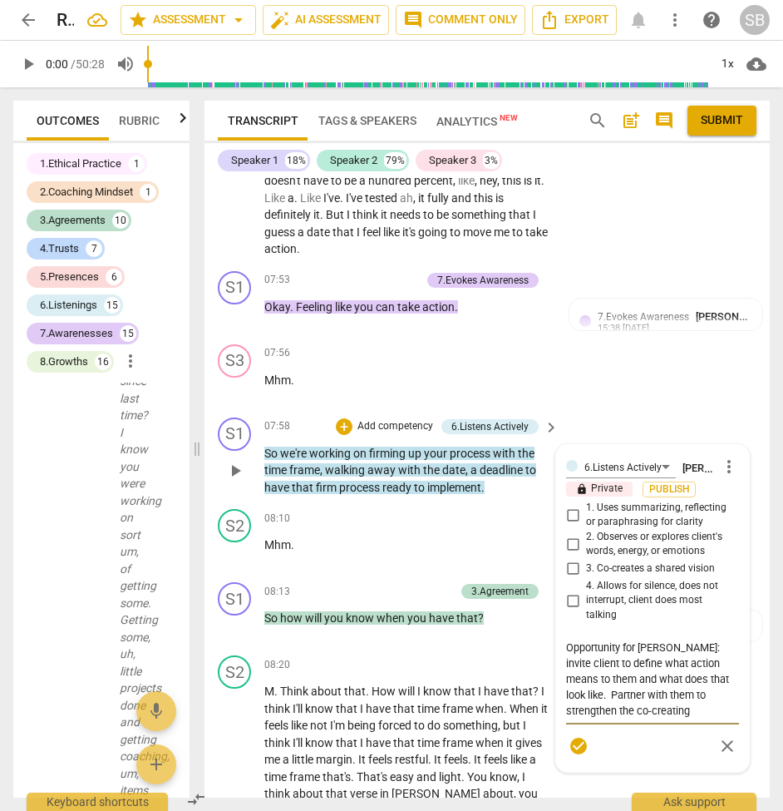
type textarea "Opportunity for grot: invite client to define what action means to them and wha…"
type textarea "Opportunity for gro: invite client to define what action means to them and what…"
type textarea "Opportunity for grow: invite client to define what action means to them and wha…"
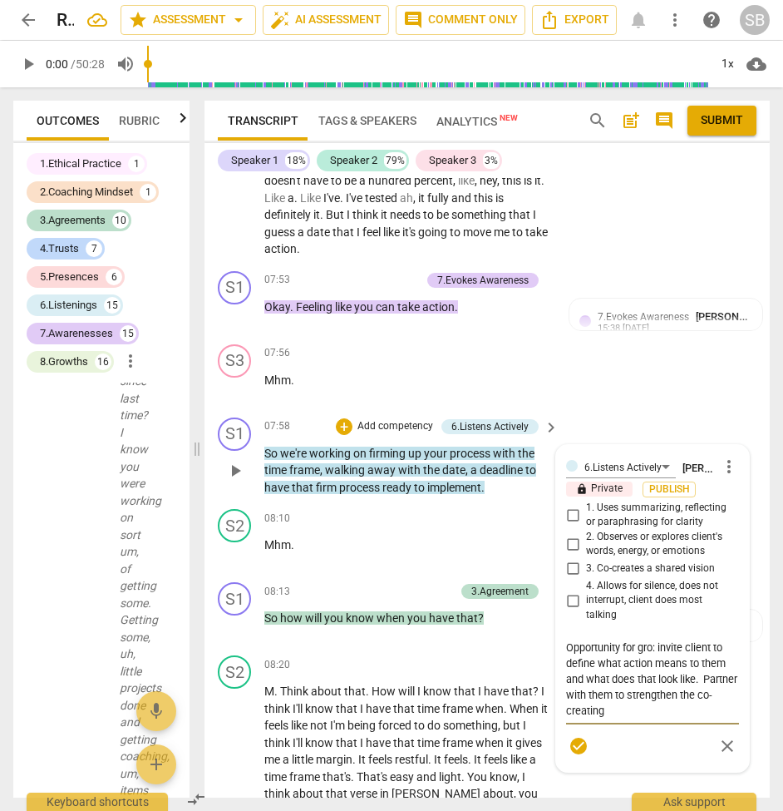
type textarea "Opportunity for grow: invite client to define what action means to them and wha…"
type textarea "Opportunity for growt: invite client to define what action means to them and wh…"
type textarea "Opportunity for growth: invite client to define what action means to them and w…"
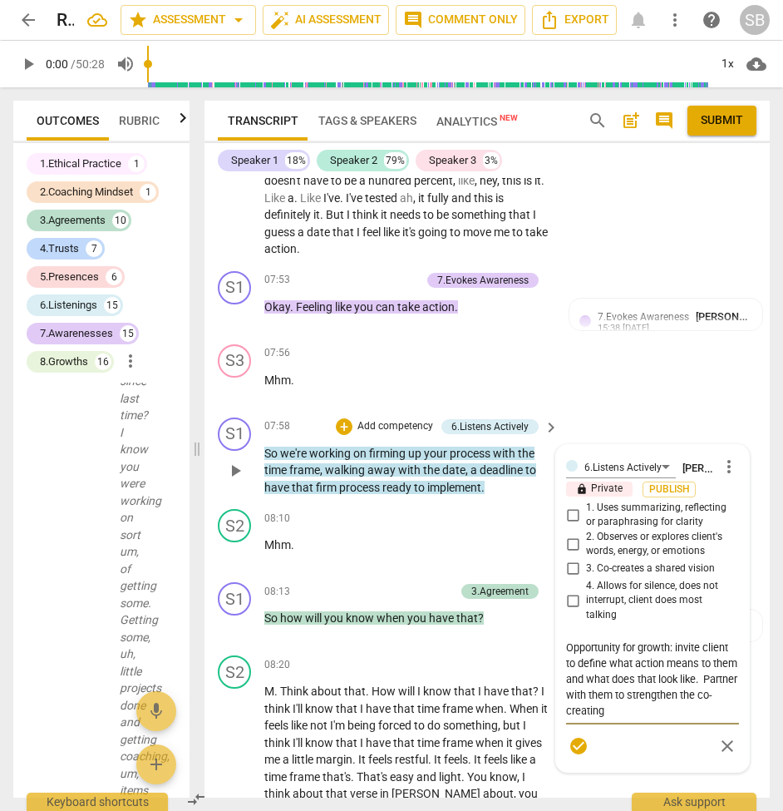
type textarea "Opportunity for growth : invite client to define what action means to them and …"
type textarea "Opportunity for growth 6: invite client to define what action means to them and…"
type textarea "Opportunity for growth 6.: invite client to define what action means to them an…"
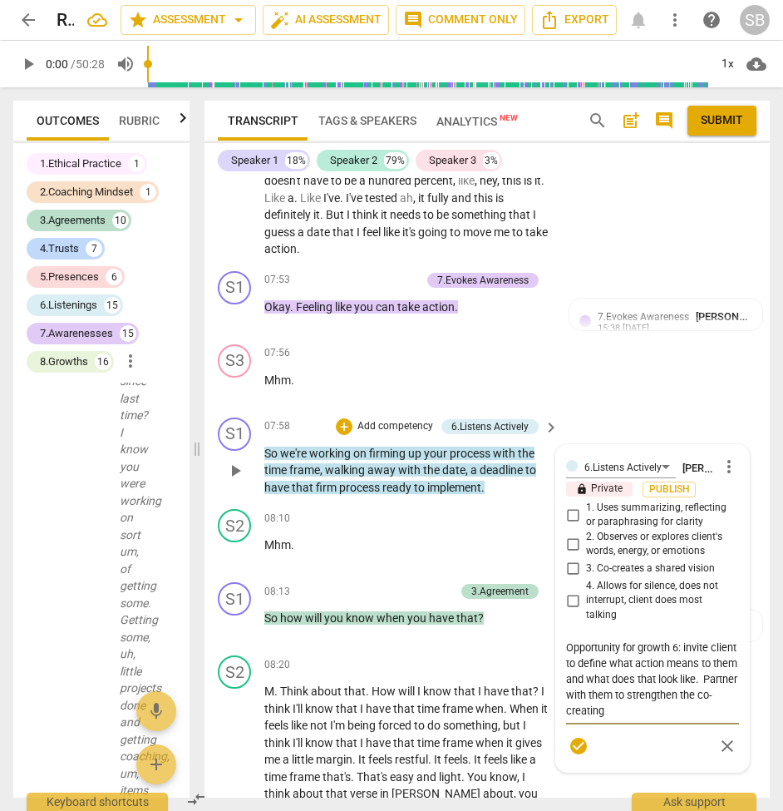
type textarea "Opportunity for growth 6.: invite client to define what action means to them an…"
type textarea "Opportunity for growth 6.3: invite client to define what action means to them a…"
click at [573, 736] on span "check_circle" at bounding box center [579, 746] width 20 height 20
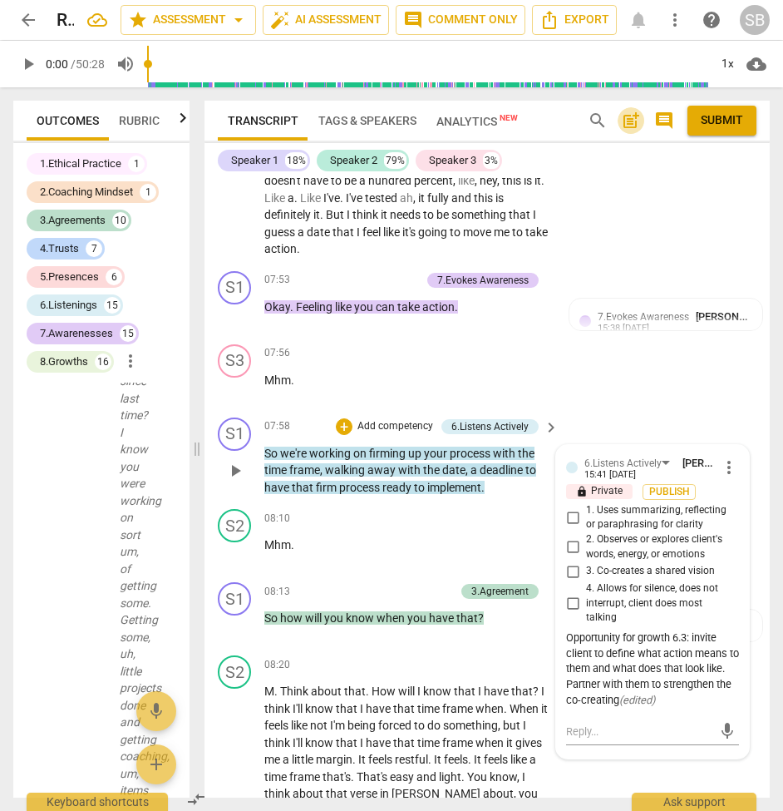
click at [628, 123] on span "post_add" at bounding box center [631, 121] width 20 height 20
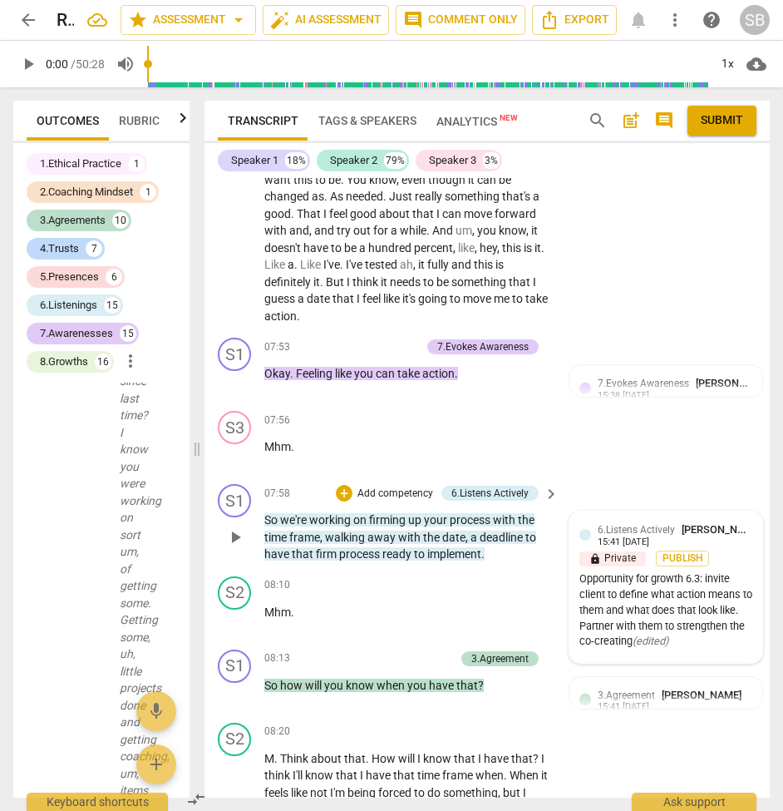
scroll to position [37, 0]
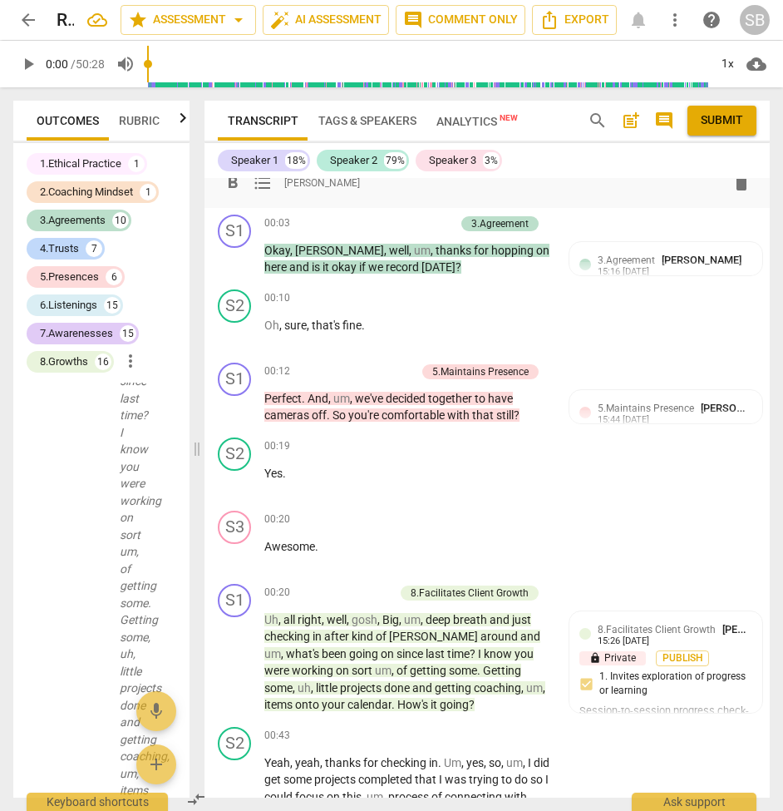
click at [637, 117] on span "post_add" at bounding box center [631, 121] width 20 height 20
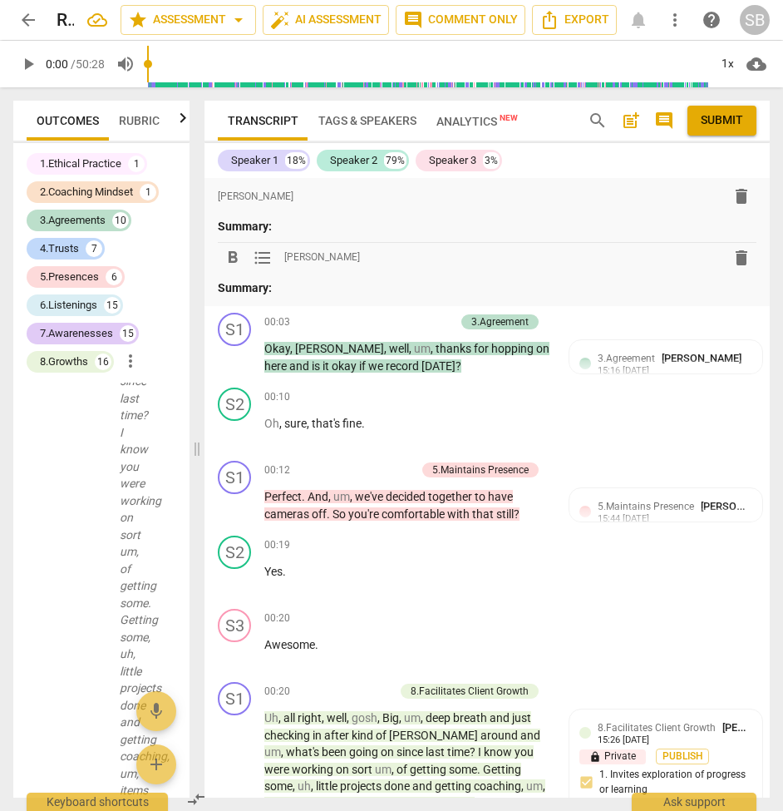
scroll to position [0, 0]
click at [262, 253] on span "format_list_bulleted" at bounding box center [263, 258] width 20 height 20
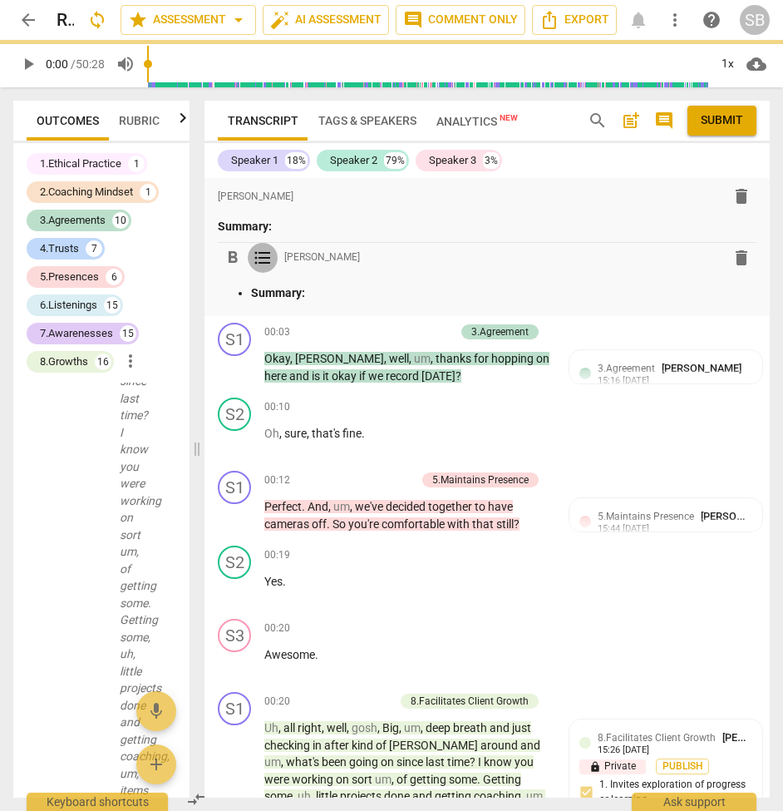
click at [264, 254] on span "format_list_bulleted" at bounding box center [263, 258] width 20 height 20
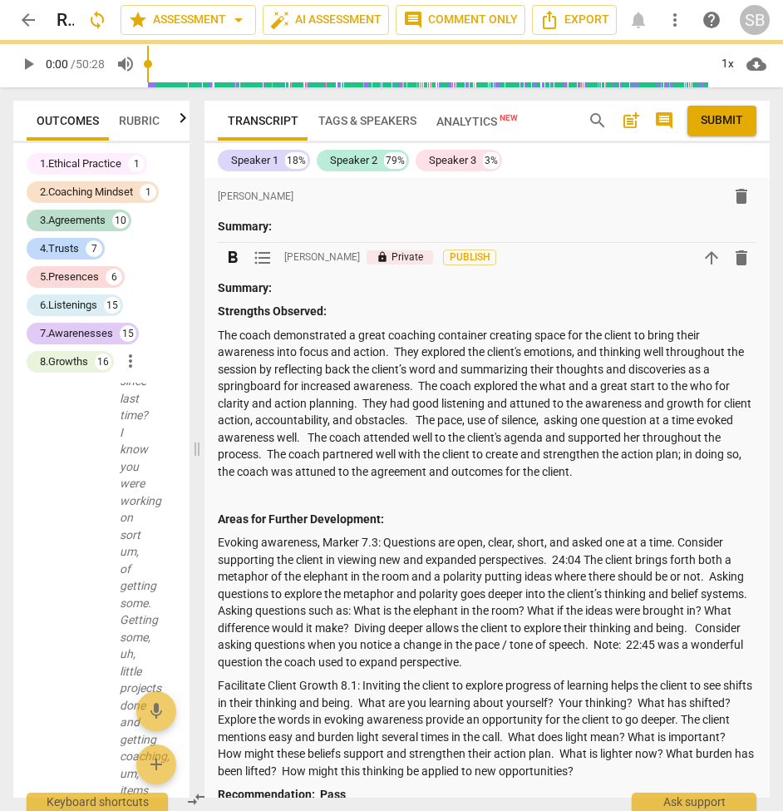
scroll to position [8, 0]
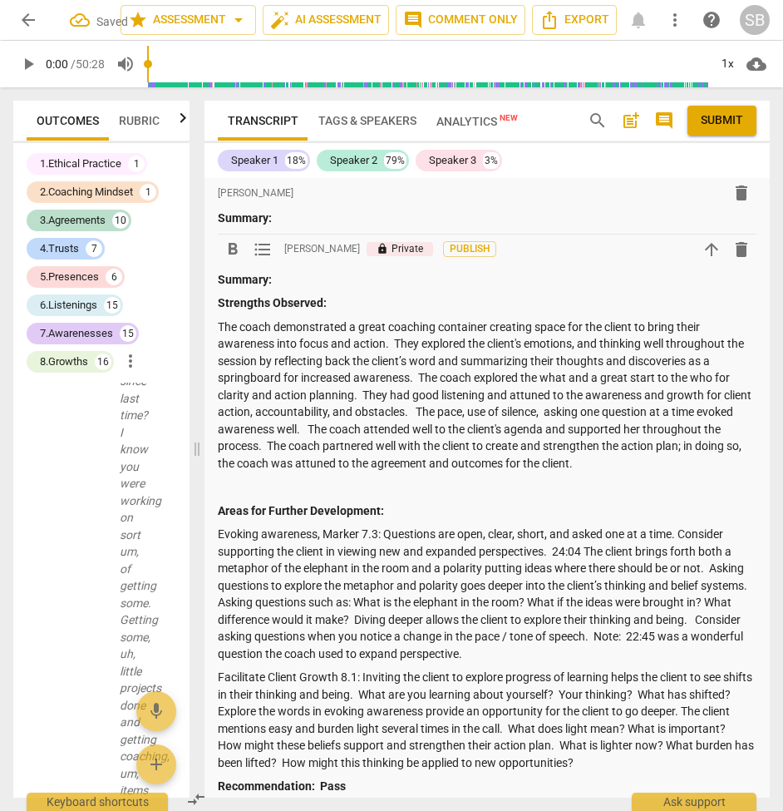
click at [299, 282] on p "Summary:" at bounding box center [487, 279] width 539 height 17
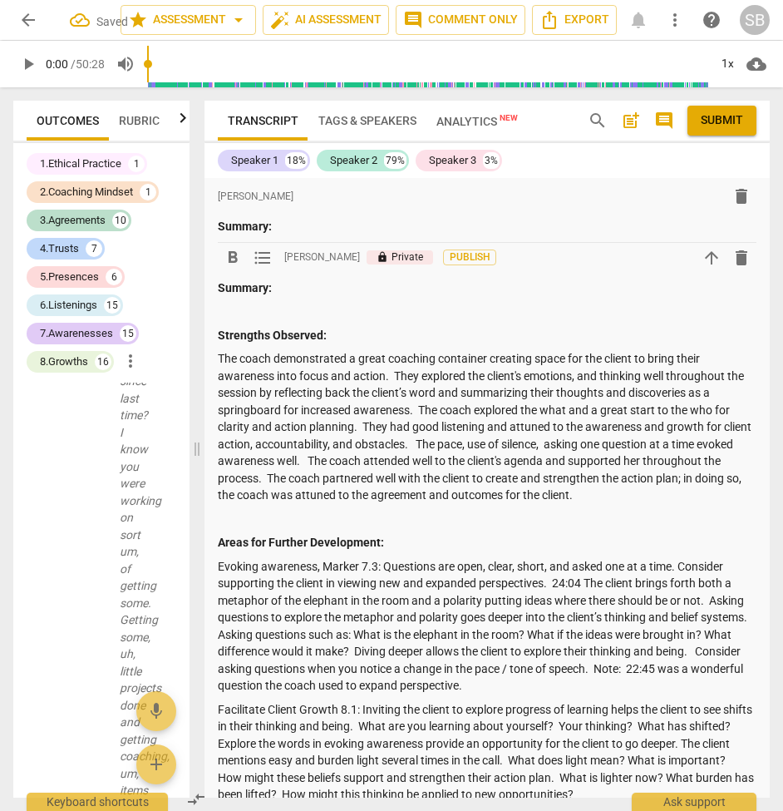
scroll to position [0, 0]
click at [660, 117] on span "comment" at bounding box center [665, 121] width 20 height 20
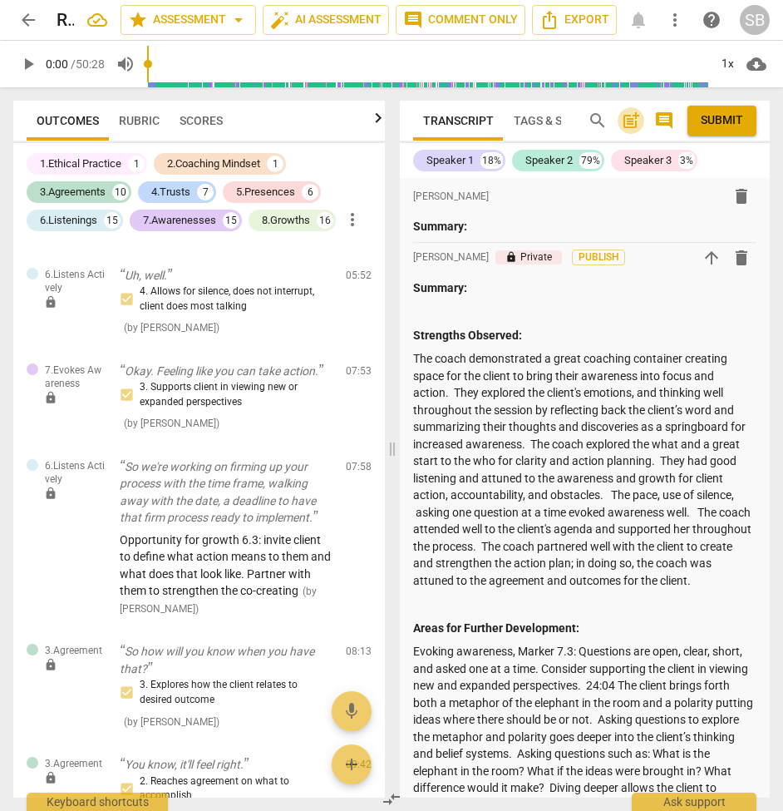
click at [625, 120] on span "post_add" at bounding box center [631, 121] width 20 height 20
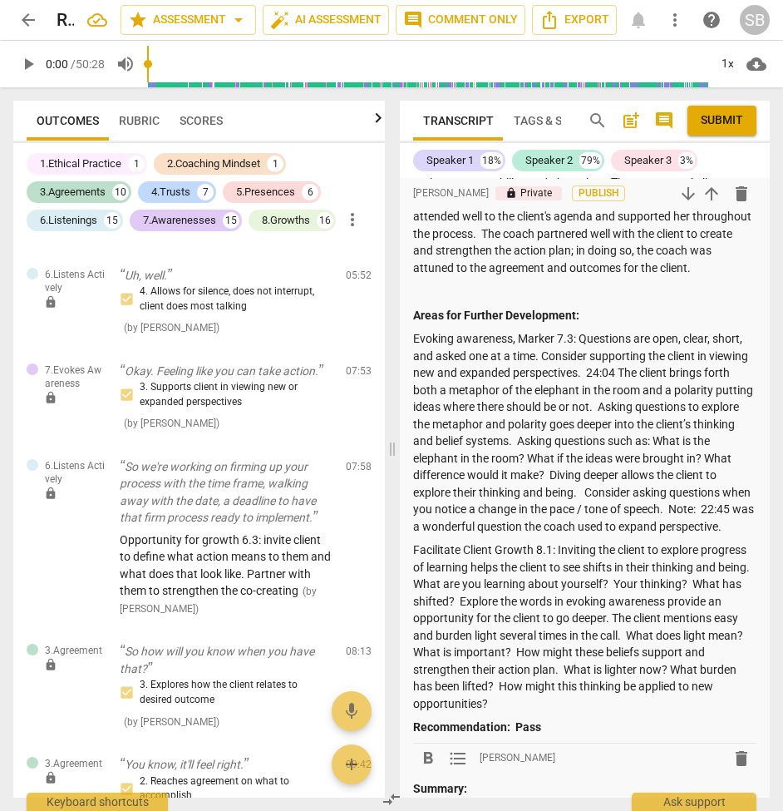
click at [470, 118] on span "Transcript" at bounding box center [458, 120] width 71 height 13
click at [593, 21] on span "Export" at bounding box center [575, 20] width 70 height 20
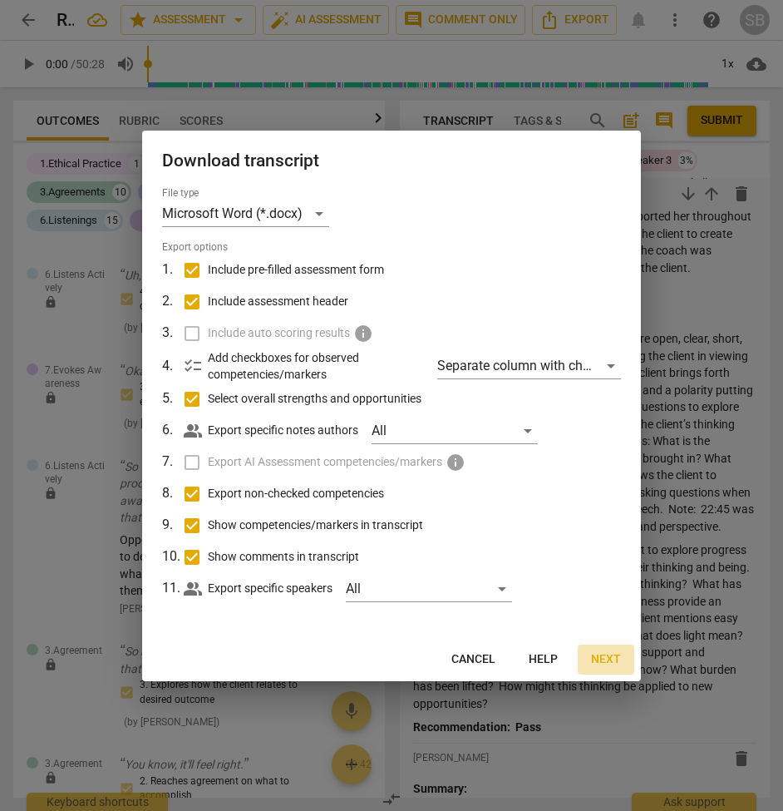
click at [606, 654] on span "Next" at bounding box center [606, 659] width 30 height 17
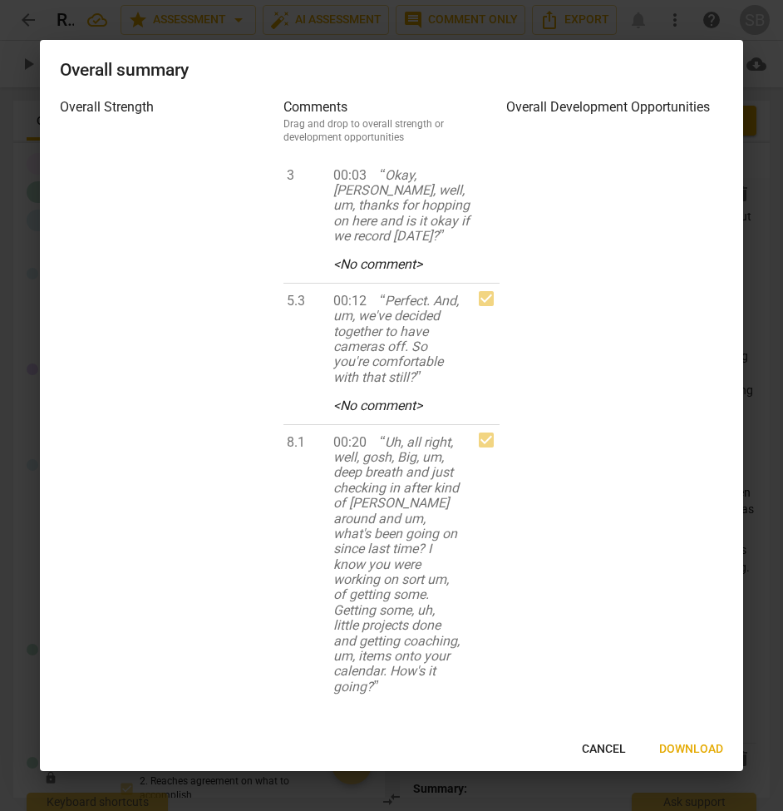
click at [604, 749] on span "Cancel" at bounding box center [604, 749] width 44 height 17
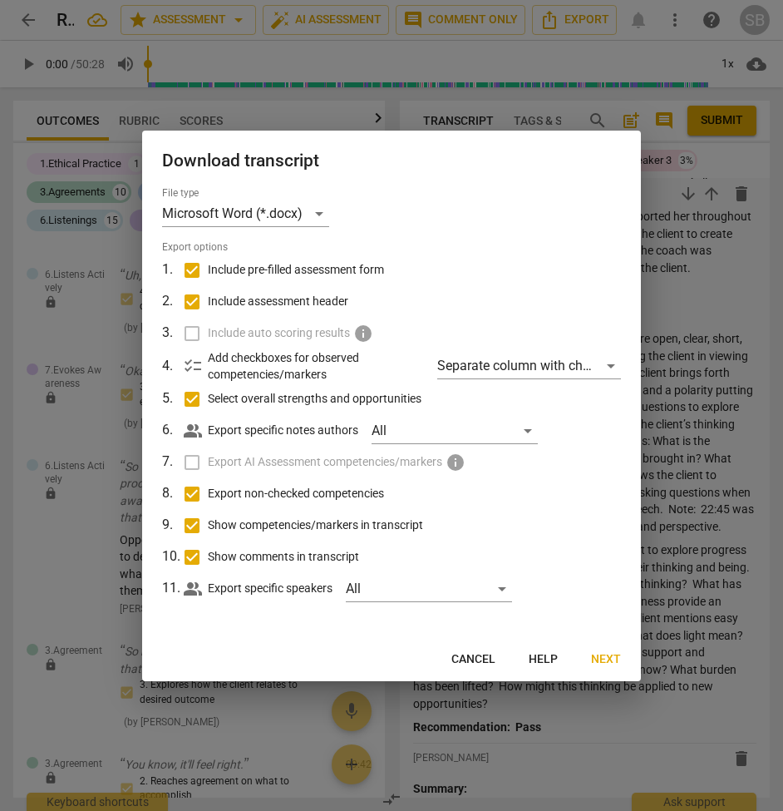
click at [198, 300] on input "Include assessment header" at bounding box center [192, 302] width 32 height 32
checkbox input "false"
click at [195, 399] on input "Select overall strengths and opportunities" at bounding box center [192, 399] width 32 height 32
checkbox input "false"
click at [193, 527] on input "Show competencies/markers in transcript" at bounding box center [192, 526] width 32 height 32
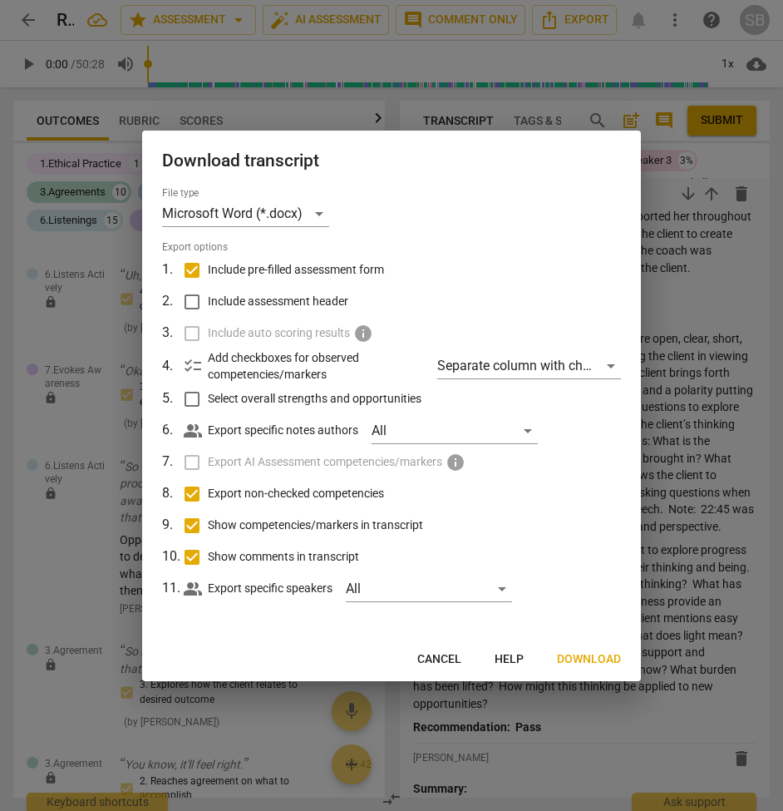
checkbox input "false"
click at [194, 558] on input "Show comments in transcript" at bounding box center [192, 557] width 32 height 32
checkbox input "false"
click at [586, 659] on span "Download" at bounding box center [589, 659] width 64 height 17
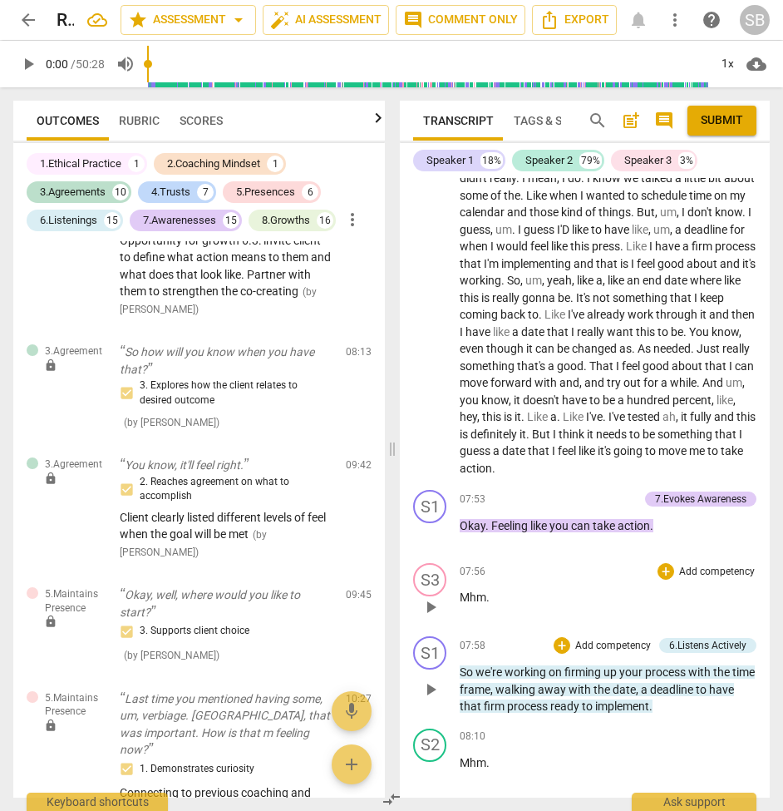
scroll to position [0, 0]
click at [548, 491] on div "+" at bounding box center [548, 499] width 17 height 17
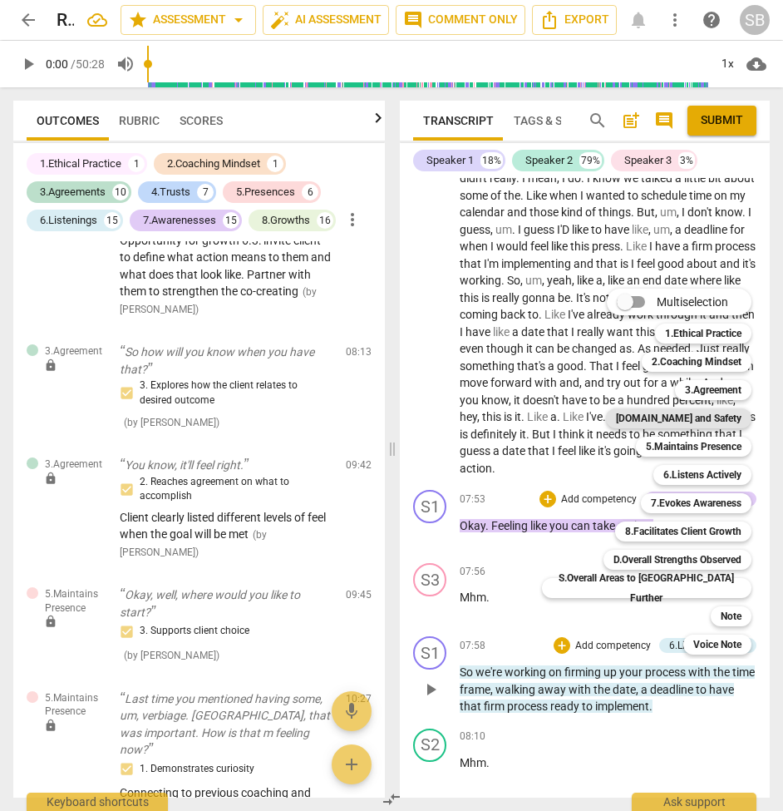
click at [645, 418] on b "[DOMAIN_NAME] and Safety" at bounding box center [679, 418] width 126 height 20
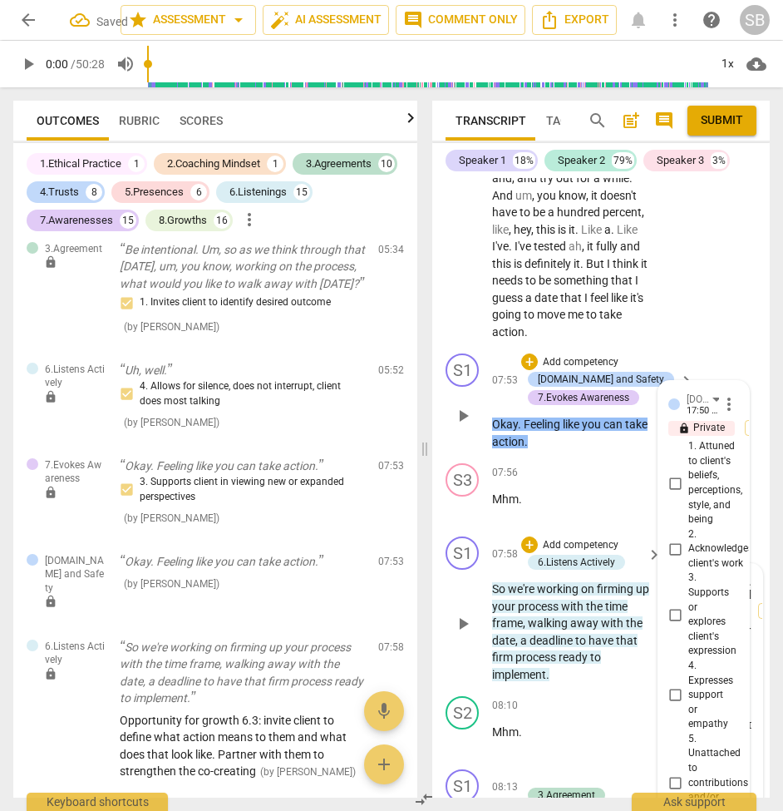
scroll to position [5547, 0]
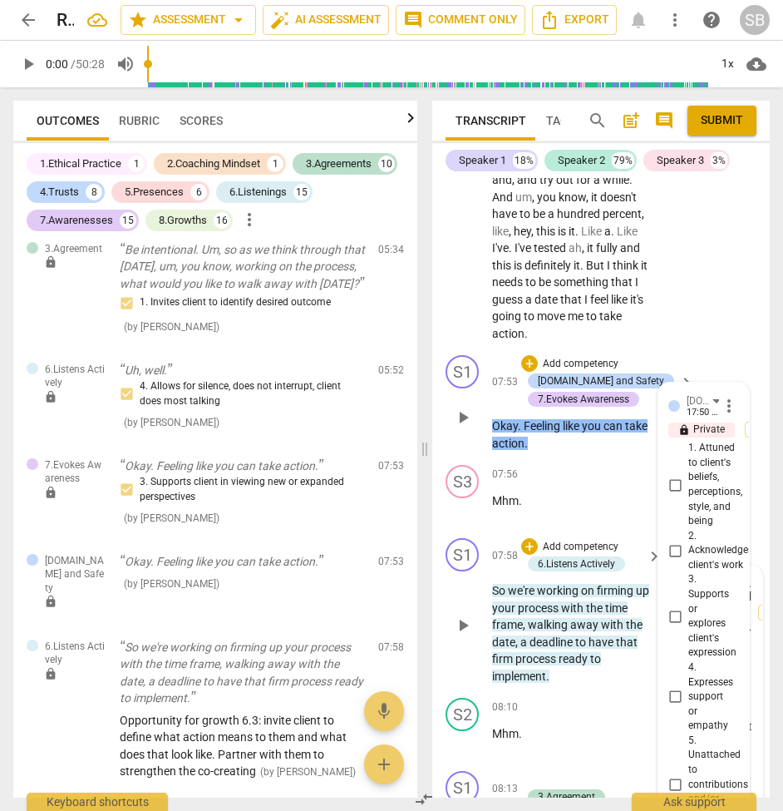
click at [673, 475] on input "1. Attuned to client's beliefs, perceptions, style, and being" at bounding box center [675, 485] width 27 height 20
checkbox input "true"
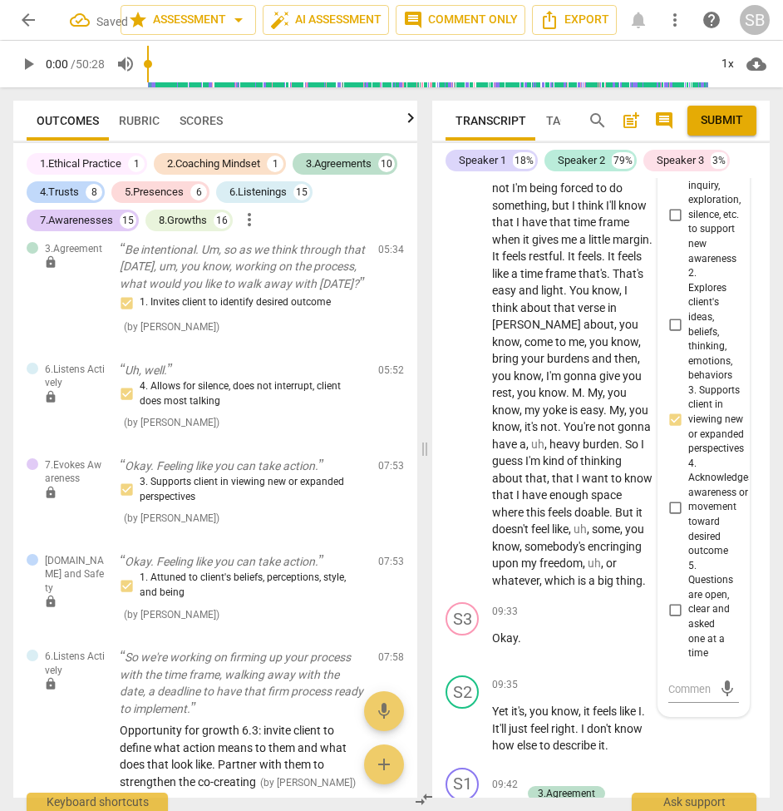
scroll to position [6337, 0]
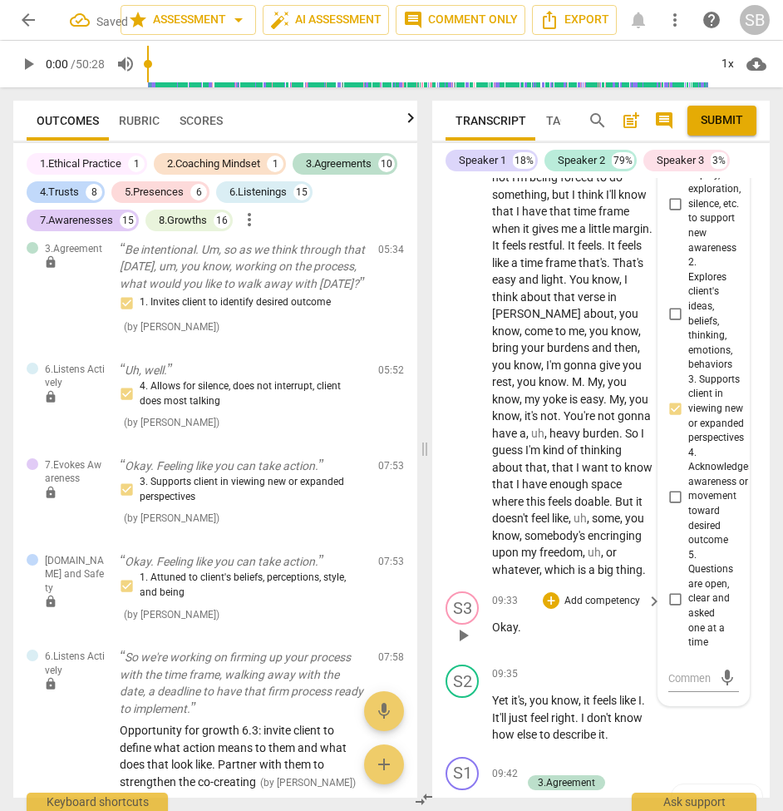
click at [576, 585] on div "S3 play_arrow pause 09:33 + Add competency keyboard_arrow_right Okay ." at bounding box center [601, 621] width 338 height 73
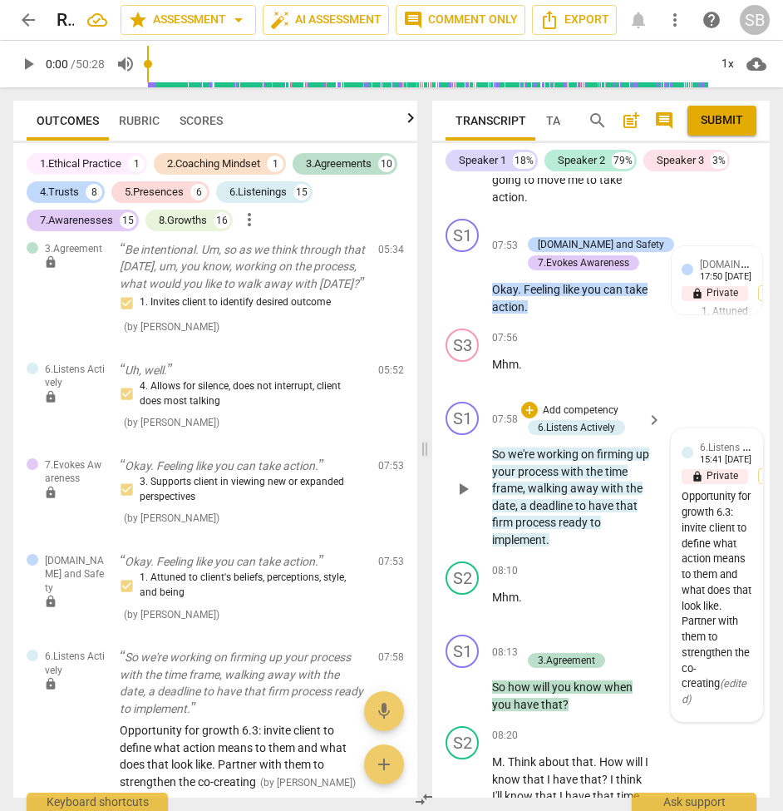
scroll to position [0, 1]
click at [699, 539] on div "Opportunity for growth 6.3: invite client to define what action means to them a…" at bounding box center [717, 598] width 71 height 219
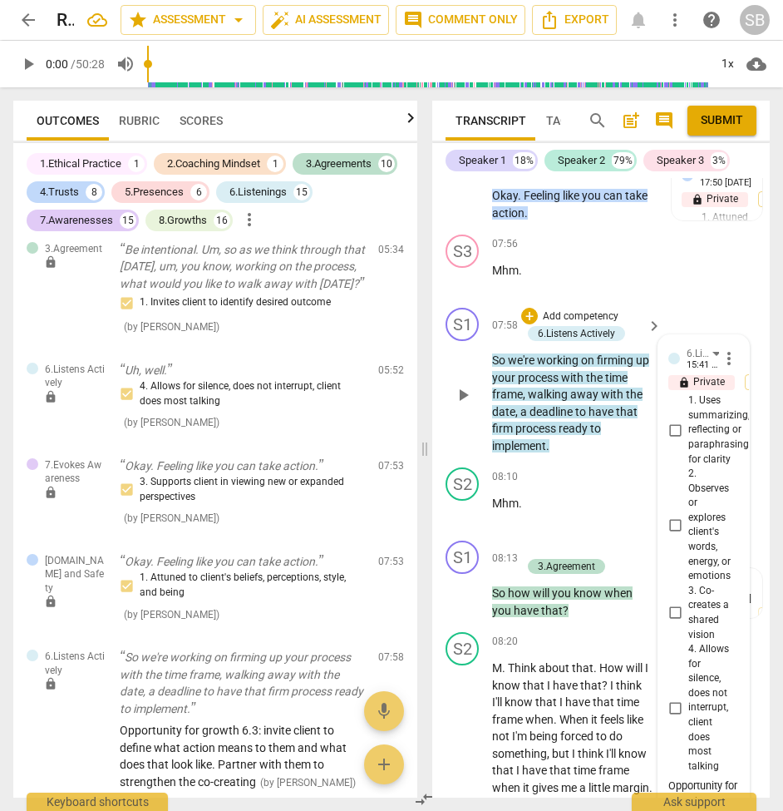
scroll to position [5783, 0]
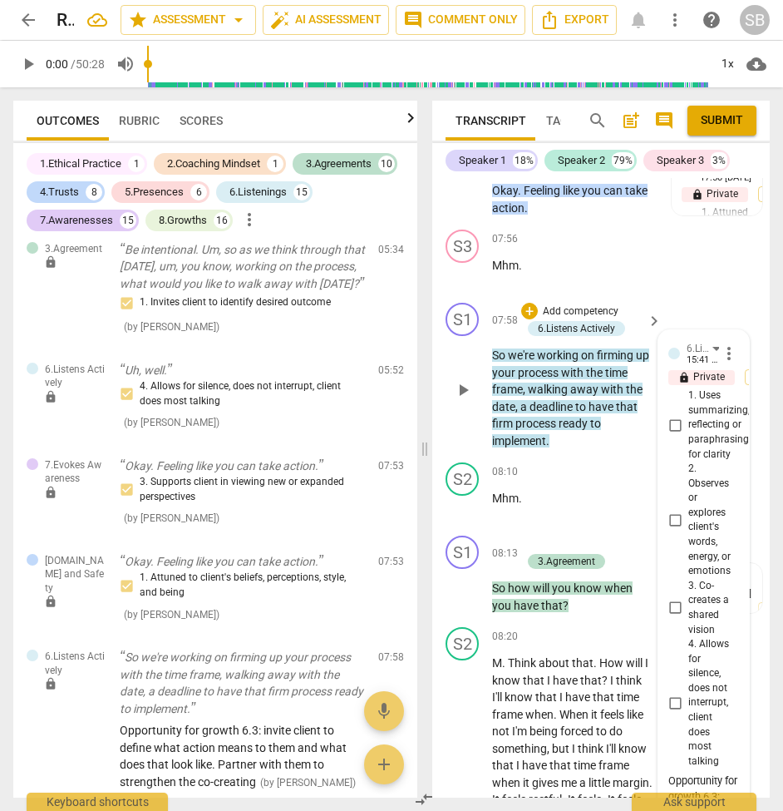
click at [721, 343] on span "more_vert" at bounding box center [729, 353] width 20 height 20
click at [732, 299] on li "Edit" at bounding box center [740, 300] width 57 height 32
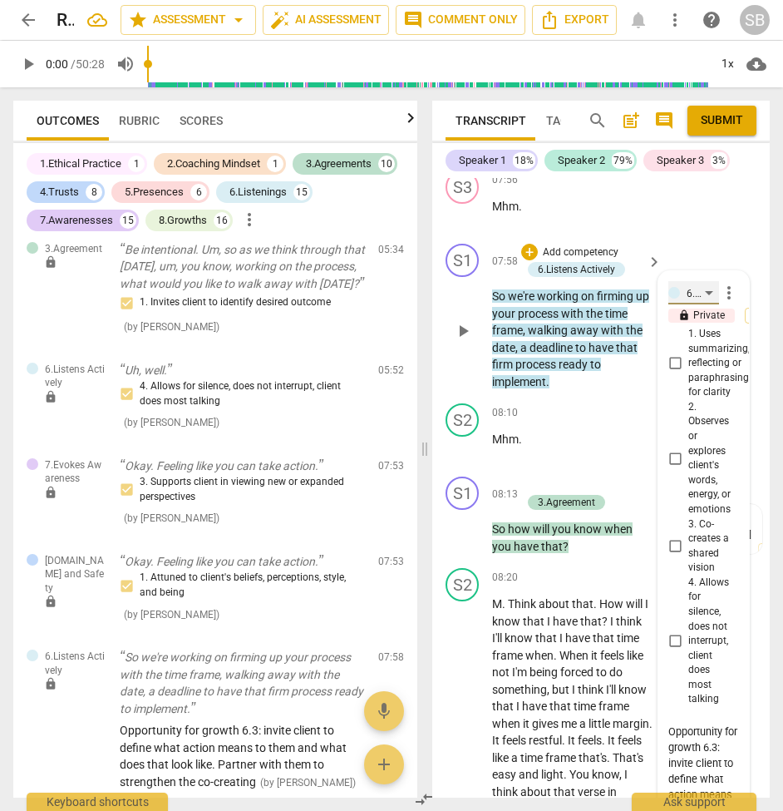
click at [704, 281] on div "6.Listens Actively" at bounding box center [694, 292] width 51 height 23
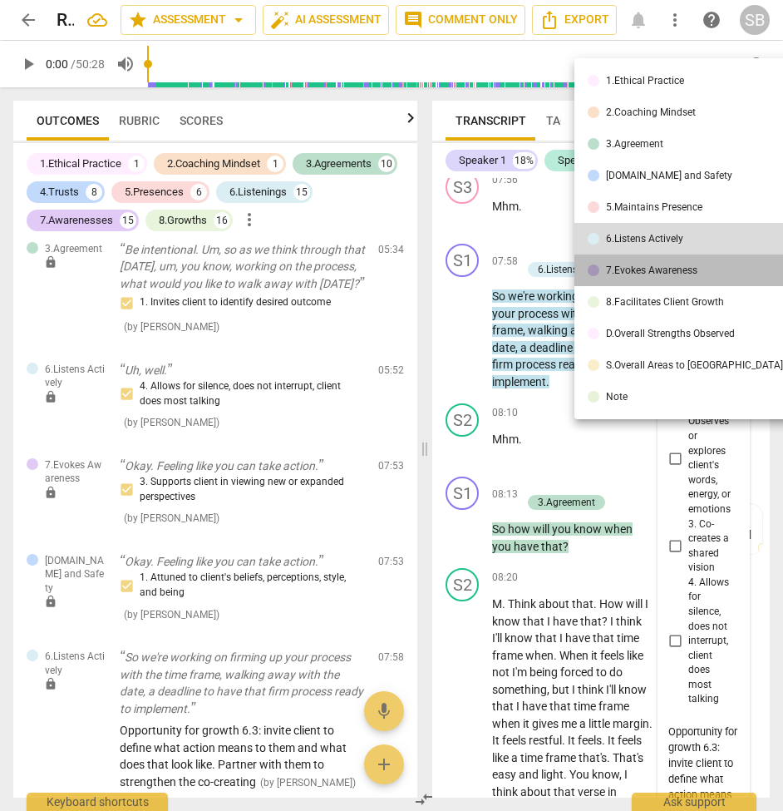
click at [690, 265] on div "7.Evokes Awareness" at bounding box center [651, 270] width 91 height 10
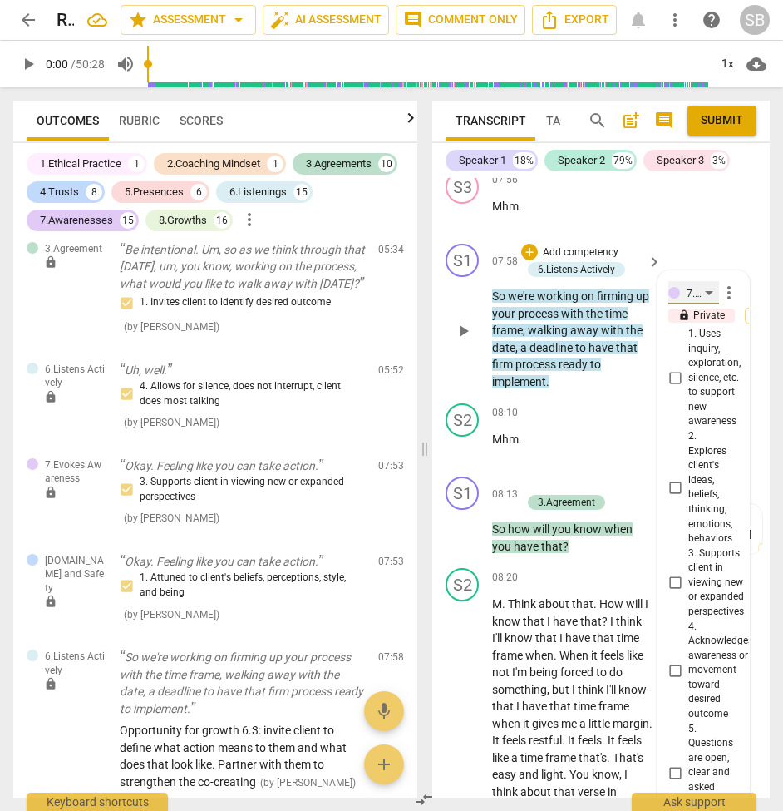
click at [702, 281] on div "7.Evokes Awareness" at bounding box center [694, 292] width 51 height 23
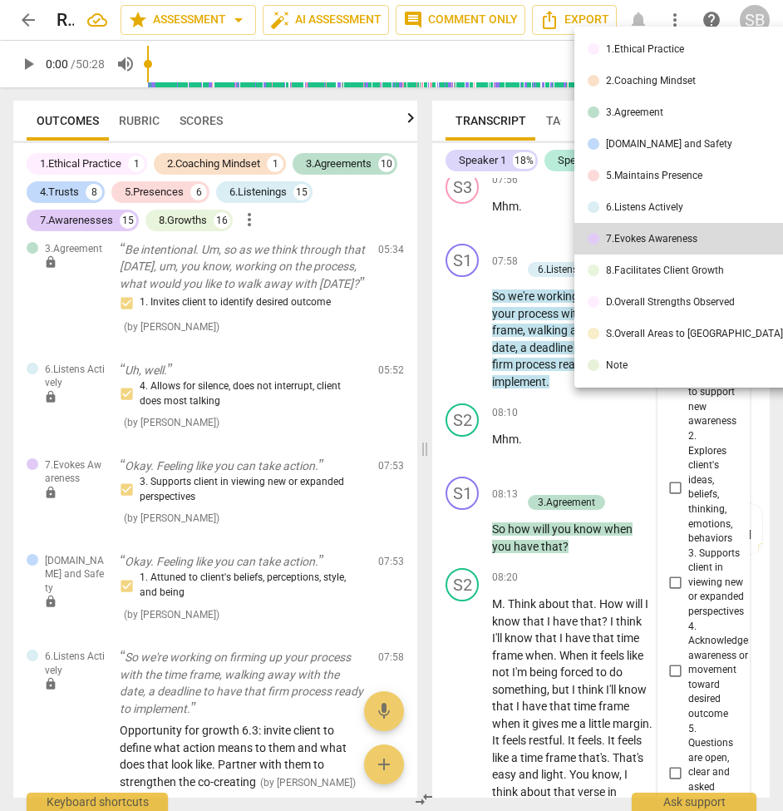
click at [683, 213] on li "6.Listens Actively" at bounding box center [703, 207] width 257 height 32
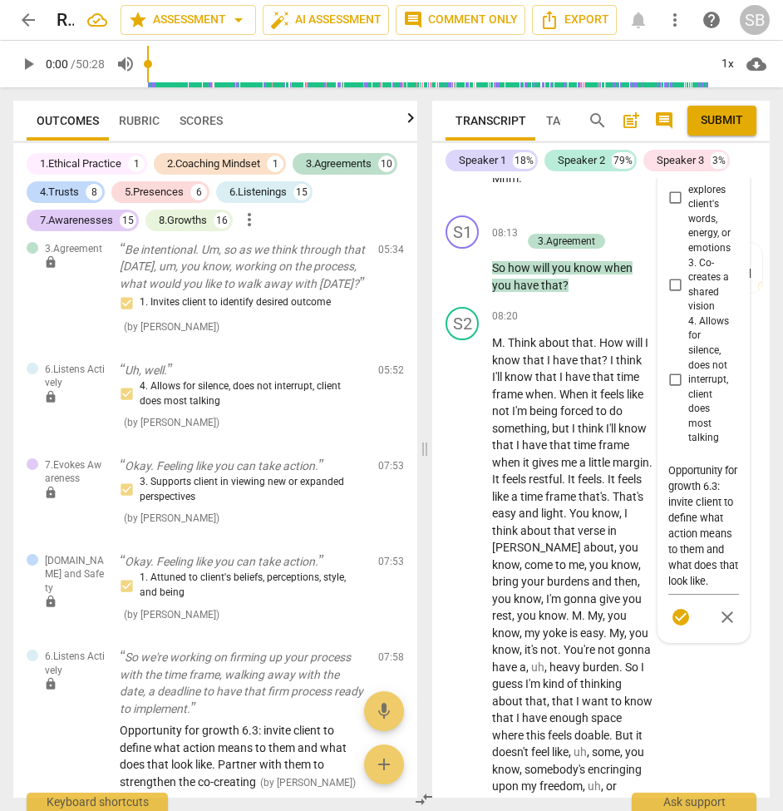
scroll to position [6105, 0]
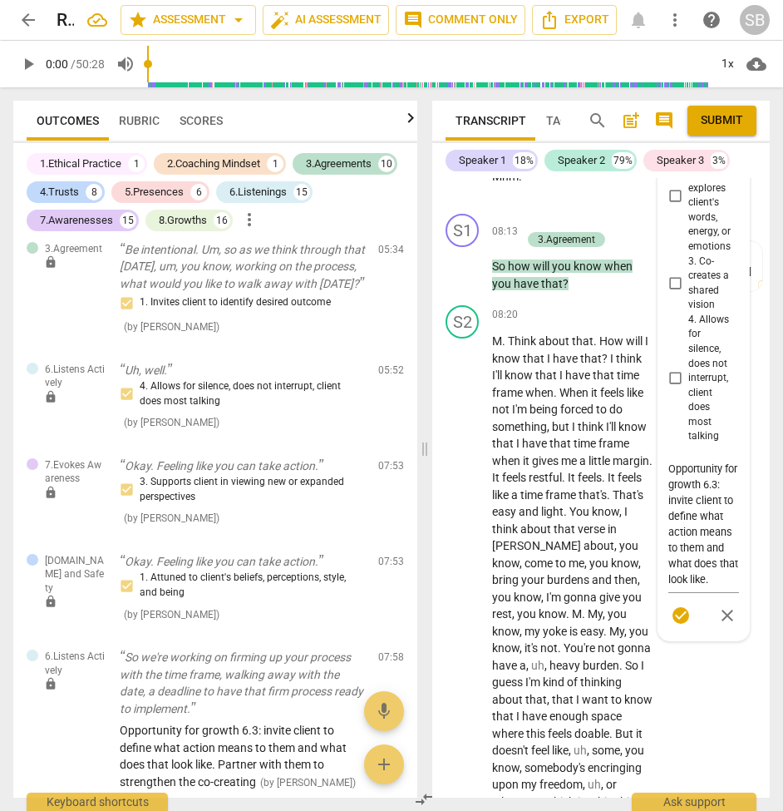
click at [678, 605] on span "check_circle" at bounding box center [681, 615] width 20 height 20
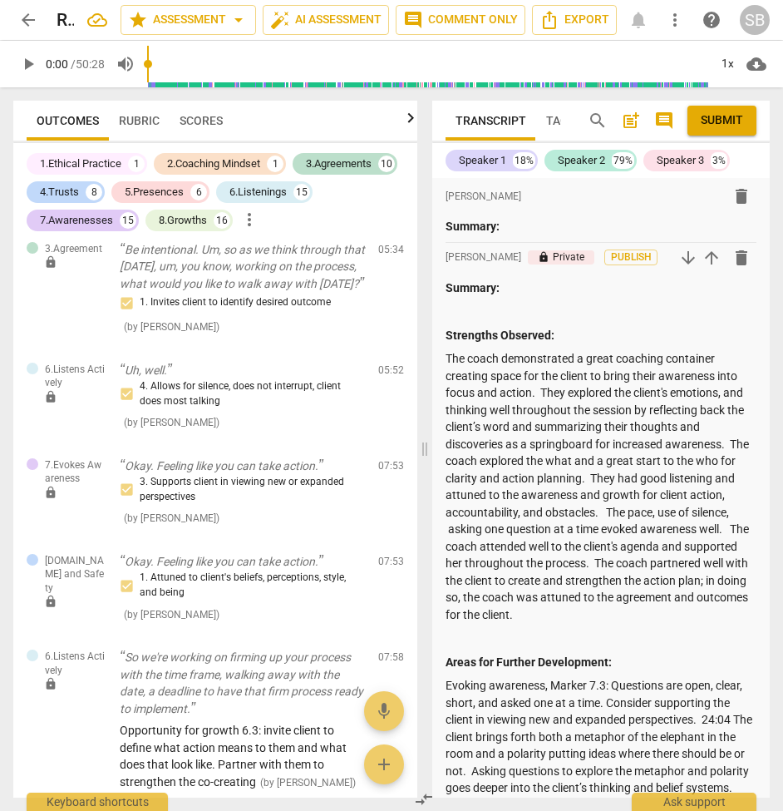
scroll to position [0, 0]
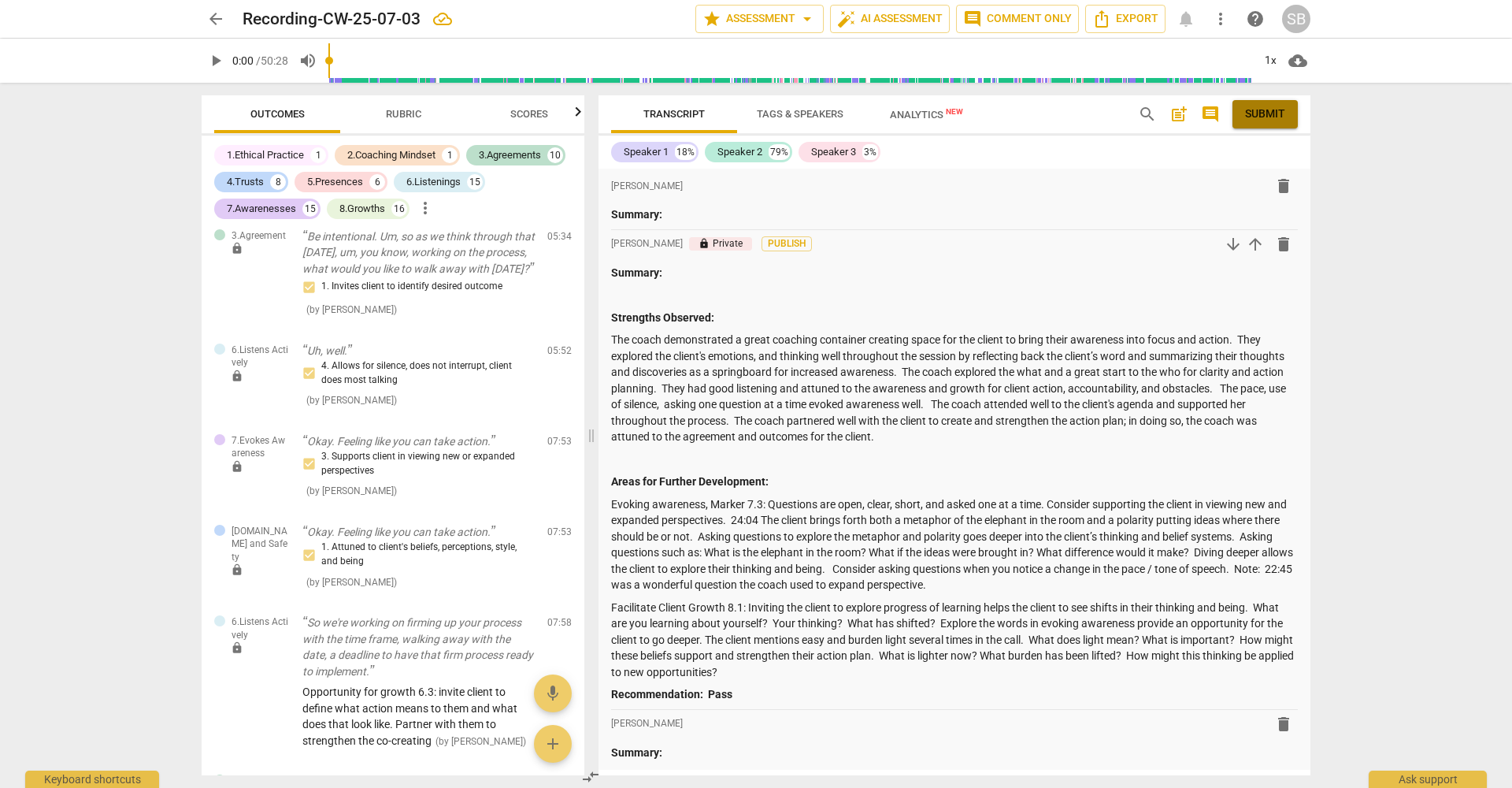
click at [1257, 111] on span "Submit" at bounding box center [1265, 114] width 40 height 16
click at [1118, 20] on span "Export" at bounding box center [1126, 19] width 66 height 19
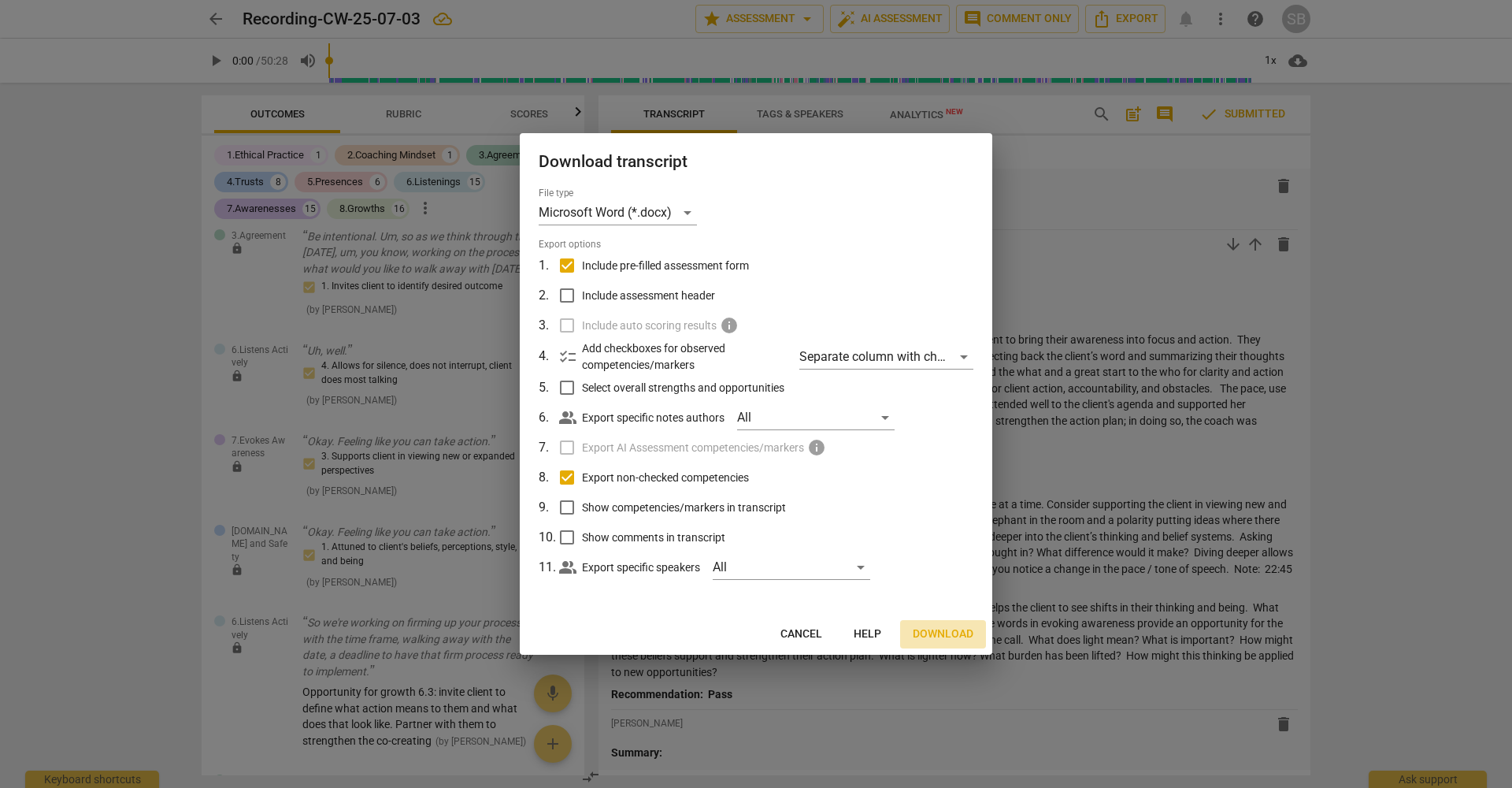
click at [930, 631] on span "Download" at bounding box center [943, 634] width 61 height 16
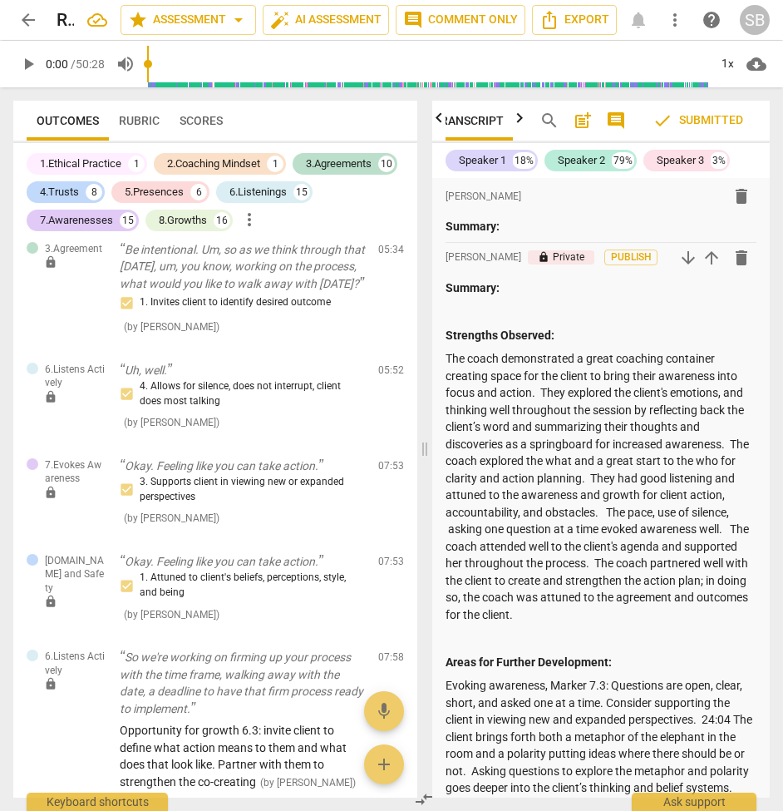
click at [37, 17] on span "arrow_back" at bounding box center [28, 20] width 20 height 20
